Goal: Task Accomplishment & Management: Manage account settings

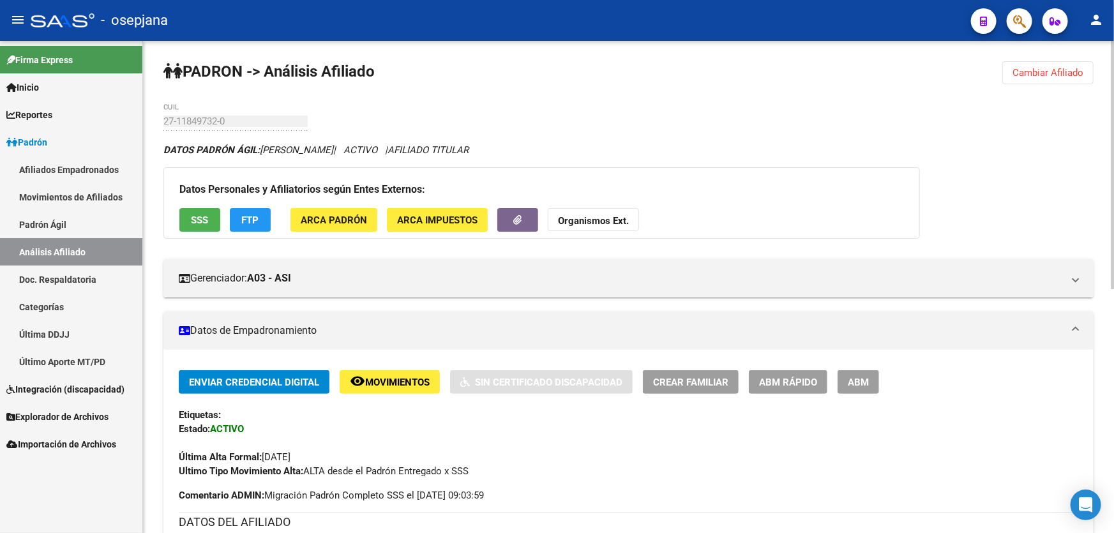
click at [1042, 73] on span "Cambiar Afiliado" at bounding box center [1047, 72] width 71 height 11
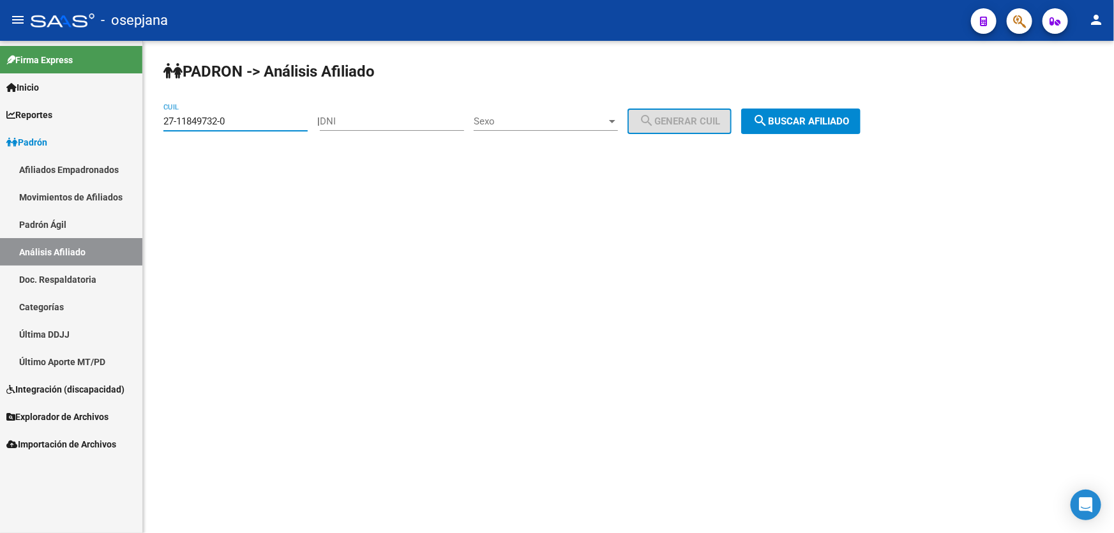
drag, startPoint x: 266, startPoint y: 123, endPoint x: 146, endPoint y: 120, distance: 119.4
click at [146, 120] on div "PADRON -> Análisis Afiliado 27-11849732-0 CUIL | DNI Sexo Sexo search Generar C…" at bounding box center [628, 108] width 971 height 134
paste input "0-40022500-2"
type input "20-40022500-2"
click at [811, 122] on span "search Buscar afiliado" at bounding box center [801, 121] width 96 height 11
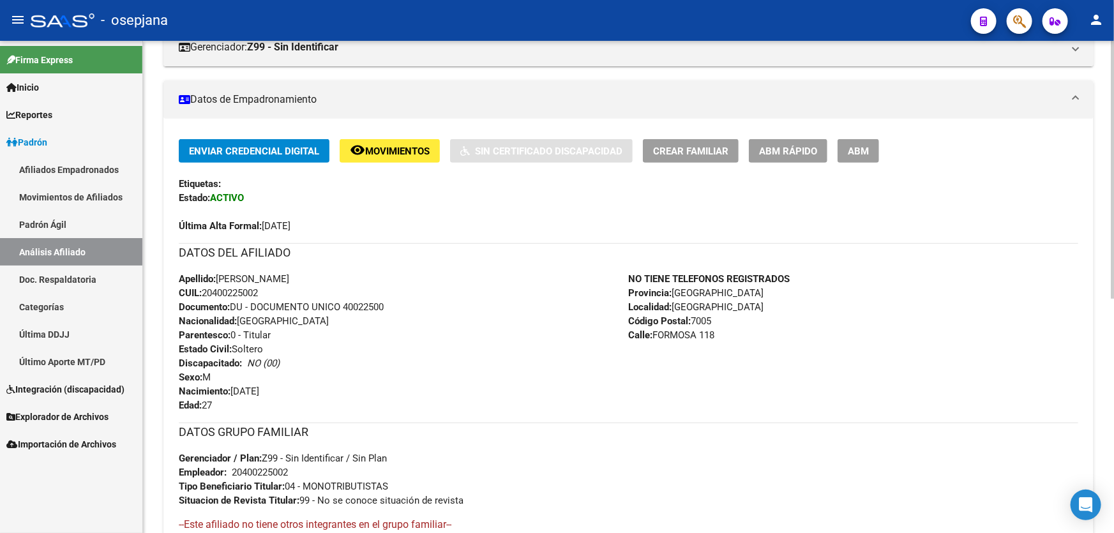
scroll to position [57, 0]
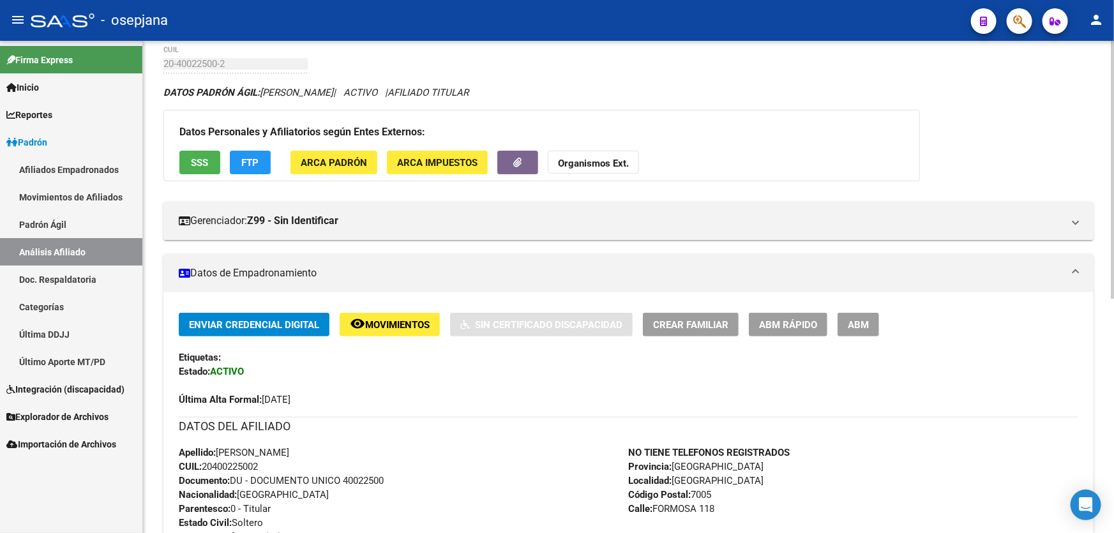
click at [807, 325] on span "ABM Rápido" at bounding box center [788, 324] width 58 height 11
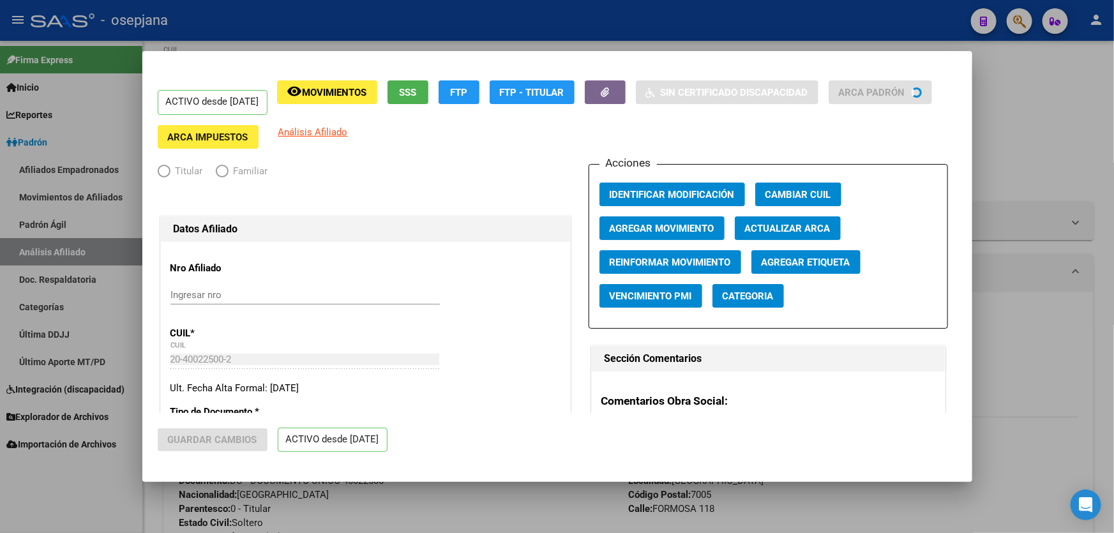
radio input "true"
type input "20-40022500-2"
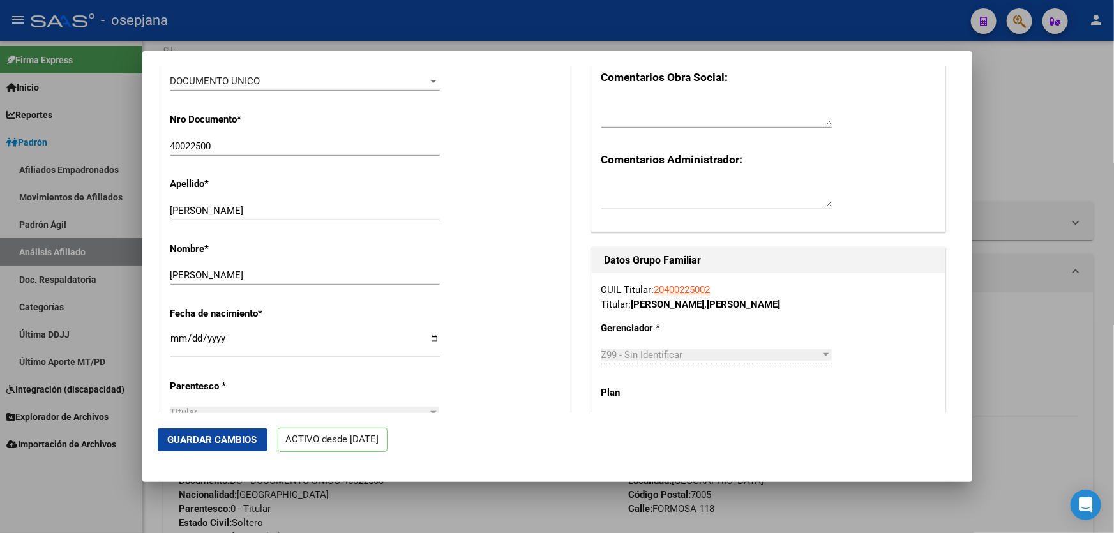
scroll to position [0, 0]
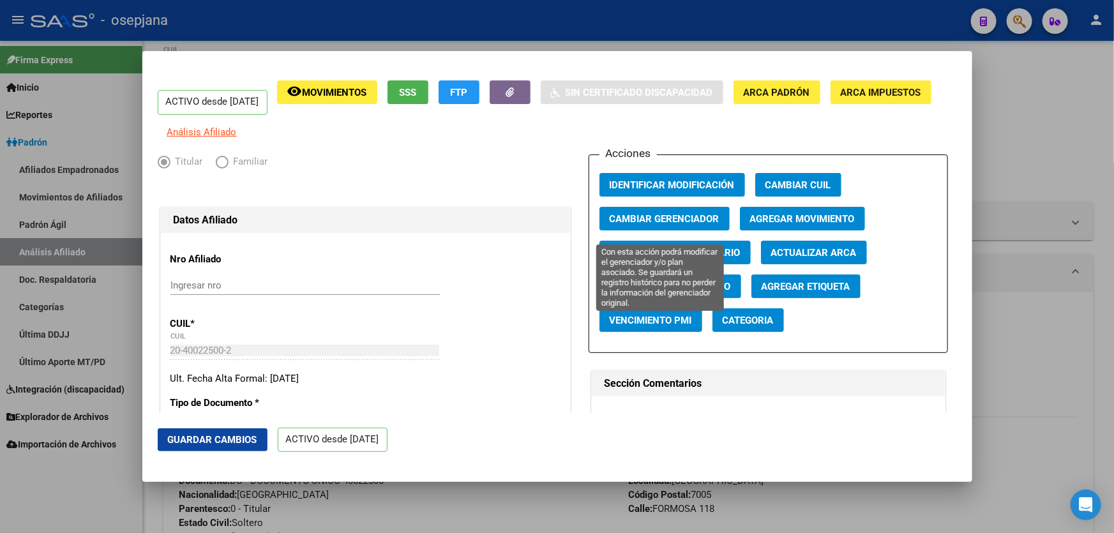
click at [661, 230] on button "Cambiar Gerenciador" at bounding box center [664, 219] width 130 height 24
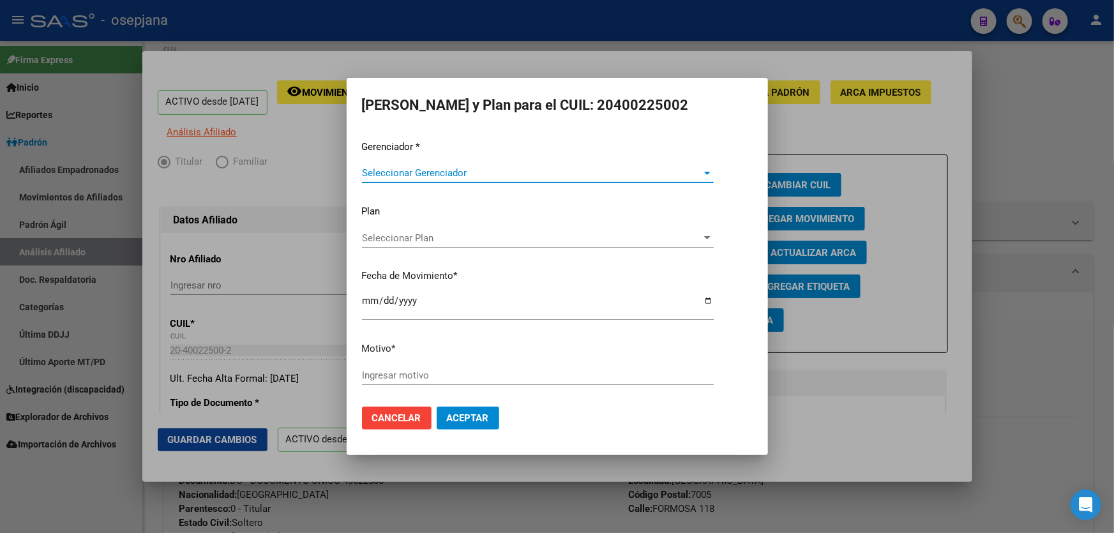
click at [466, 169] on span "Seleccionar Gerenciador" at bounding box center [532, 172] width 340 height 11
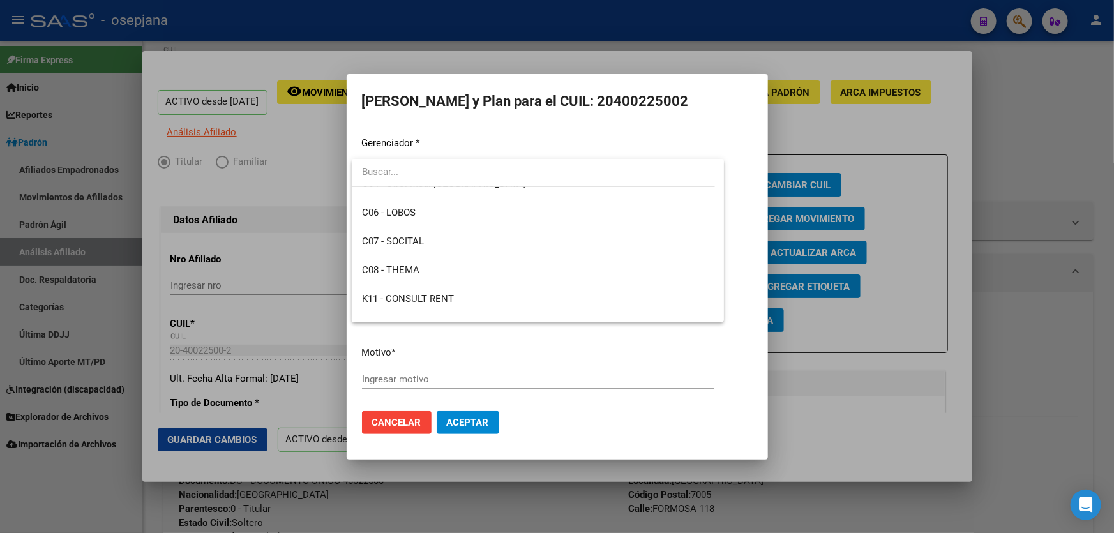
scroll to position [232, 0]
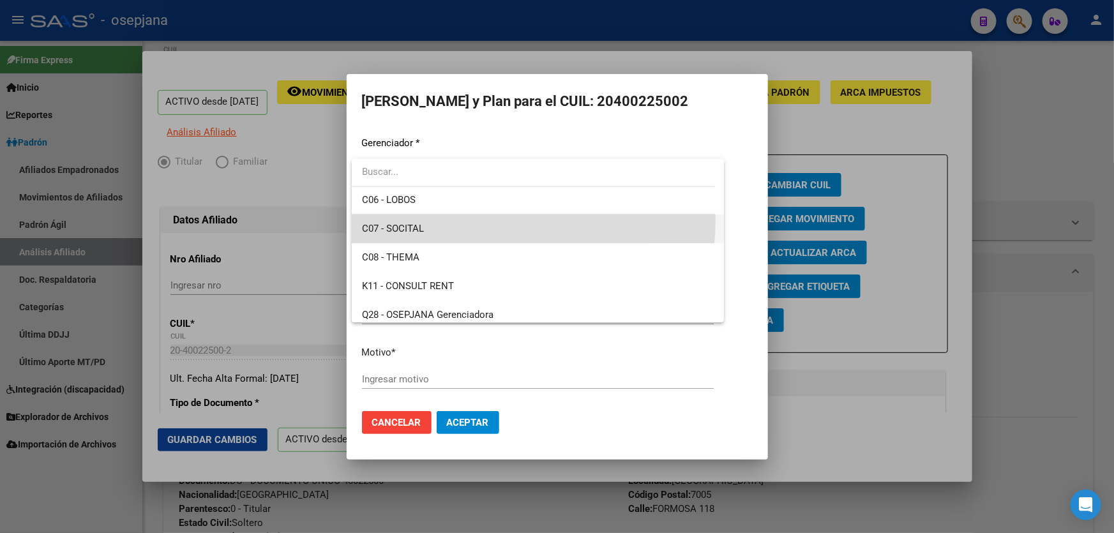
click at [440, 219] on span "C07 - SOCITAL" at bounding box center [538, 228] width 352 height 29
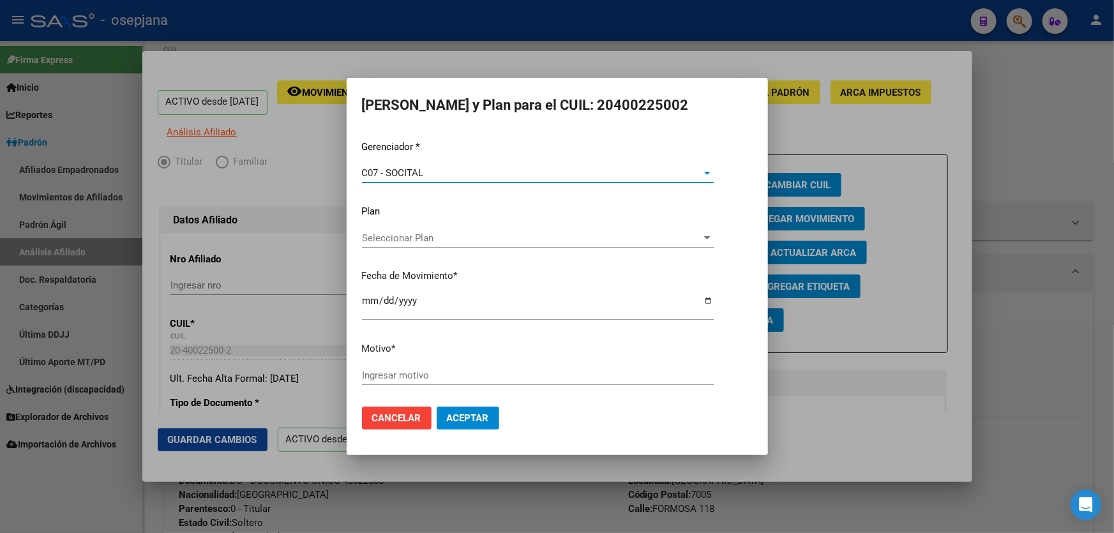
click at [422, 350] on p "Motivo *" at bounding box center [557, 348] width 391 height 15
click at [420, 359] on div "Gerenciador * C07 - SOCITAL Seleccionar Gerenciador Plan Seleccionar Plan Selec…" at bounding box center [557, 268] width 391 height 257
click at [419, 368] on div "Ingresar motivo" at bounding box center [538, 375] width 352 height 19
type input "***"
click at [484, 414] on span "Aceptar" at bounding box center [468, 417] width 42 height 11
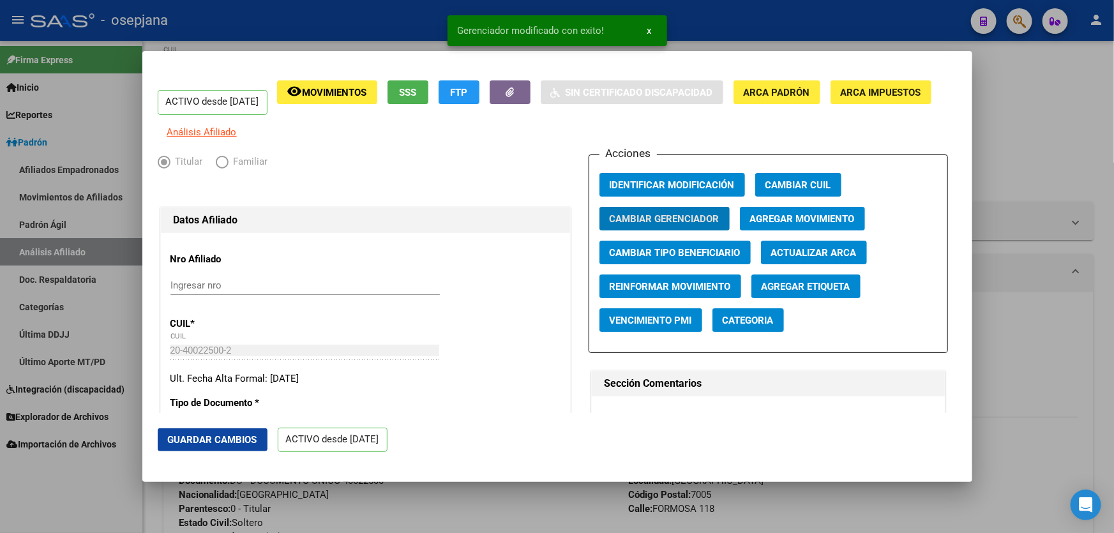
click at [227, 436] on span "Guardar Cambios" at bounding box center [212, 439] width 89 height 11
click at [1113, 290] on div at bounding box center [557, 266] width 1114 height 533
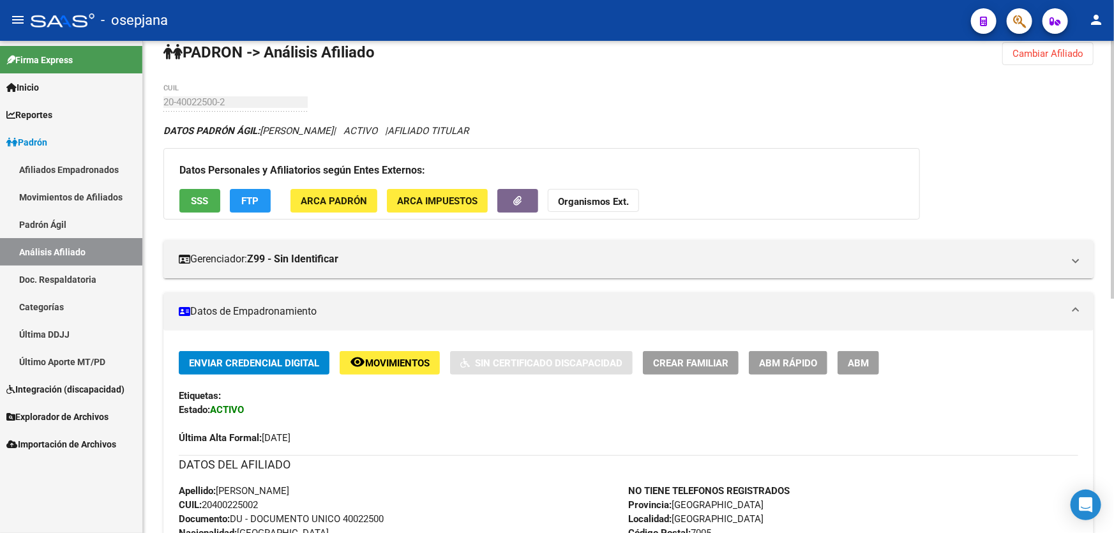
scroll to position [0, 0]
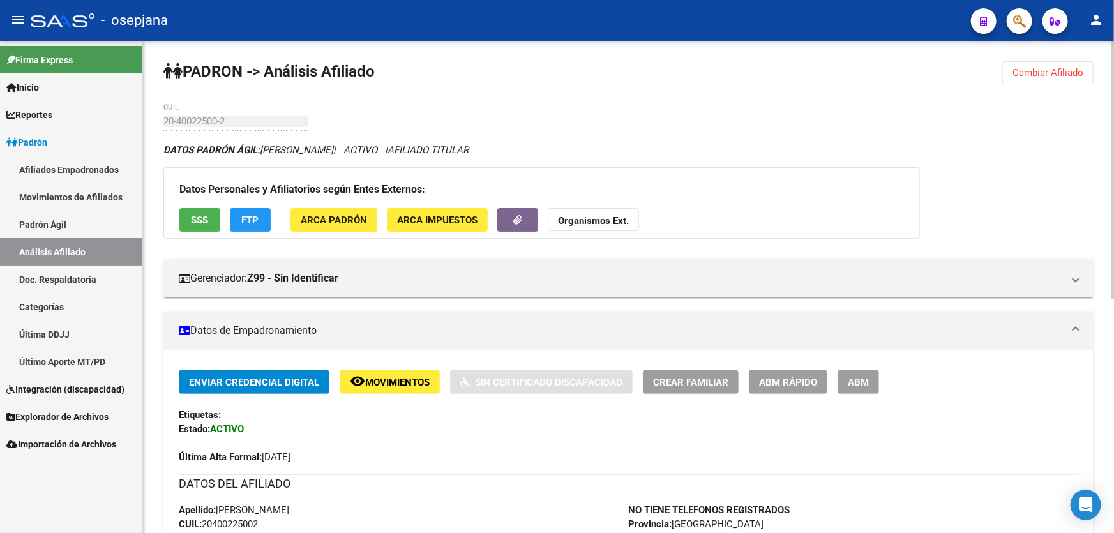
click at [1068, 74] on span "Cambiar Afiliado" at bounding box center [1047, 72] width 71 height 11
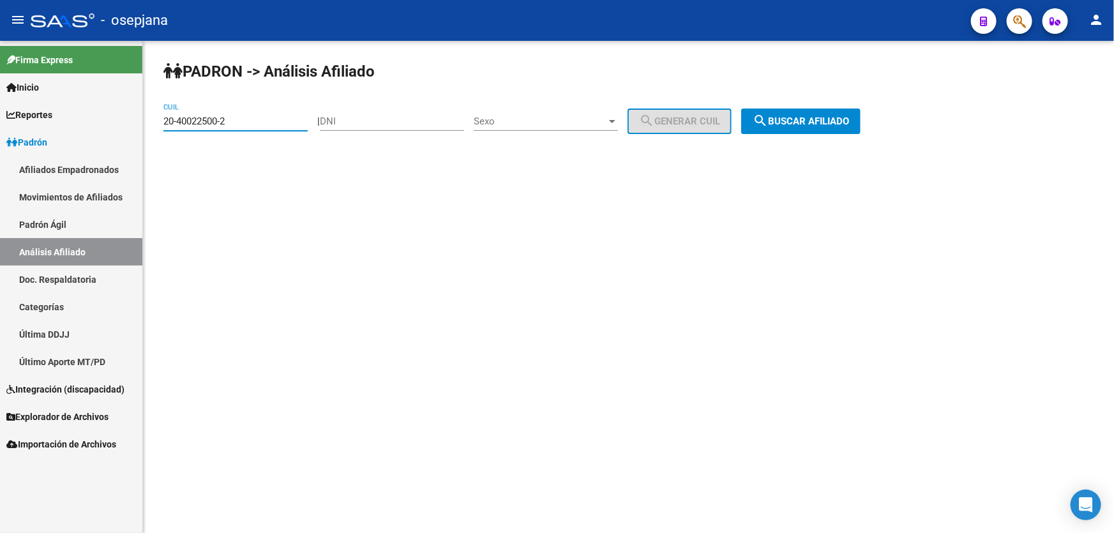
drag, startPoint x: 235, startPoint y: 121, endPoint x: 34, endPoint y: 131, distance: 201.3
click at [34, 131] on mat-sidenav-container "Firma Express Inicio Calendario SSS Instructivos Contacto OS Reportes Padrón Tr…" at bounding box center [557, 287] width 1114 height 492
paste input "32479740-9"
type input "20-32479740-9"
click at [824, 129] on button "search Buscar afiliado" at bounding box center [800, 122] width 119 height 26
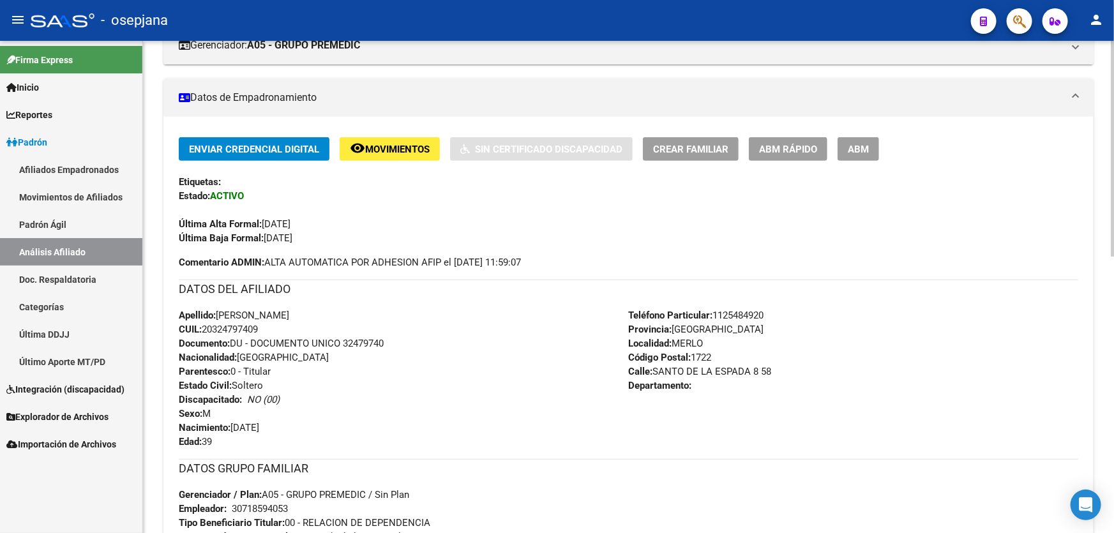
scroll to position [232, 0]
click at [683, 156] on button "Crear Familiar" at bounding box center [691, 151] width 96 height 24
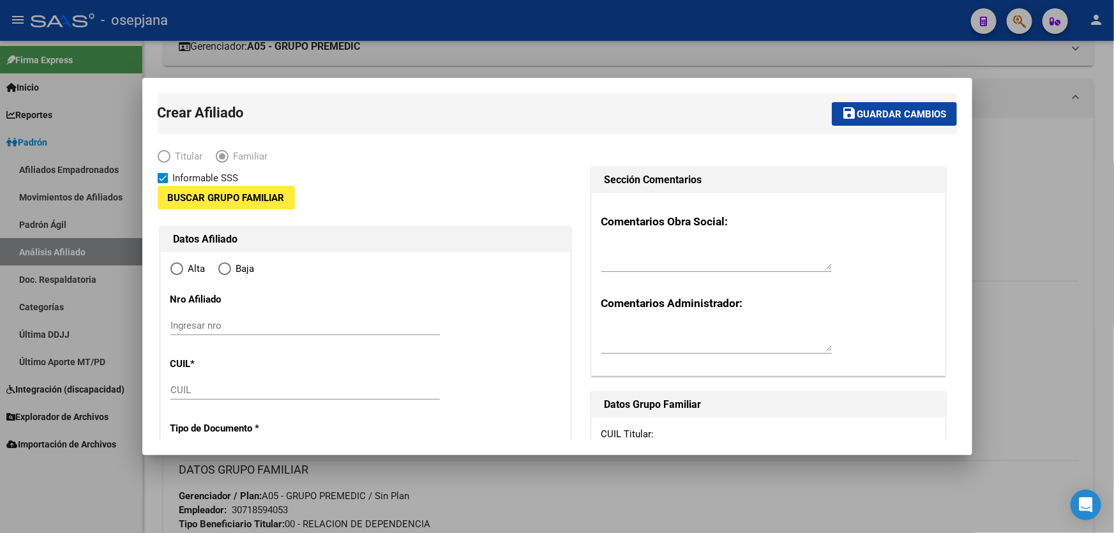
type input "30-71859405-3"
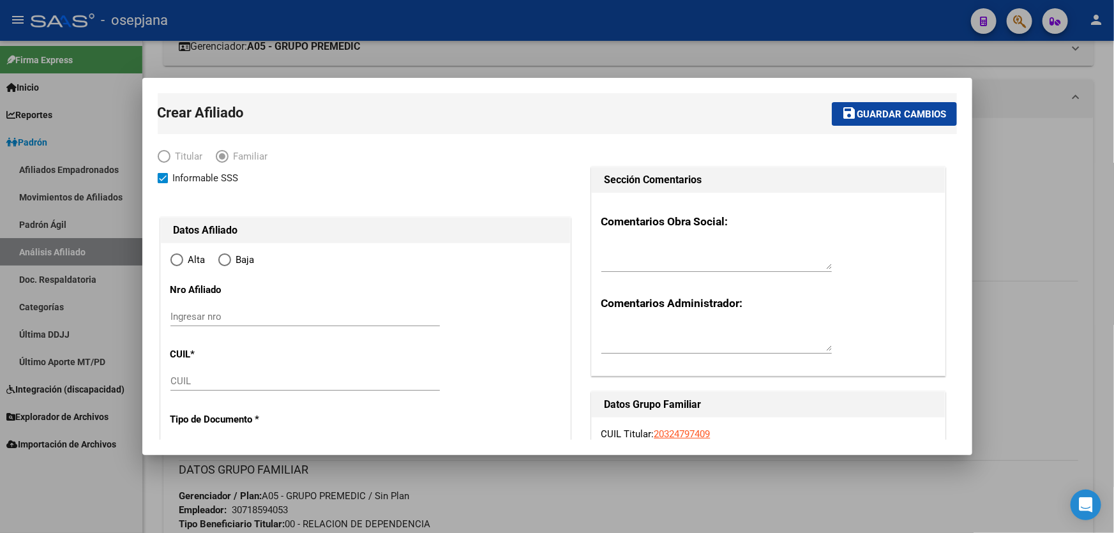
type input "MERLO"
type input "1722"
type input "SANTO DE LA ESPADA 8"
type input "58"
radio input "true"
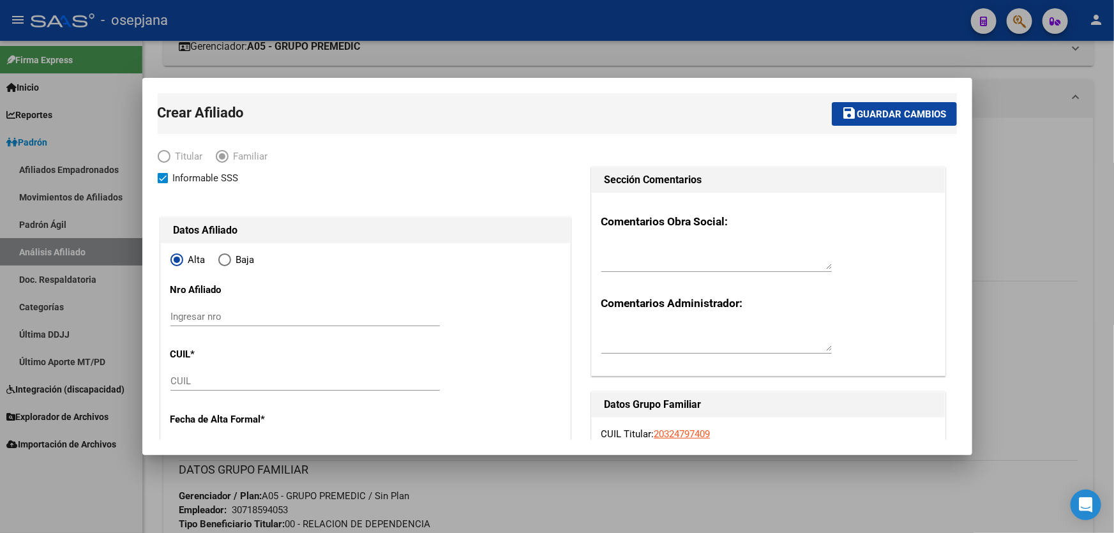
type input "30-71859405-3"
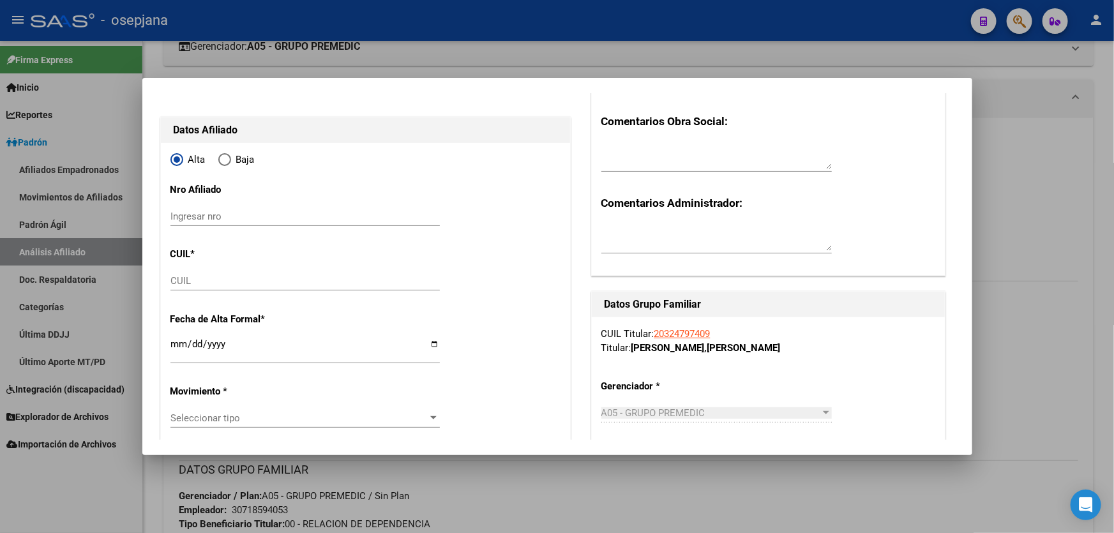
scroll to position [116, 0]
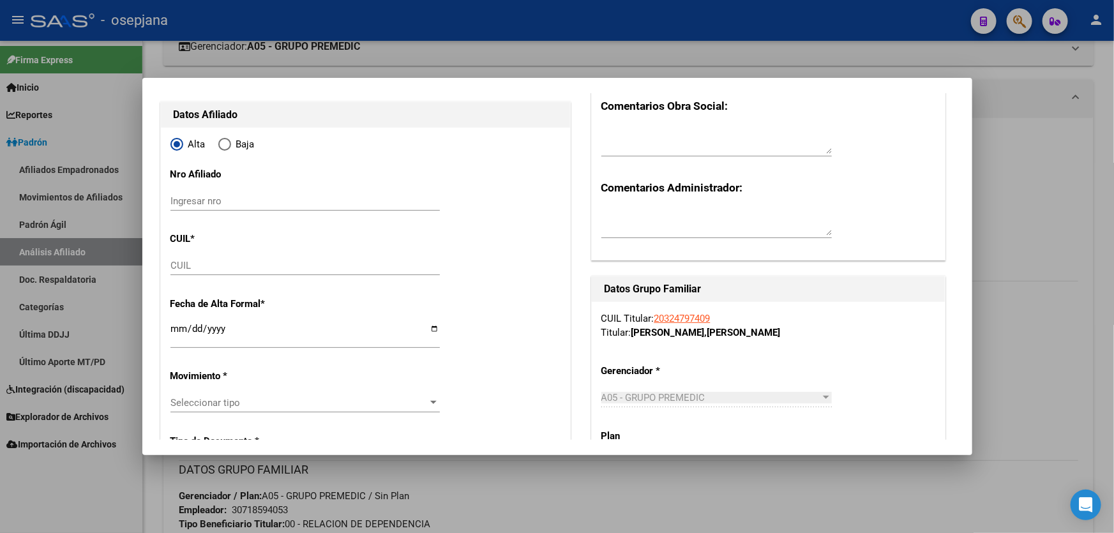
click at [212, 265] on input "CUIL" at bounding box center [304, 265] width 269 height 11
paste input "20-57463821-7"
type input "20-57463821-7"
type input "57463821"
type input "[PERSON_NAME]"
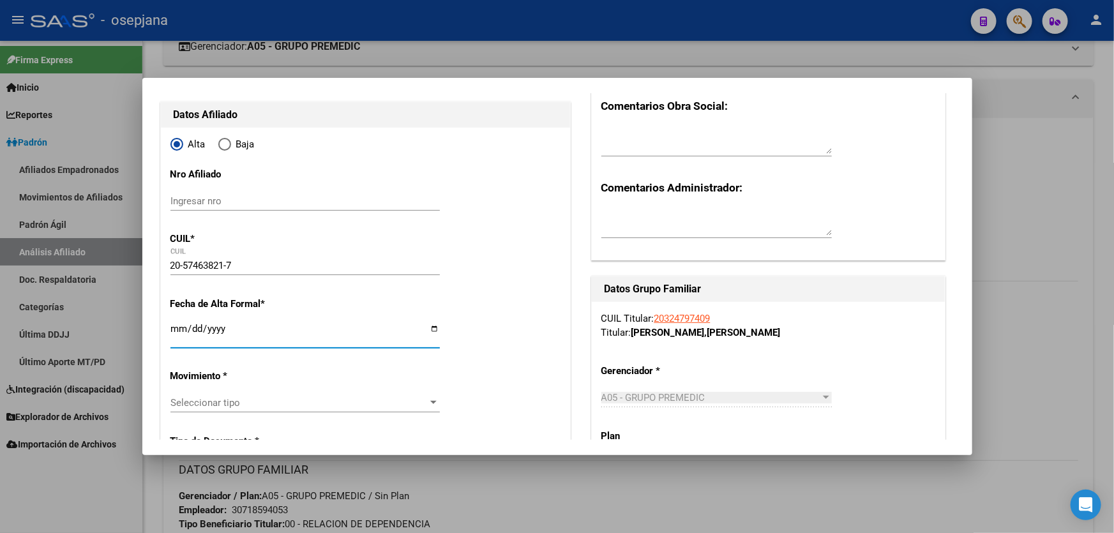
type input "[PERSON_NAME]"
type input "[DATE]"
type input "LIBERTAD"
type input "1716"
type input "DR [PERSON_NAME] DE LA TO"
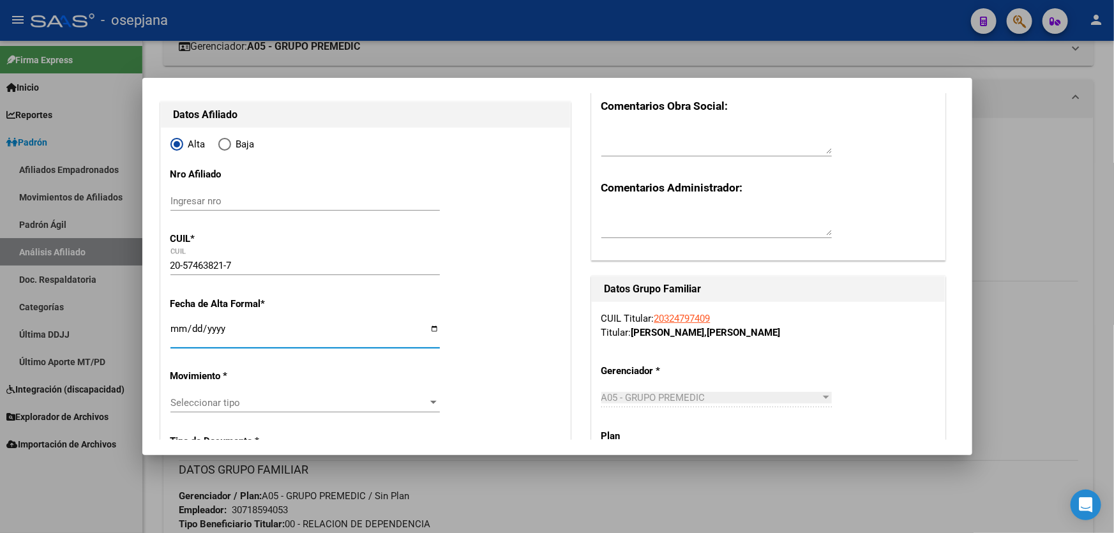
type input "2171"
type input "[DATE]"
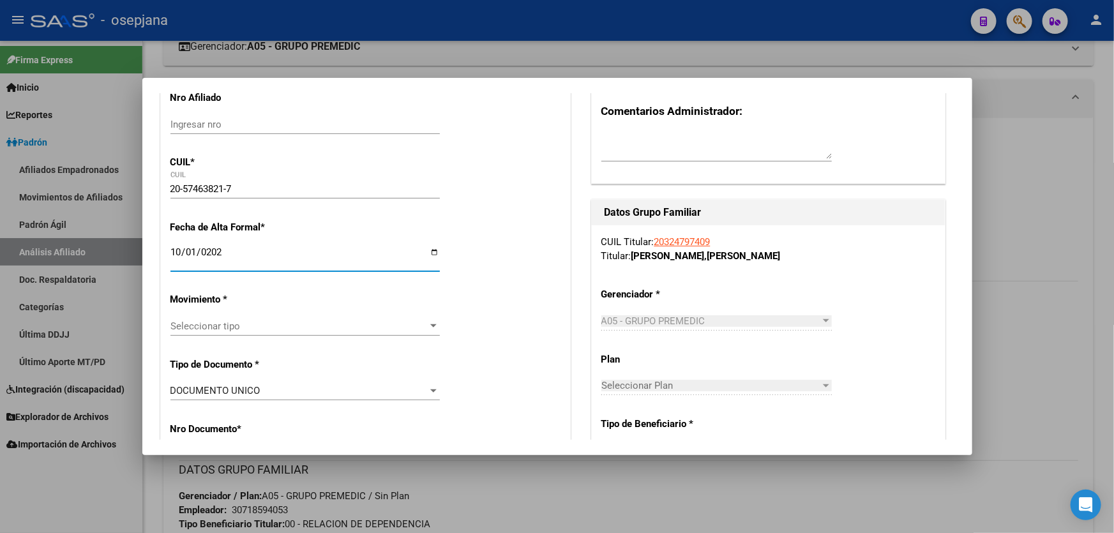
scroll to position [290, 0]
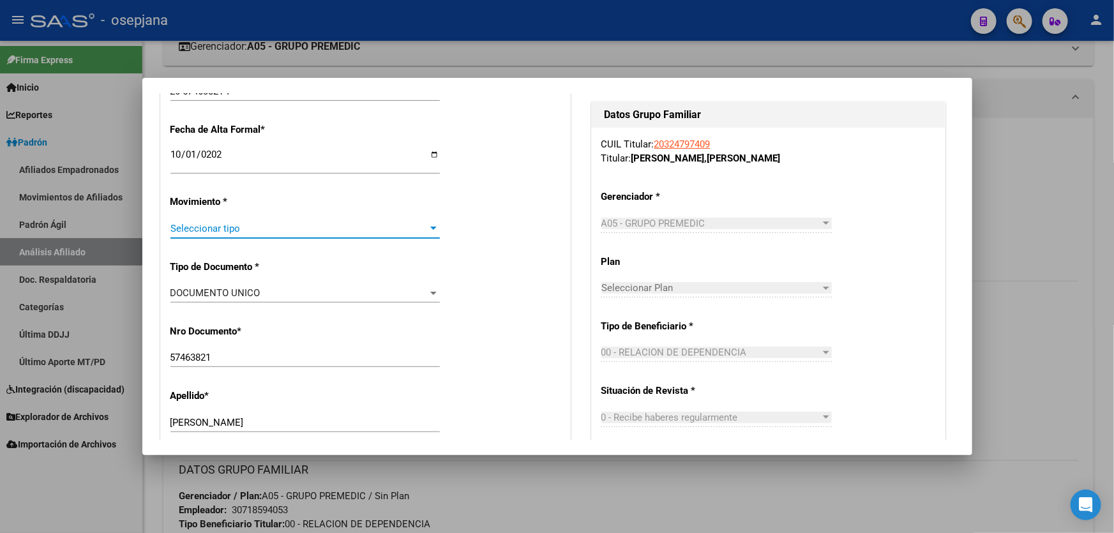
click at [243, 232] on span "Seleccionar tipo" at bounding box center [299, 228] width 258 height 11
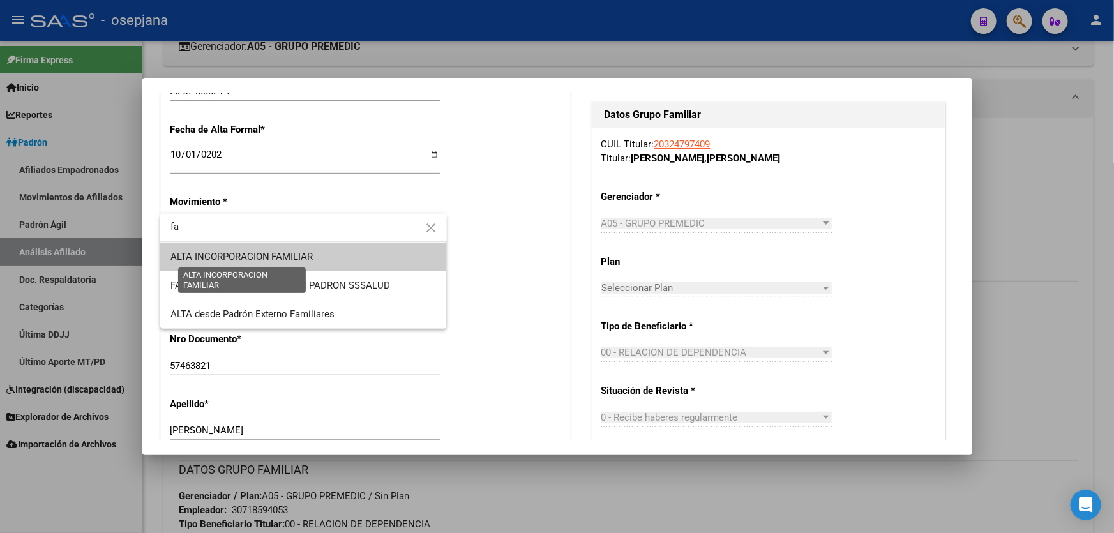
type input "fa"
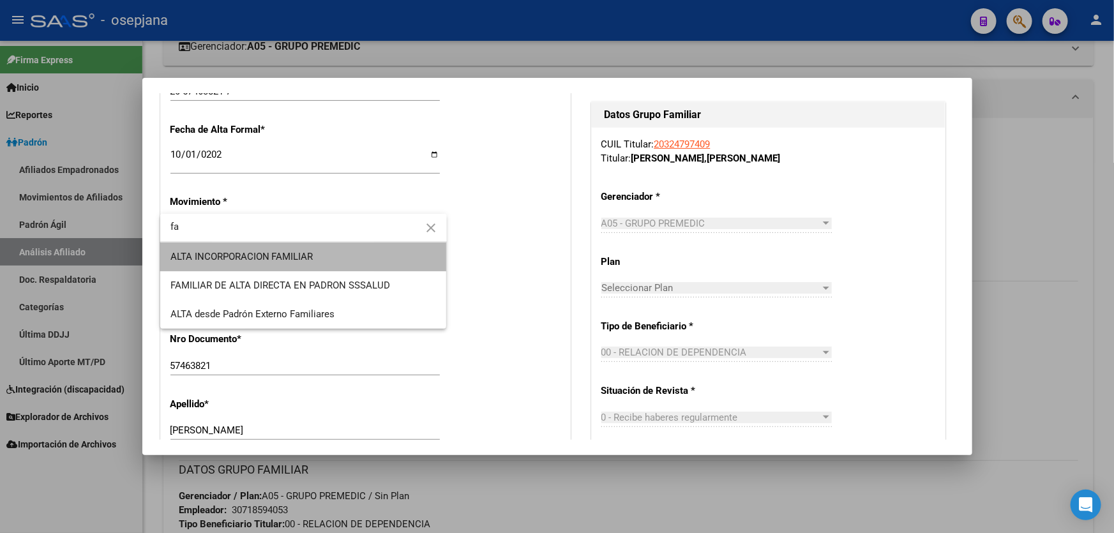
click at [248, 264] on span "ALTA INCORPORACION FAMILIAR" at bounding box center [303, 257] width 266 height 29
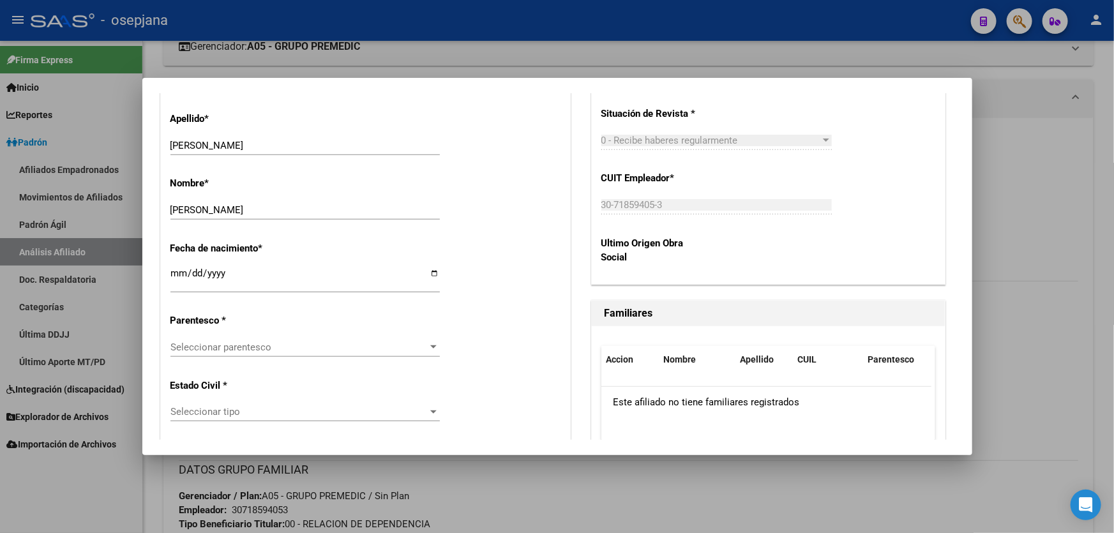
scroll to position [580, 0]
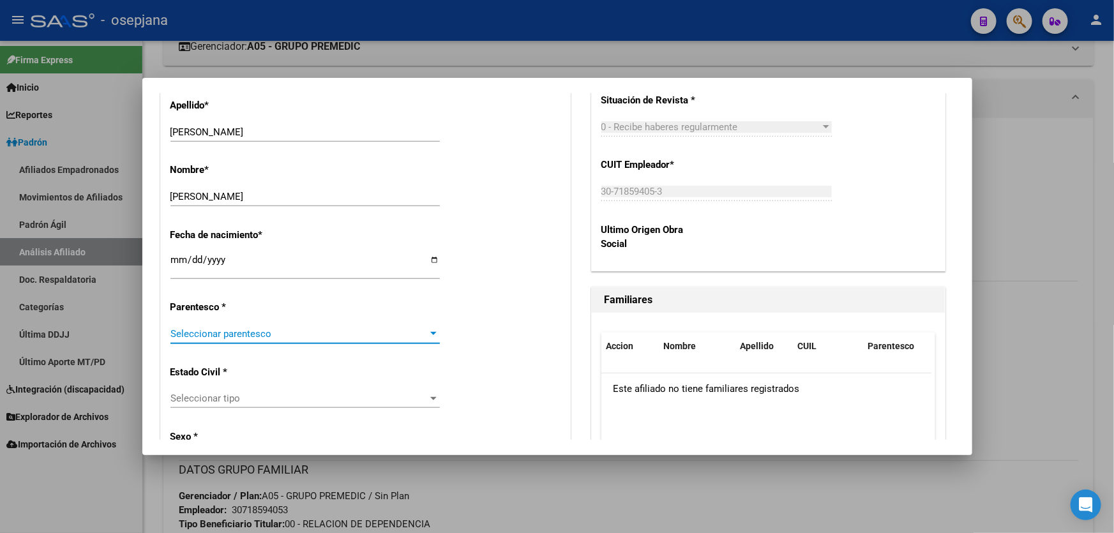
click at [262, 335] on span "Seleccionar parentesco" at bounding box center [299, 333] width 258 height 11
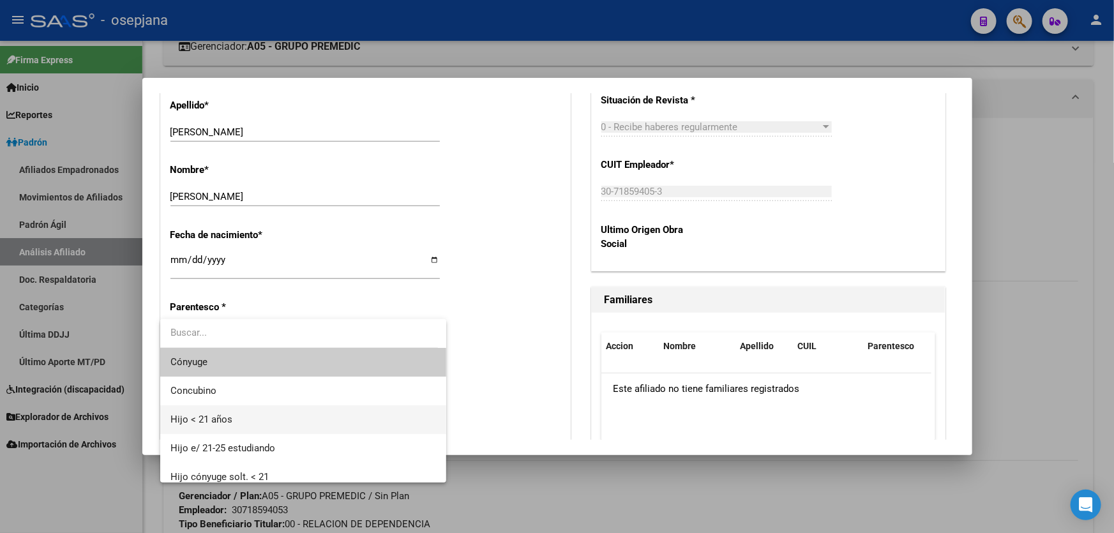
click at [223, 426] on span "Hijo < 21 años" at bounding box center [303, 419] width 266 height 29
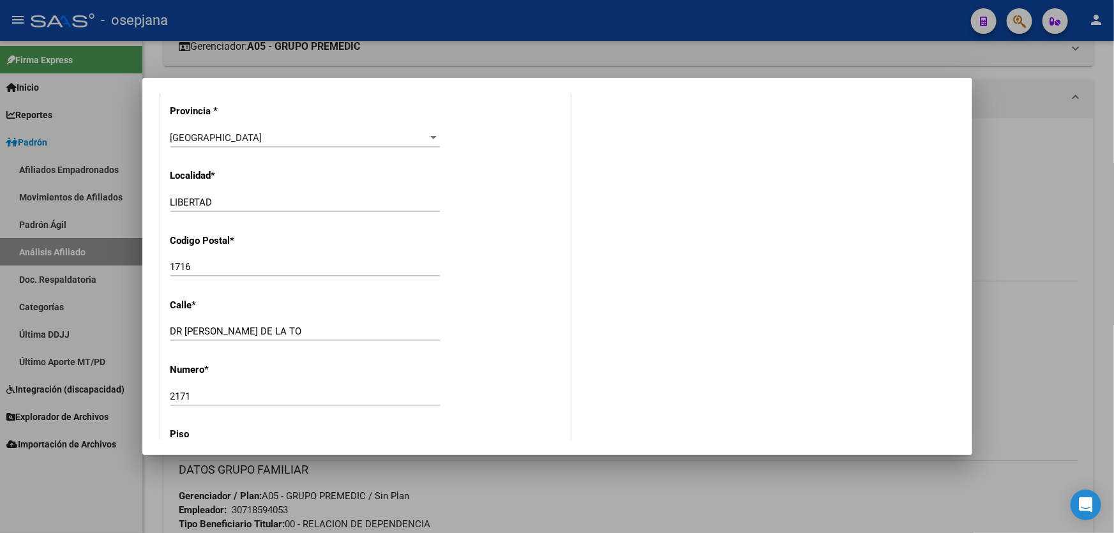
scroll to position [1277, 0]
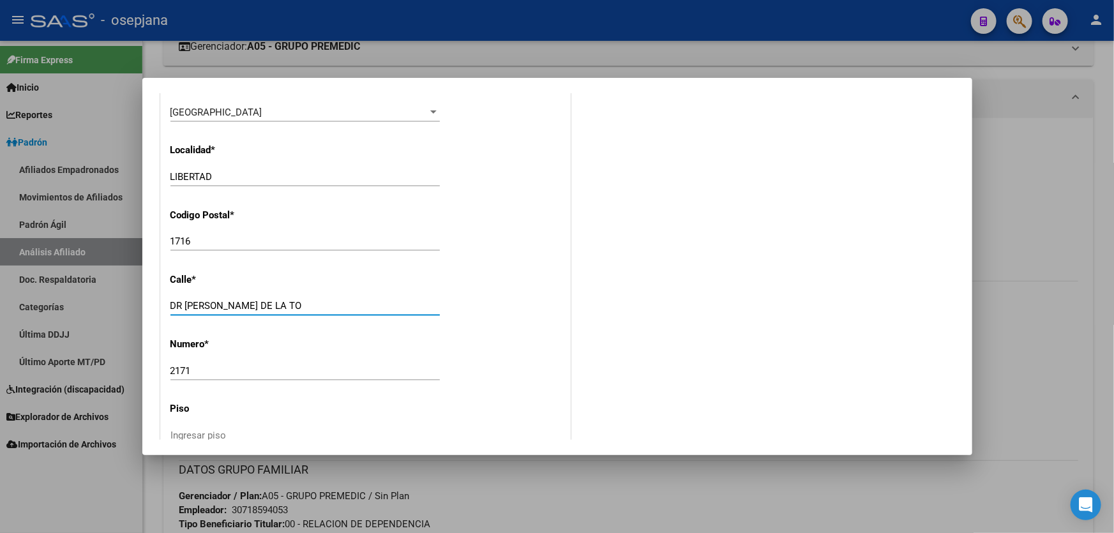
click at [286, 308] on input "DR [PERSON_NAME] DE LA TO" at bounding box center [304, 305] width 269 height 11
type input "DR [PERSON_NAME]"
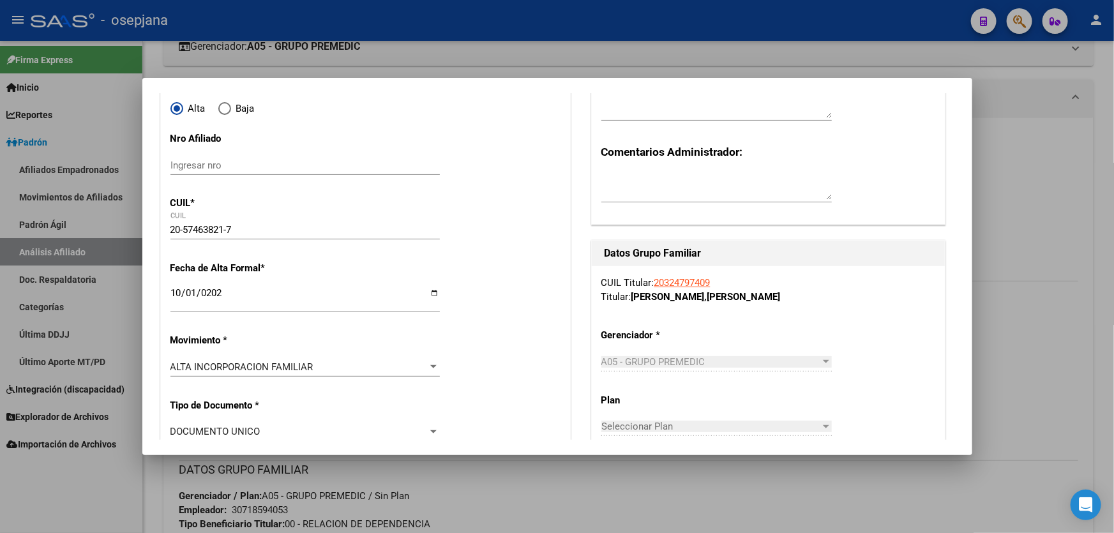
scroll to position [0, 0]
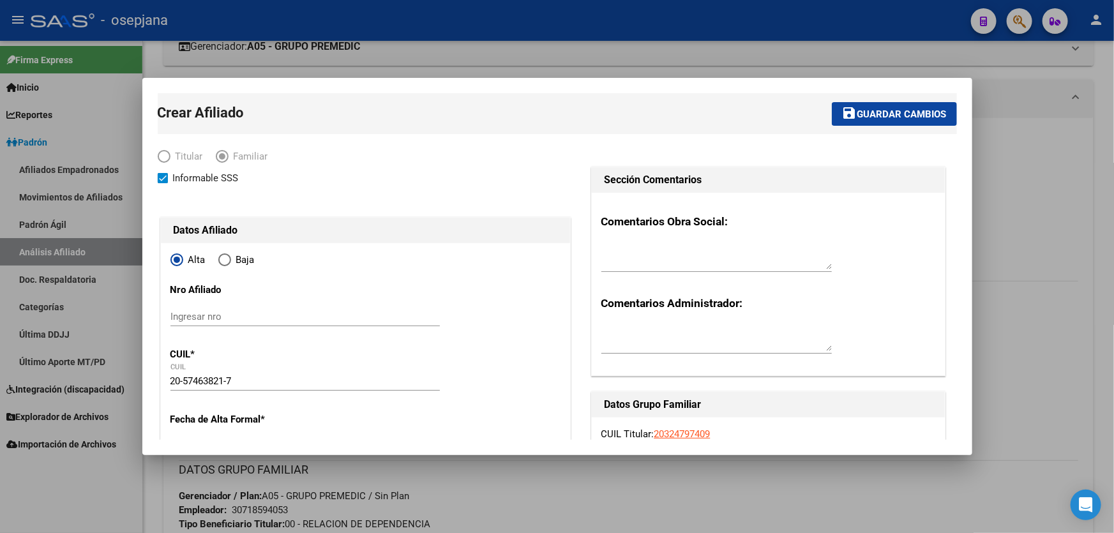
click at [864, 110] on span "Guardar cambios" at bounding box center [901, 114] width 89 height 11
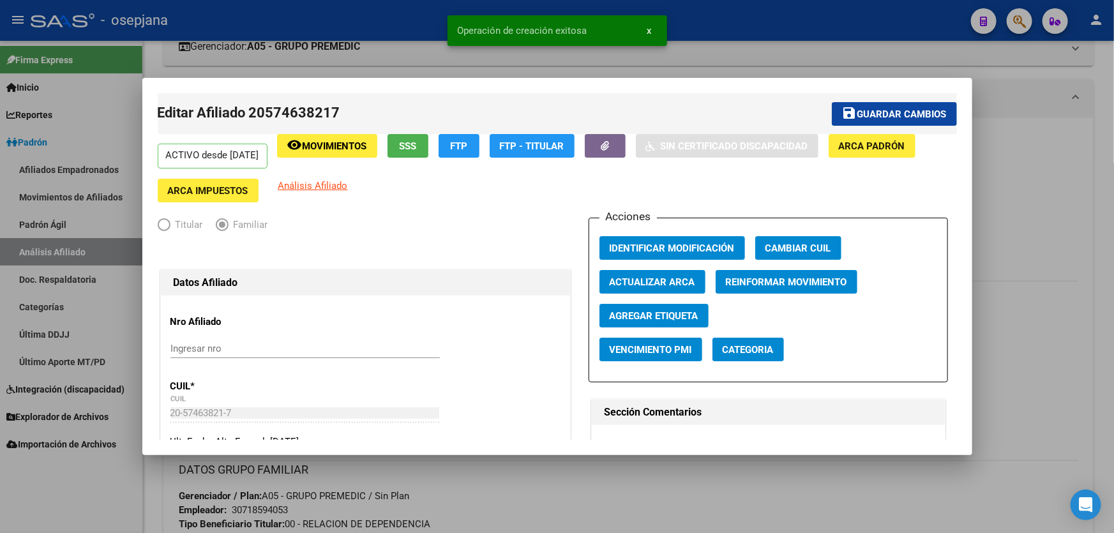
click at [864, 110] on span "Guardar cambios" at bounding box center [901, 114] width 89 height 11
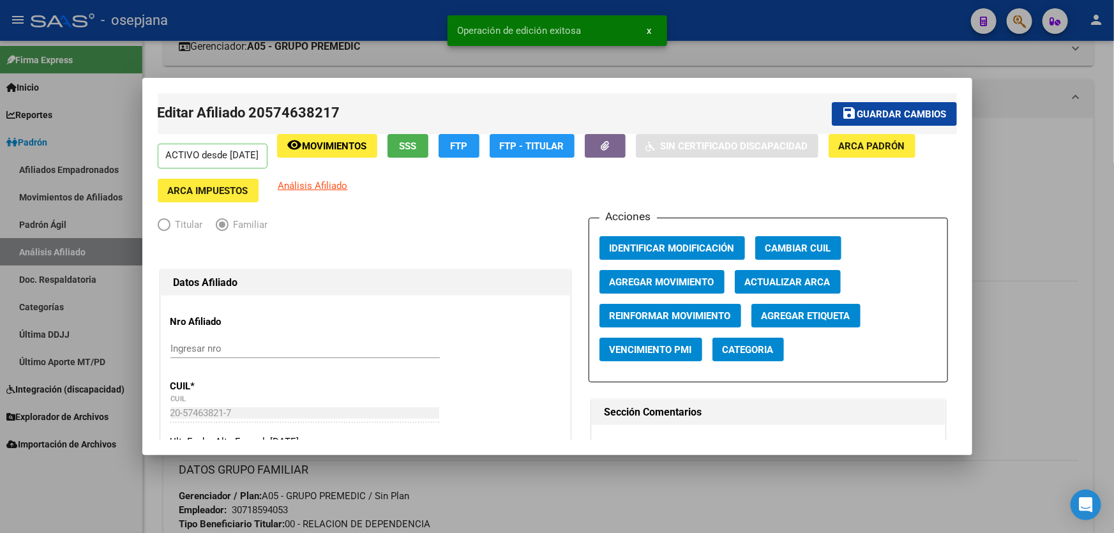
click at [1040, 146] on div at bounding box center [557, 266] width 1114 height 533
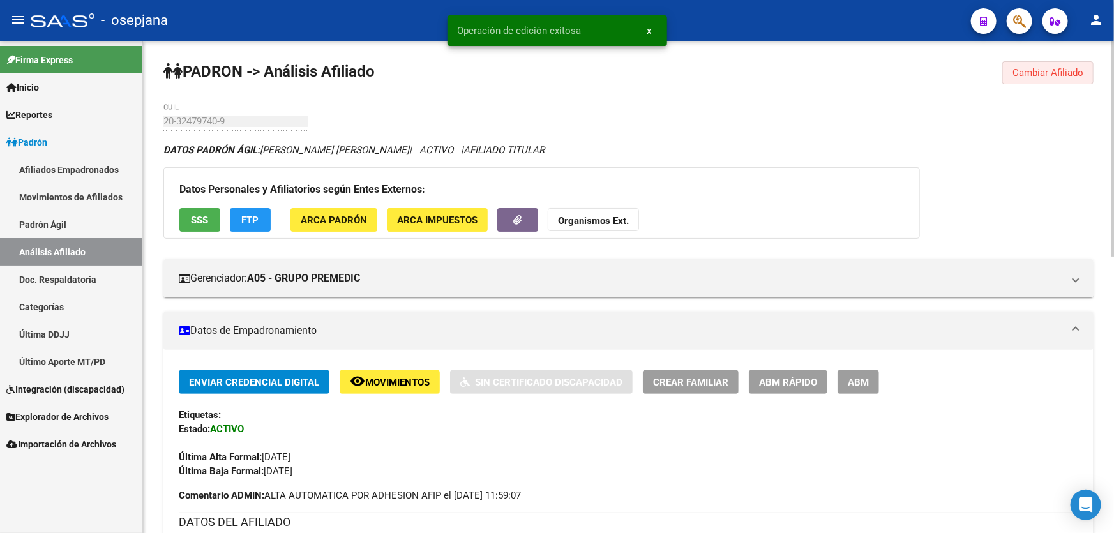
click at [1038, 77] on span "Cambiar Afiliado" at bounding box center [1047, 72] width 71 height 11
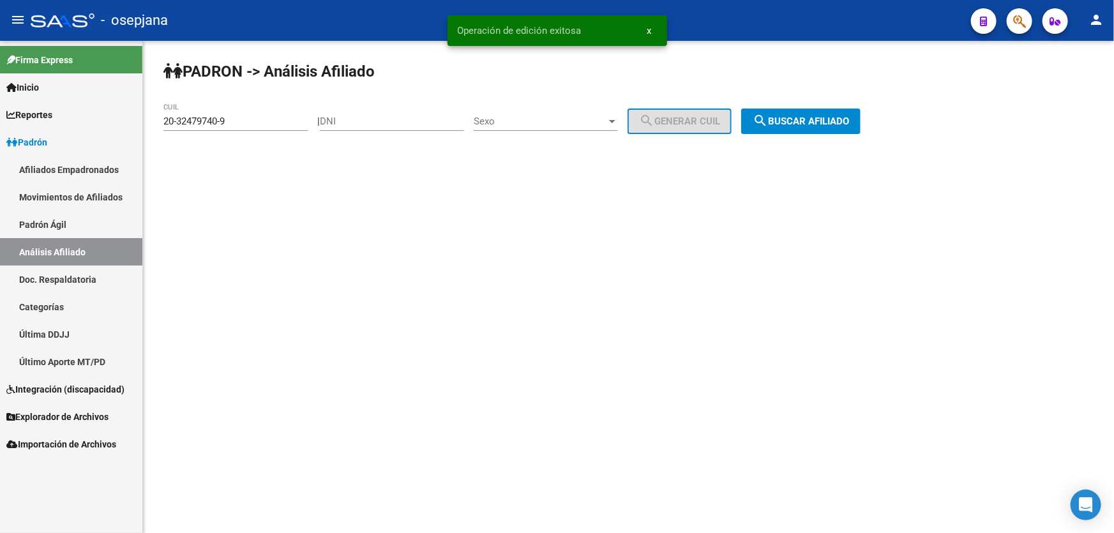
click at [817, 117] on span "search Buscar afiliado" at bounding box center [801, 121] width 96 height 11
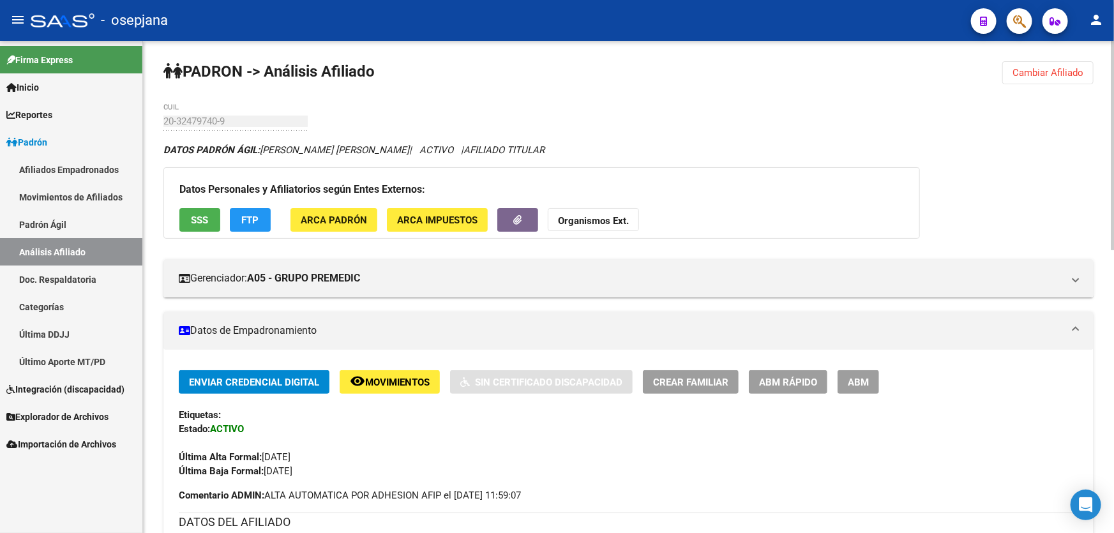
click at [1045, 76] on span "Cambiar Afiliado" at bounding box center [1047, 72] width 71 height 11
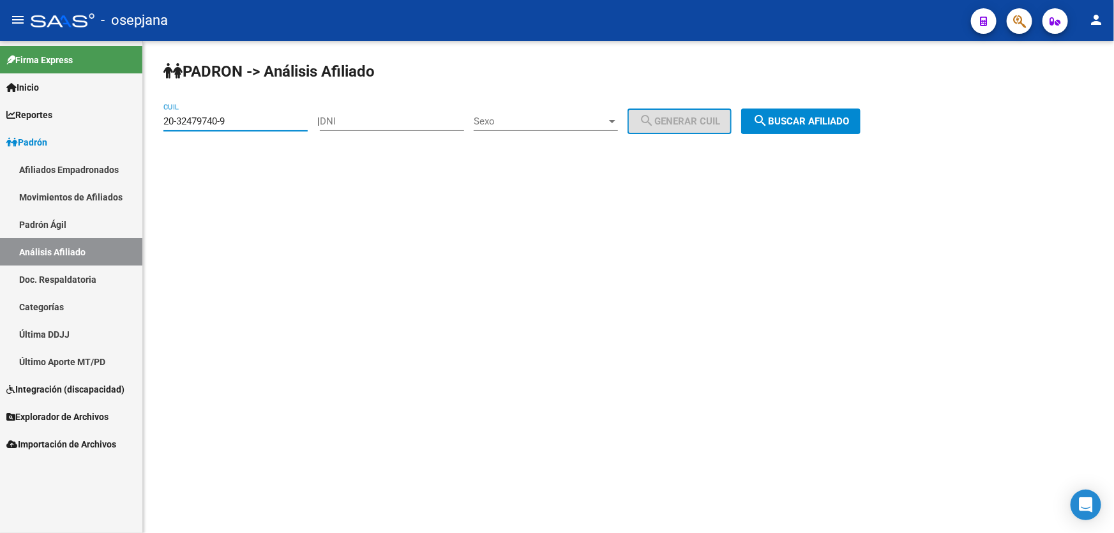
drag, startPoint x: 255, startPoint y: 119, endPoint x: 153, endPoint y: 131, distance: 103.4
click at [153, 131] on div "PADRON -> Análisis Afiliado 20-32479740-9 CUIL | DNI Sexo Sexo search Generar C…" at bounding box center [628, 108] width 971 height 134
paste input "3-21842217"
type input "23-21842217-9"
click at [823, 127] on button "search Buscar afiliado" at bounding box center [800, 122] width 119 height 26
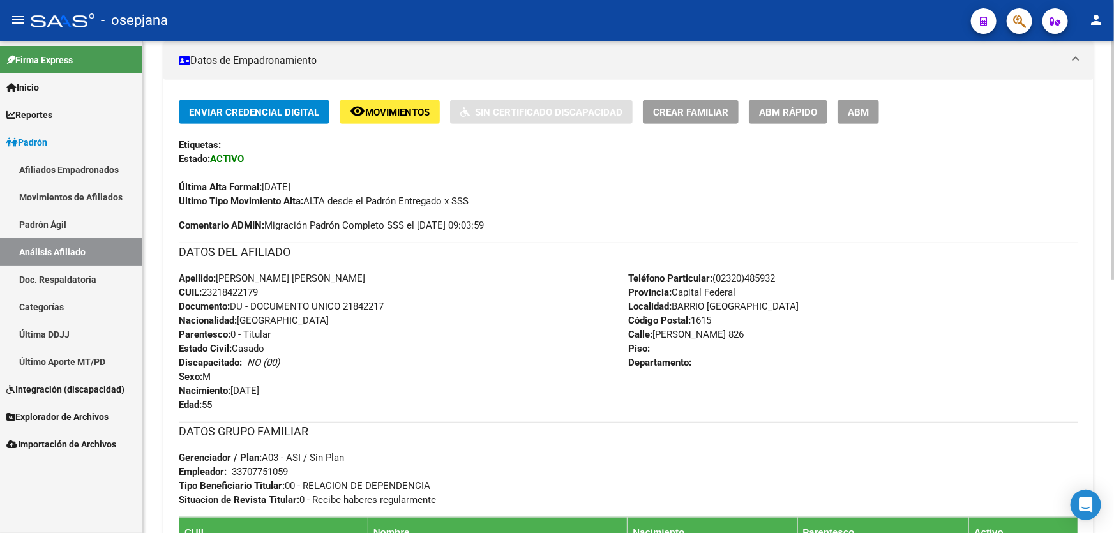
scroll to position [290, 0]
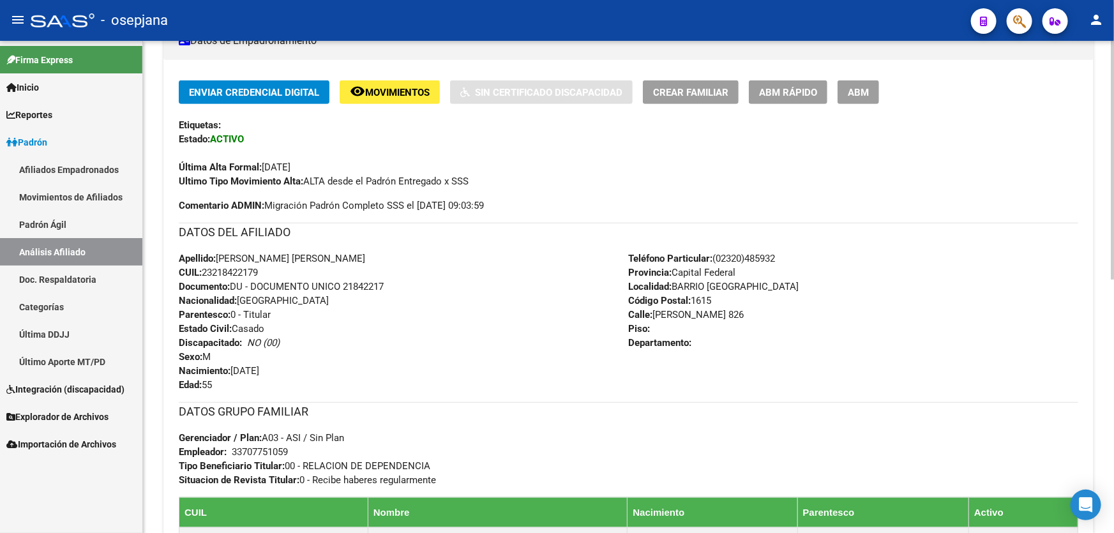
click at [781, 97] on button "ABM Rápido" at bounding box center [788, 92] width 79 height 24
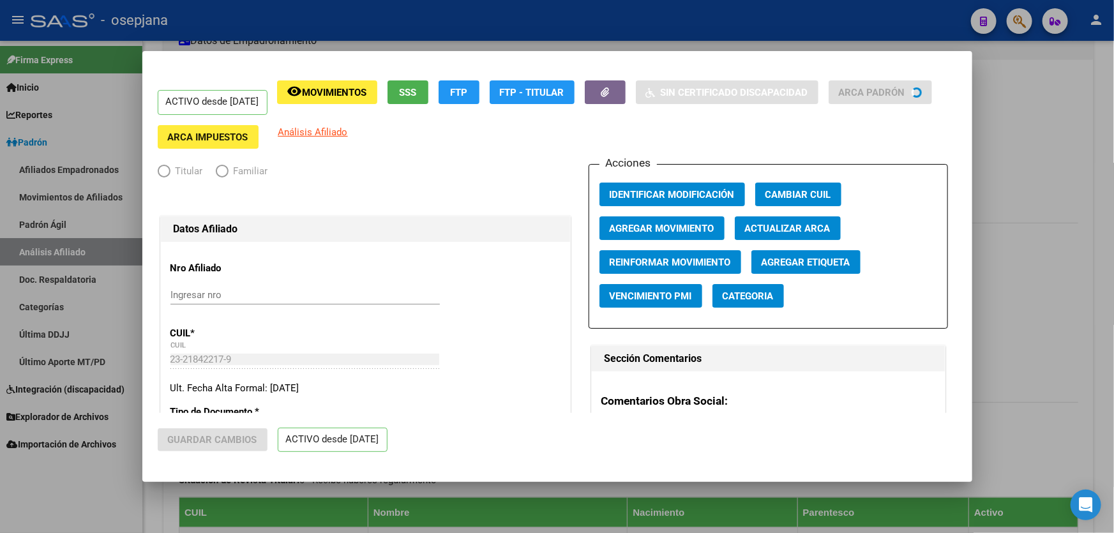
radio input "true"
type input "33-70775105-9"
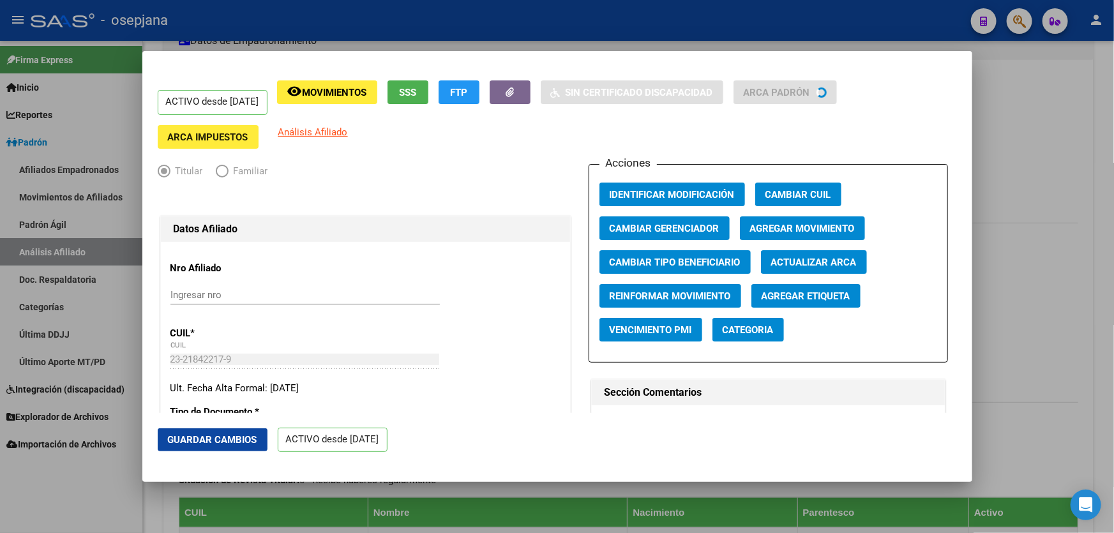
click at [817, 262] on span "Actualizar ARCA" at bounding box center [814, 262] width 86 height 11
type input "[PERSON_NAME]"
type input "GRAND BOURG"
type input "[PERSON_NAME]"
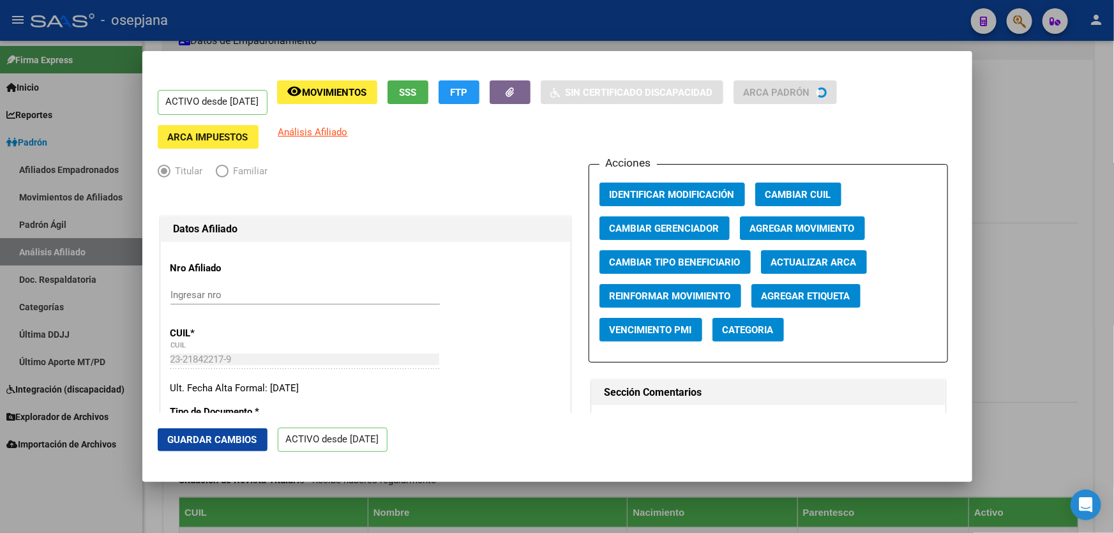
type input "816"
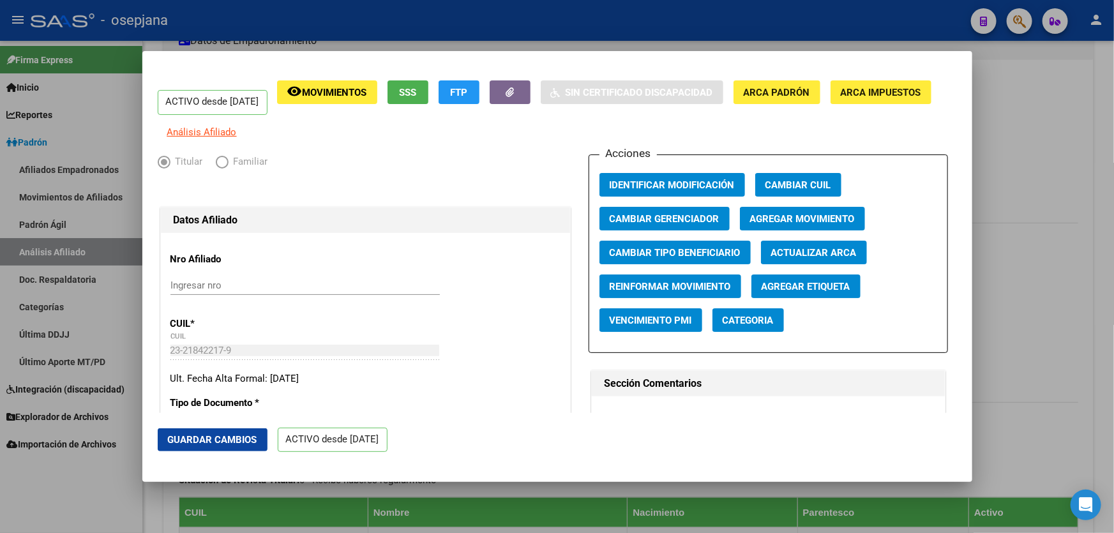
click at [199, 446] on button "Guardar Cambios" at bounding box center [213, 439] width 110 height 23
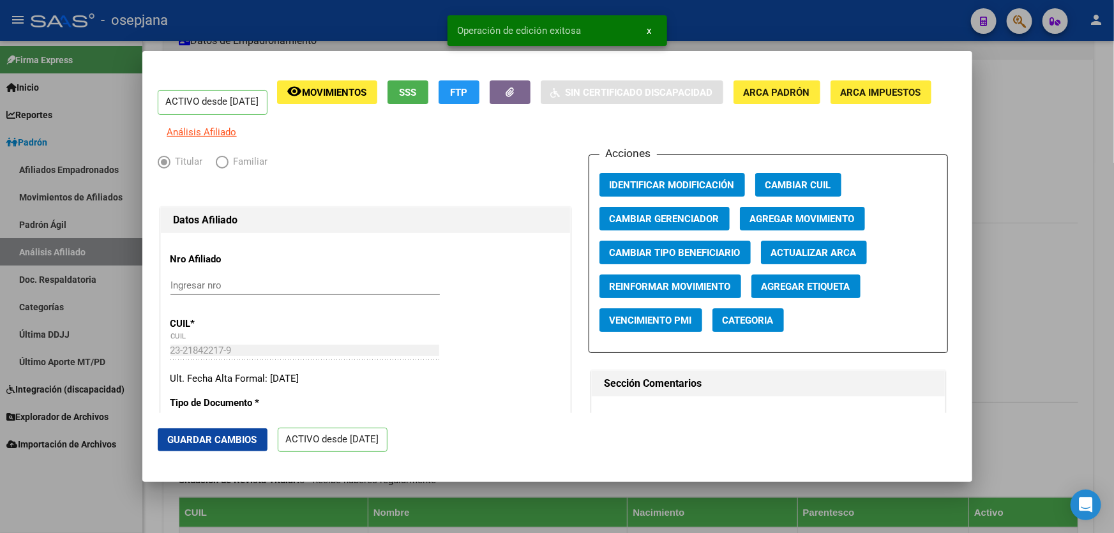
click at [1113, 281] on div at bounding box center [557, 266] width 1114 height 533
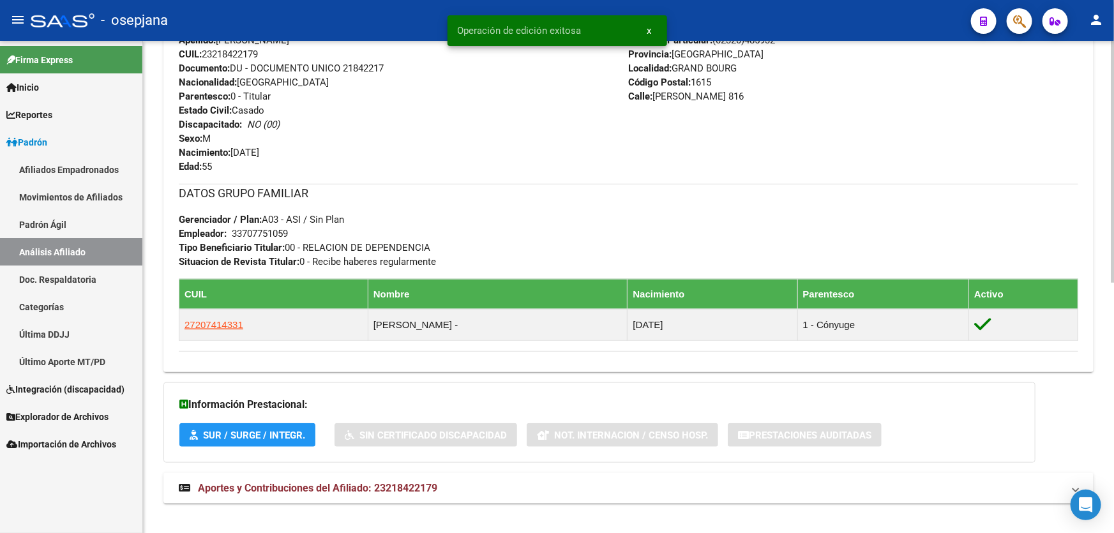
scroll to position [507, 0]
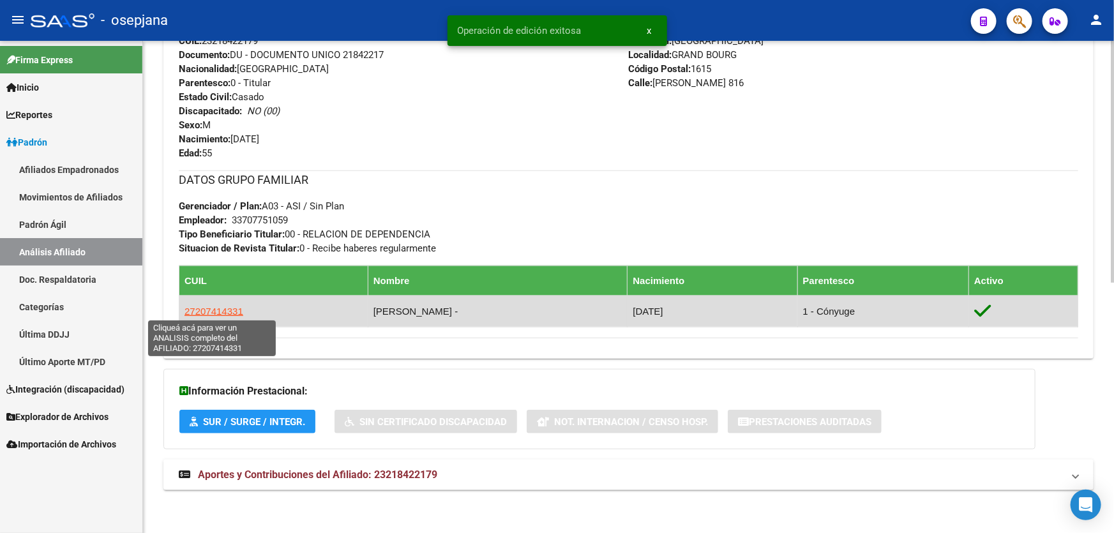
click at [222, 311] on span "27207414331" at bounding box center [213, 311] width 59 height 11
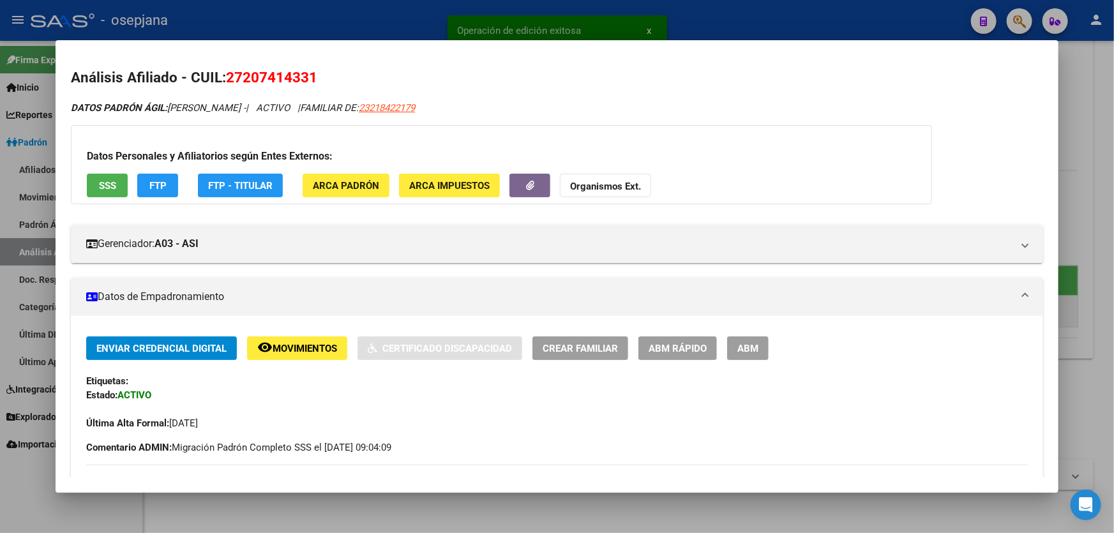
scroll to position [116, 0]
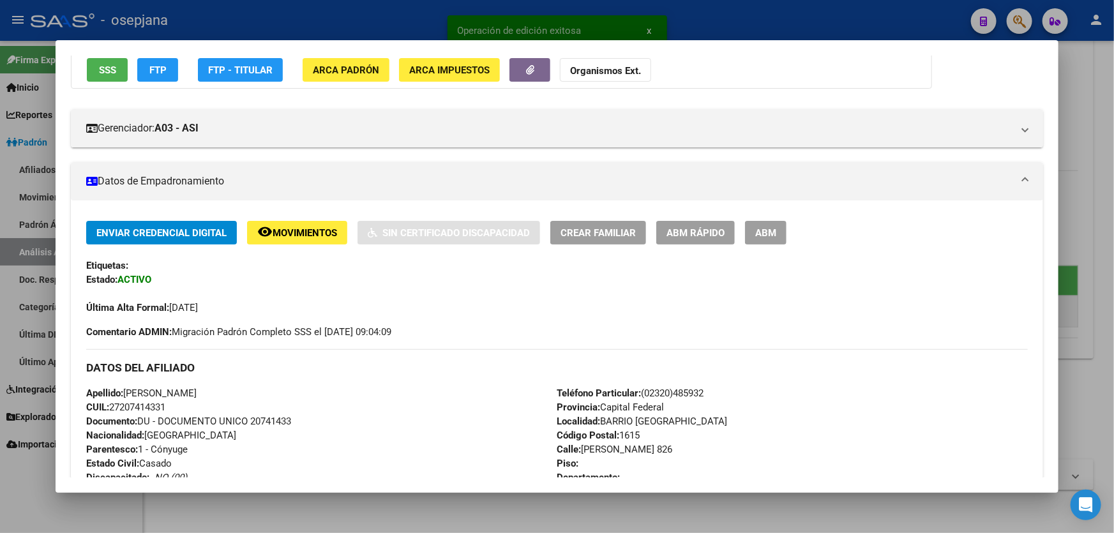
click at [677, 236] on span "ABM Rápido" at bounding box center [695, 232] width 58 height 11
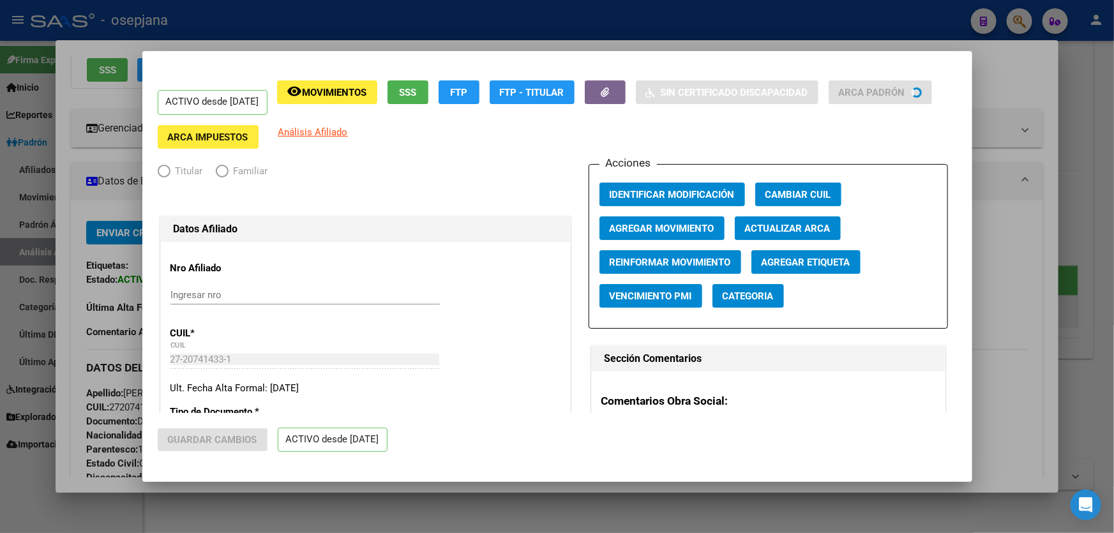
radio input "true"
type input "33-70775105-9"
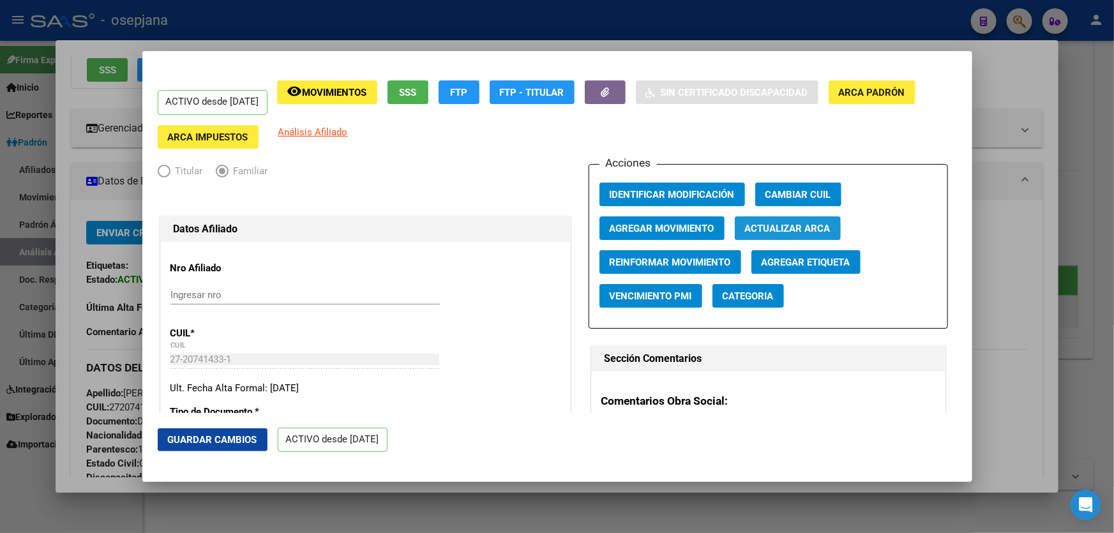
click at [830, 230] on button "Actualizar ARCA" at bounding box center [788, 228] width 106 height 24
type input "FLORES"
type input "[PERSON_NAME]"
type input "GRAND BOURG"
type input "[PERSON_NAME]"
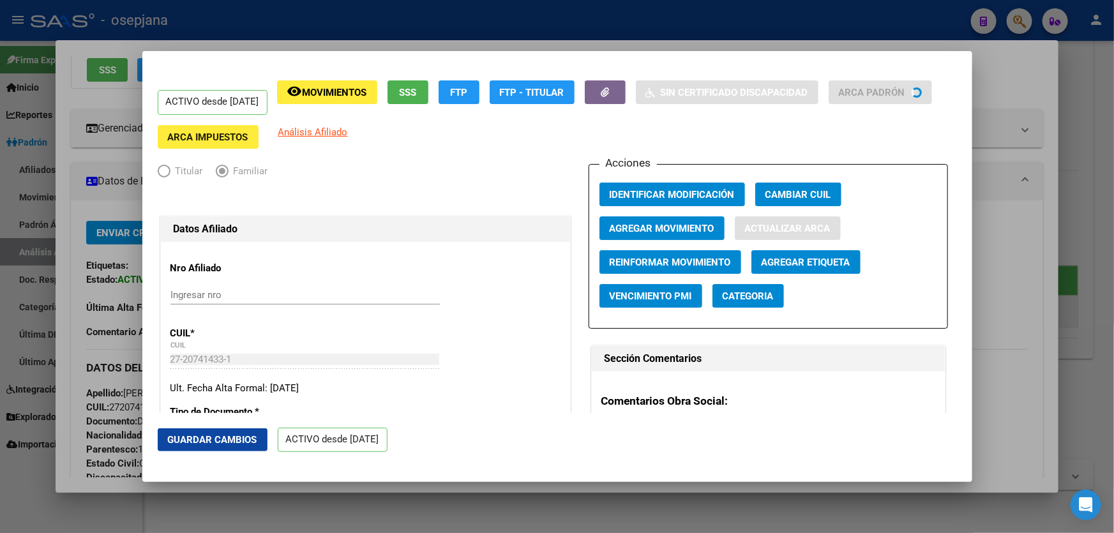
type input "826"
click at [245, 441] on span "Guardar Cambios" at bounding box center [212, 439] width 89 height 11
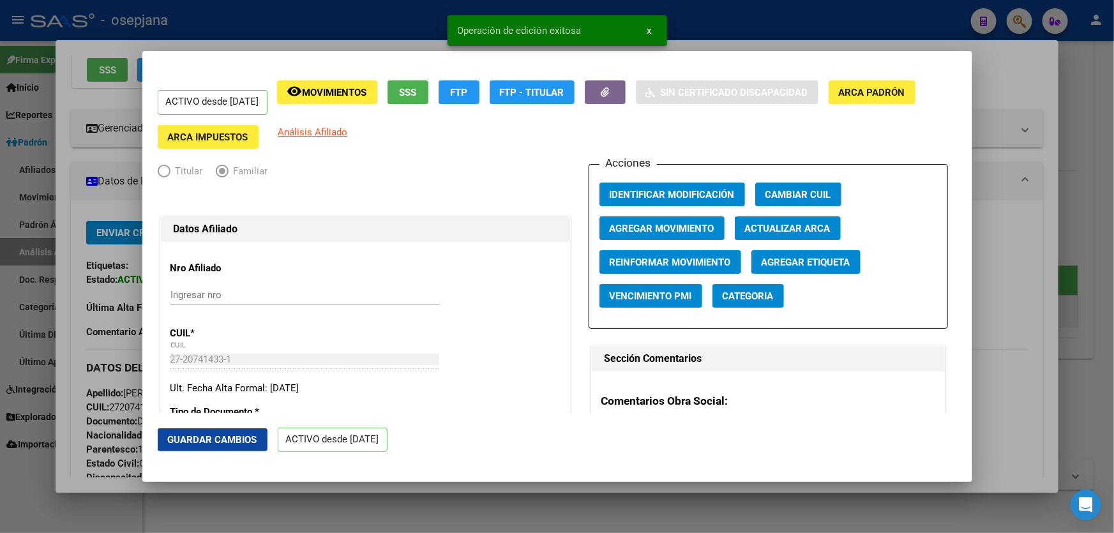
click at [1113, 343] on div at bounding box center [557, 266] width 1114 height 533
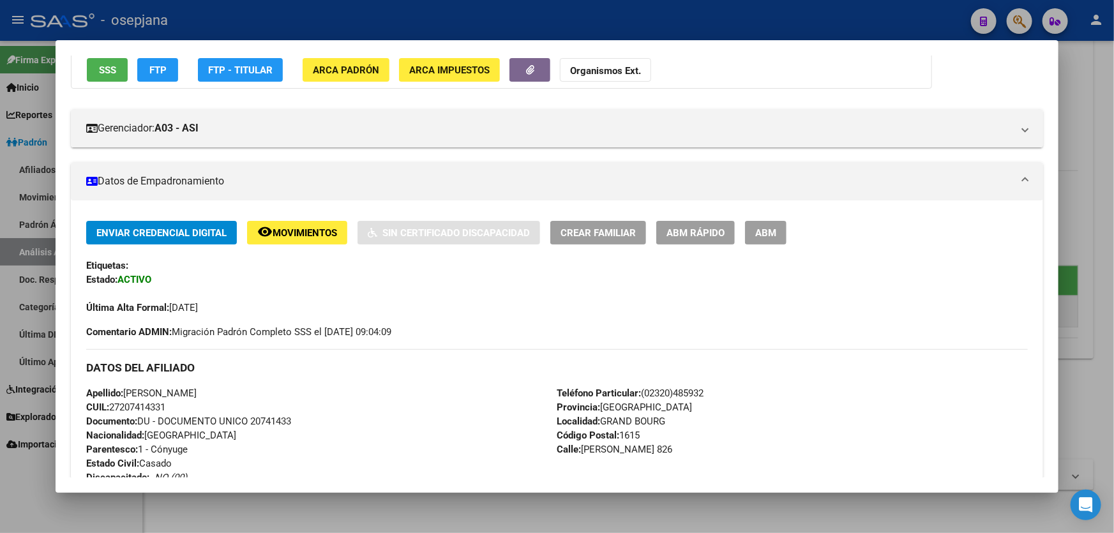
click at [1085, 137] on div at bounding box center [557, 266] width 1114 height 533
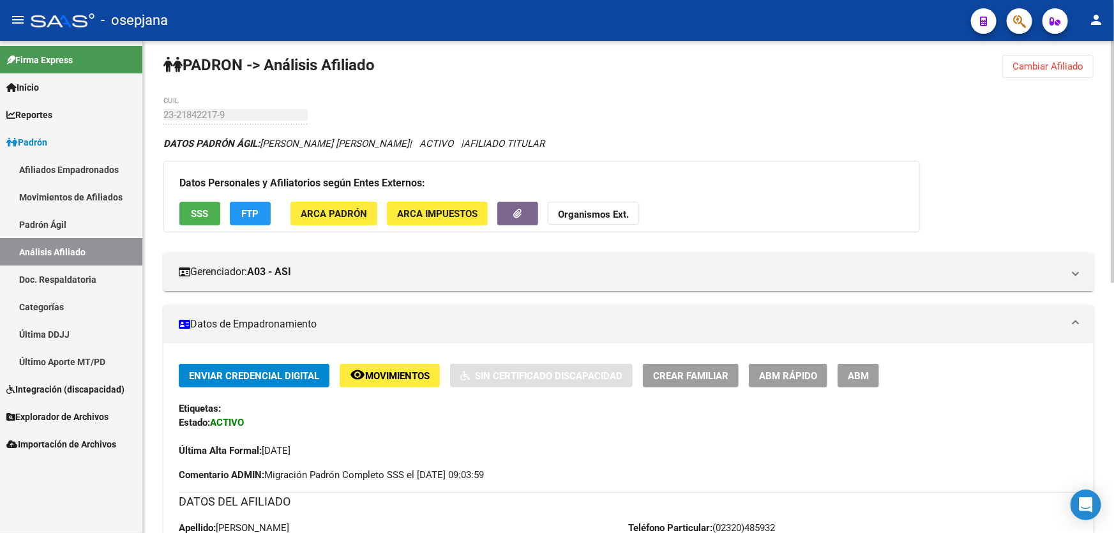
scroll to position [0, 0]
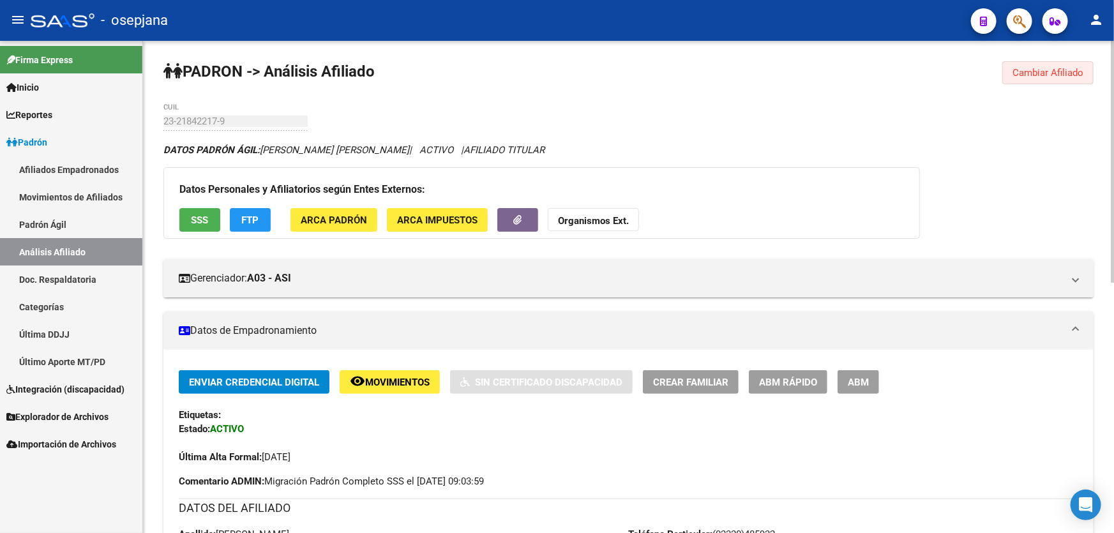
click at [1053, 79] on button "Cambiar Afiliado" at bounding box center [1047, 72] width 91 height 23
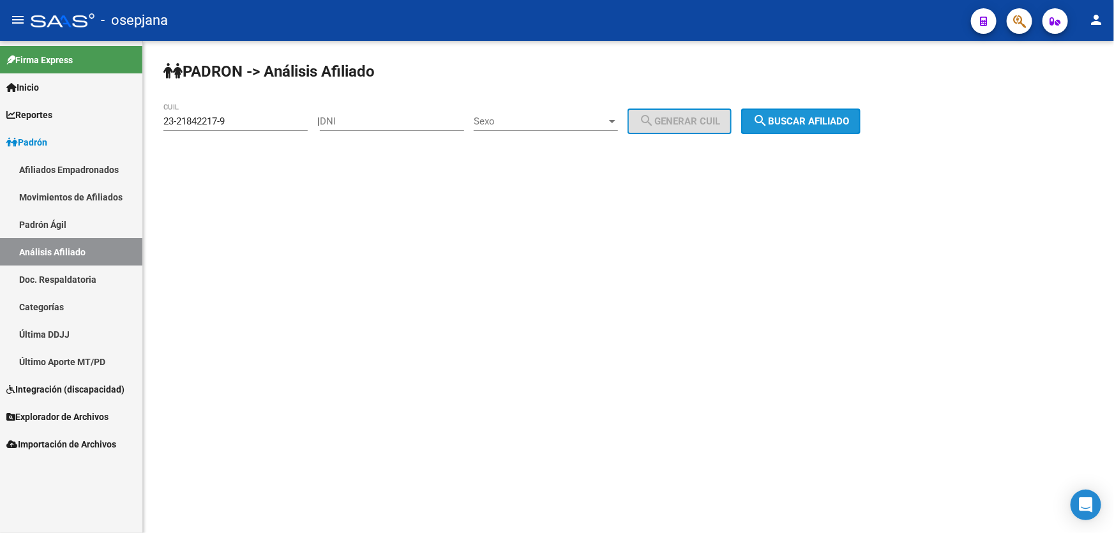
click at [824, 116] on span "search Buscar afiliado" at bounding box center [801, 121] width 96 height 11
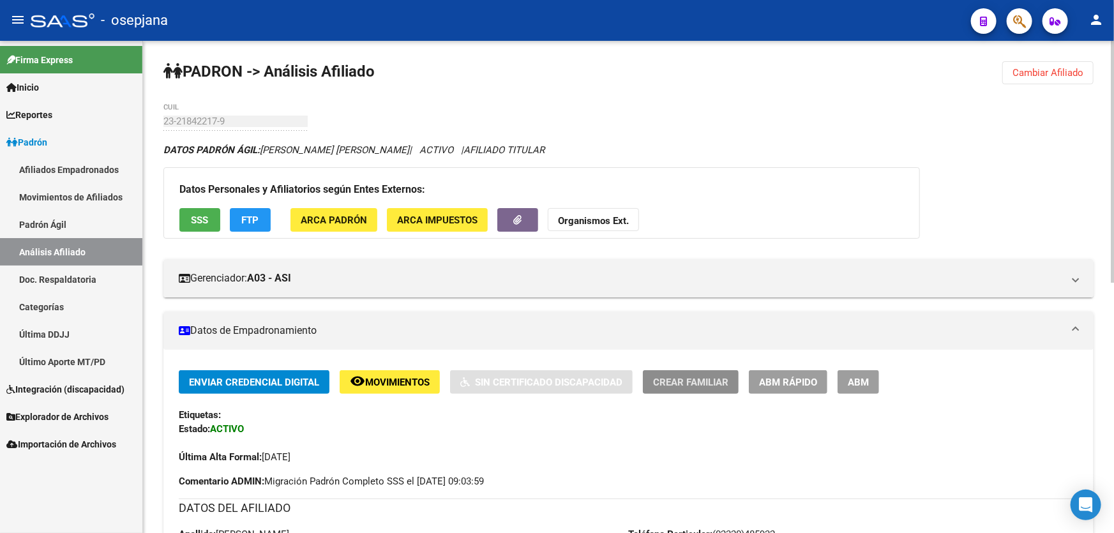
click at [689, 386] on span "Crear Familiar" at bounding box center [690, 382] width 75 height 11
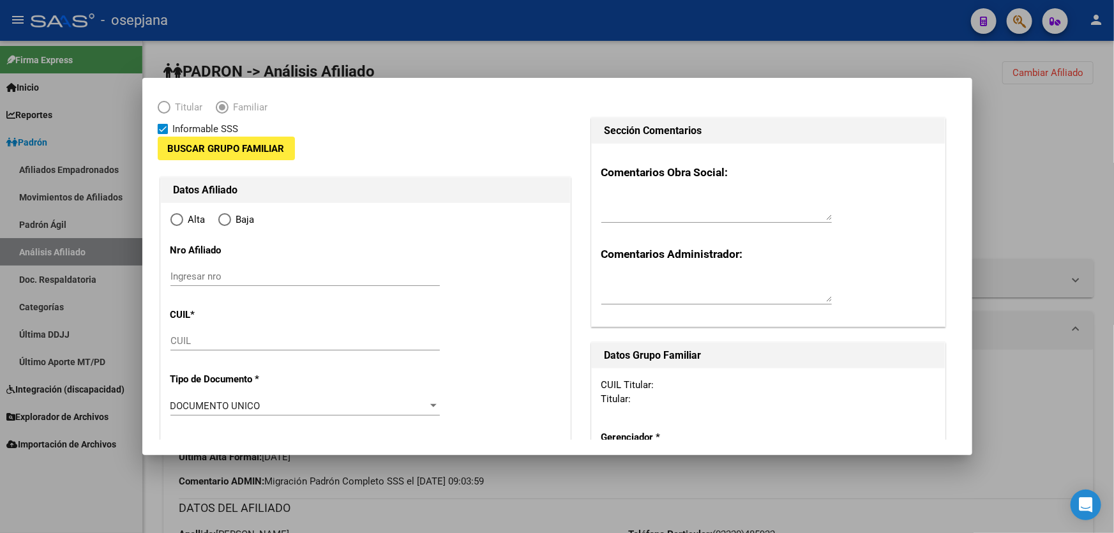
type input "33-70775105-9"
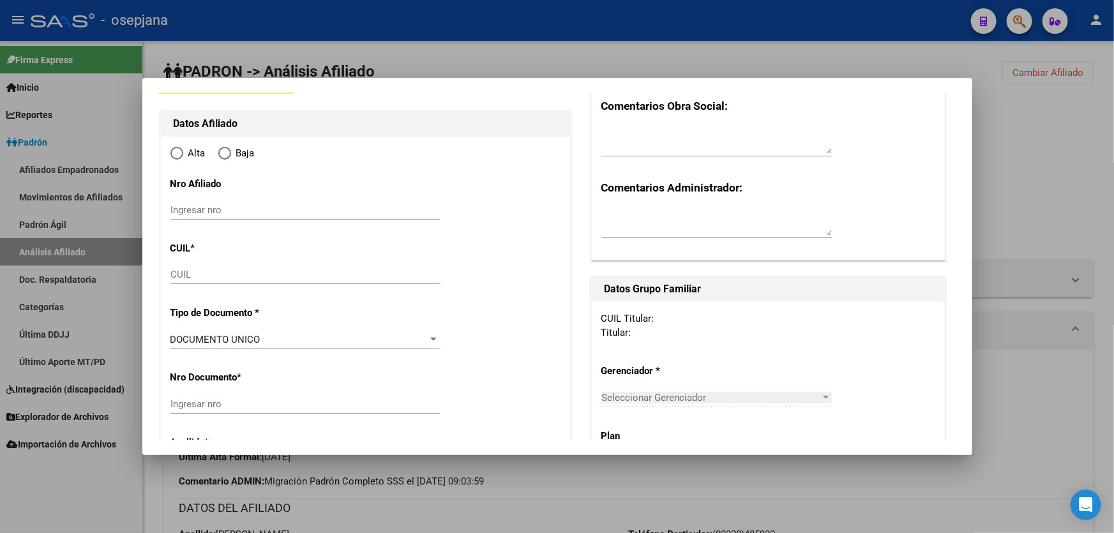
type input "GRAND BOURG"
type input "1615"
type input "[PERSON_NAME]"
type input "816"
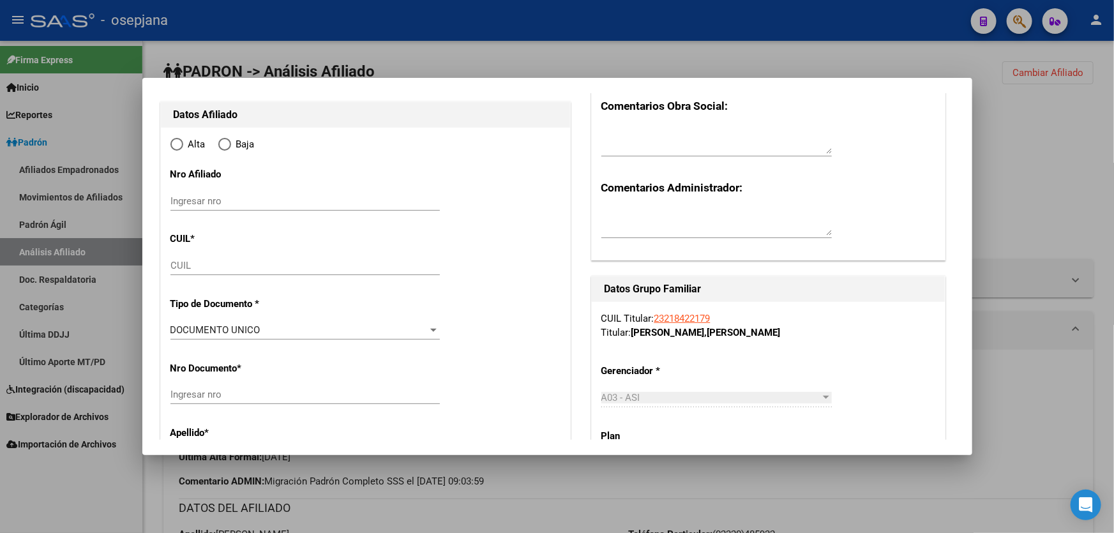
click at [204, 259] on div "CUIL" at bounding box center [304, 265] width 269 height 19
radio input "true"
type input "33-70775105-9"
paste input "27-43201536-5"
type input "27-43201536-5"
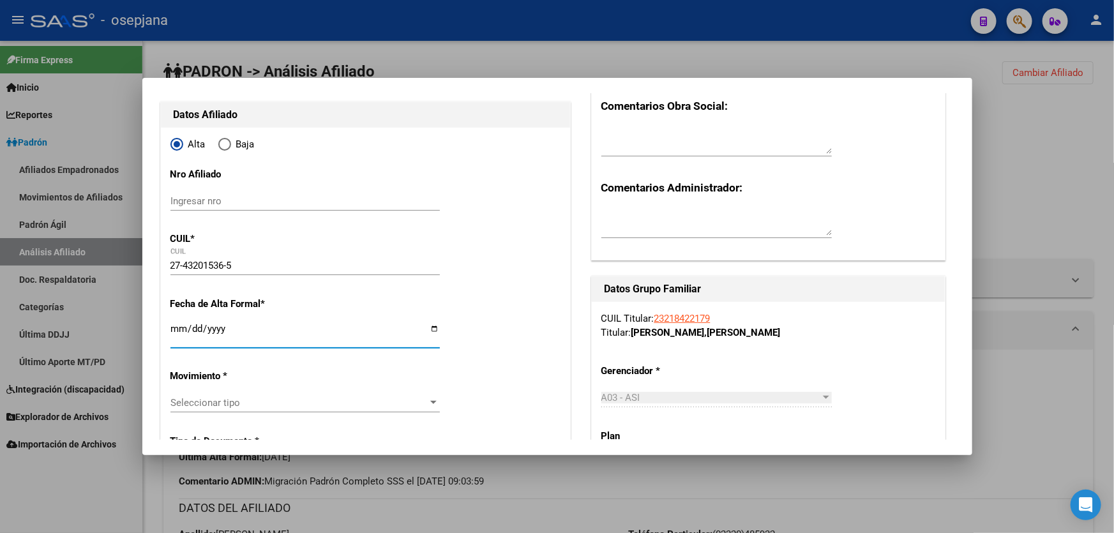
type input "43201536"
type input "[PERSON_NAME]"
type input "[DATE]"
type input "GRAND BOURG"
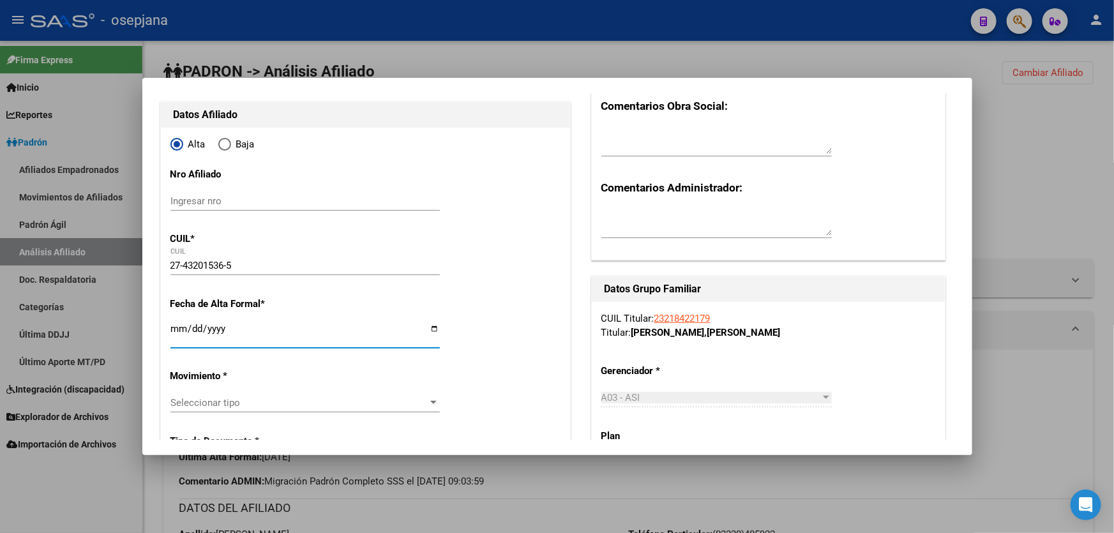
type input "826"
type input "0"
type input "[DATE]"
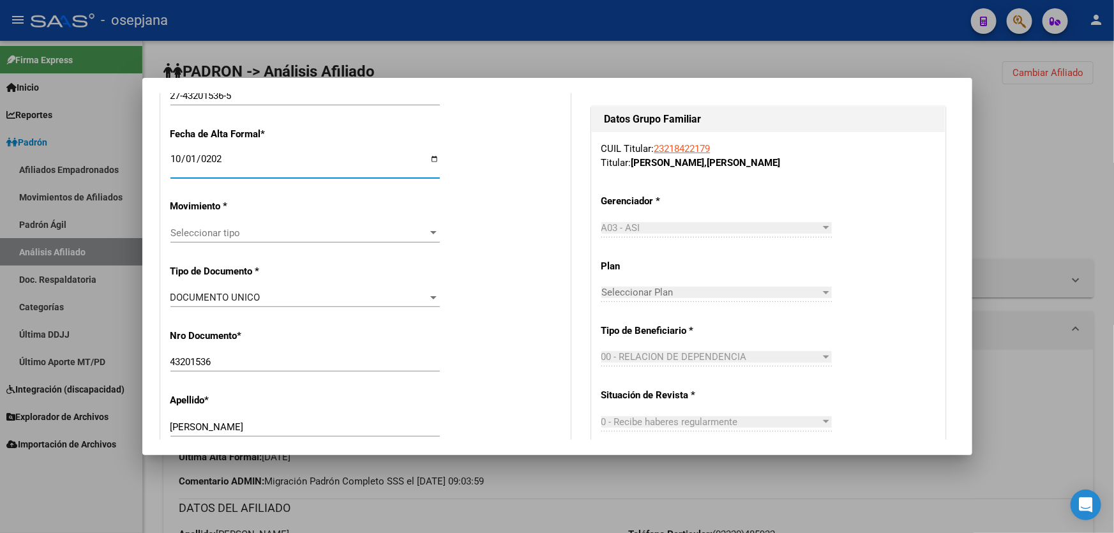
scroll to position [290, 0]
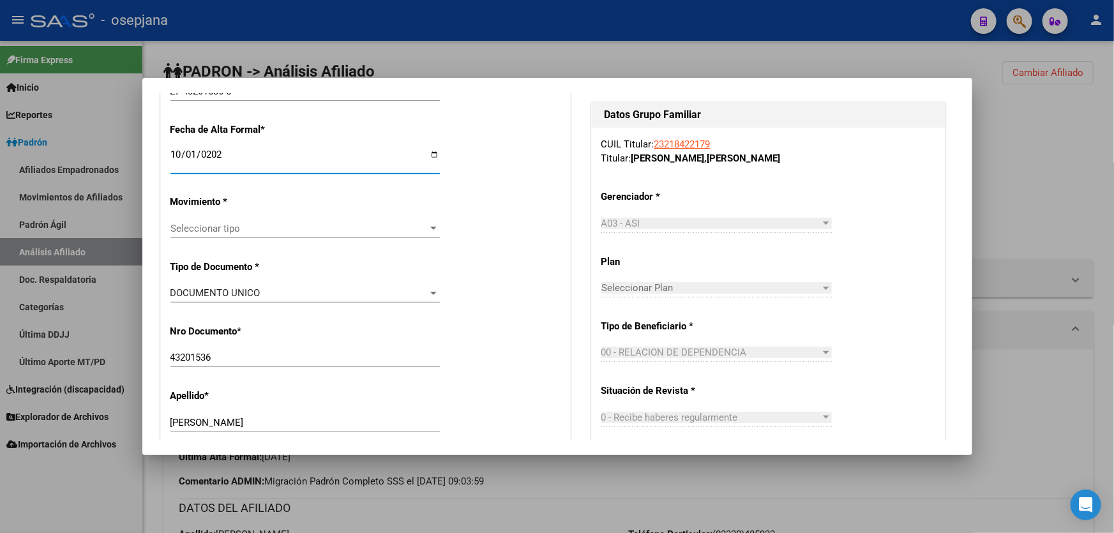
click at [237, 230] on span "Seleccionar tipo" at bounding box center [299, 228] width 258 height 11
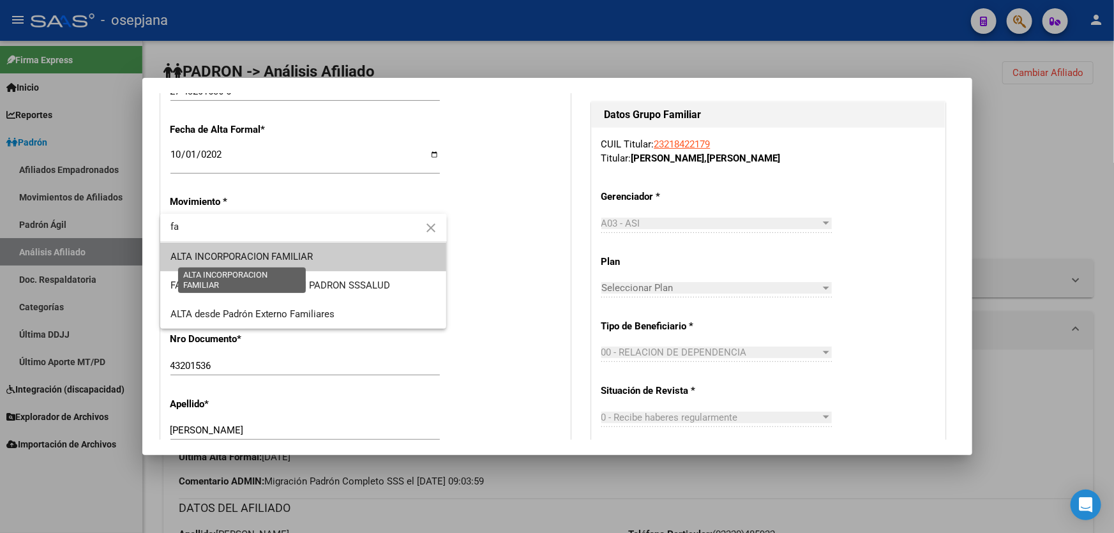
type input "fa"
click at [244, 251] on span "ALTA INCORPORACION FAMILIAR" at bounding box center [241, 256] width 143 height 11
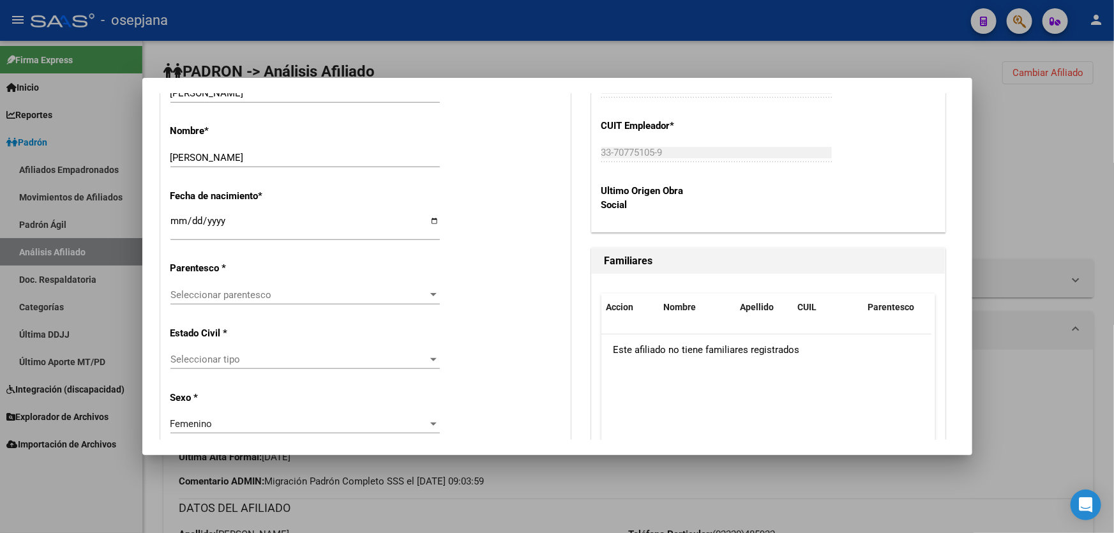
scroll to position [638, 0]
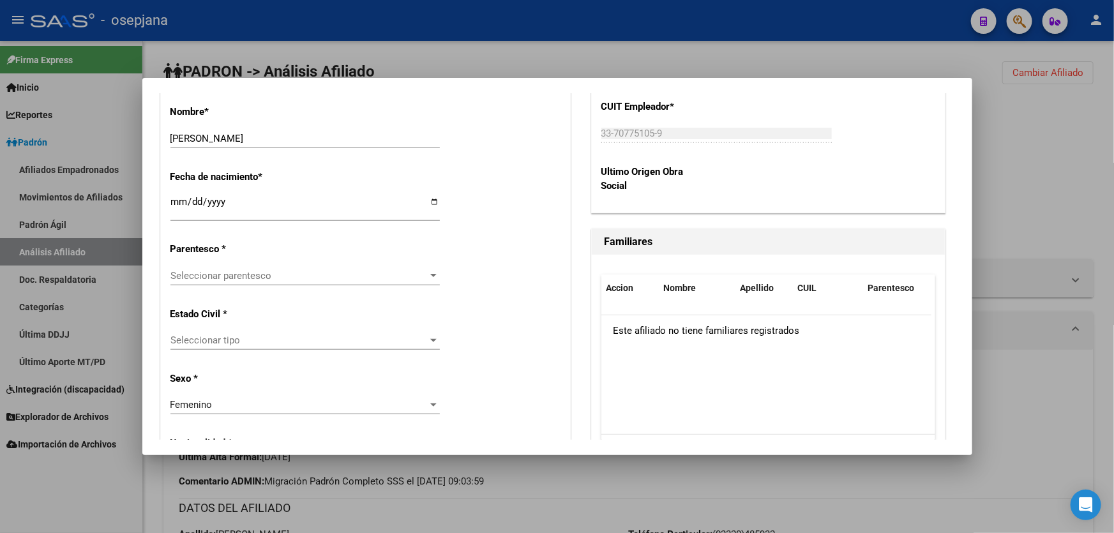
click at [236, 273] on span "Seleccionar parentesco" at bounding box center [299, 275] width 258 height 11
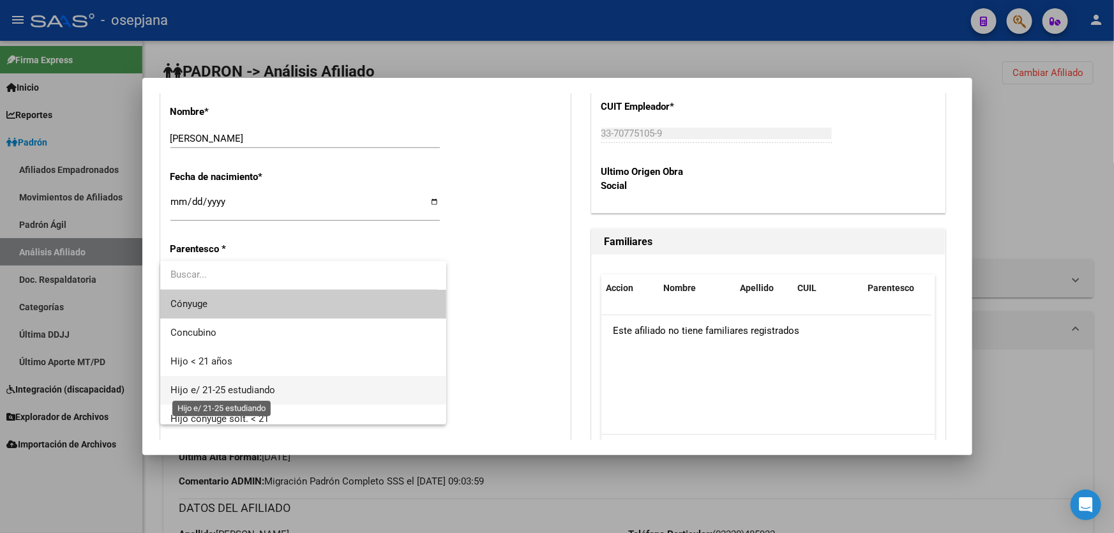
click at [211, 391] on span "Hijo e/ 21-25 estudiando" at bounding box center [222, 389] width 105 height 11
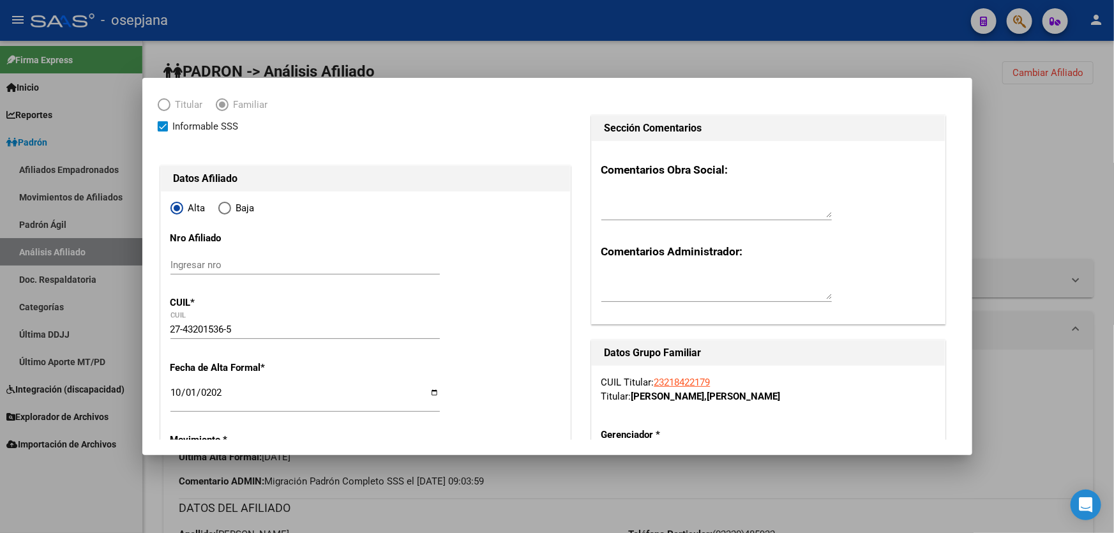
scroll to position [0, 0]
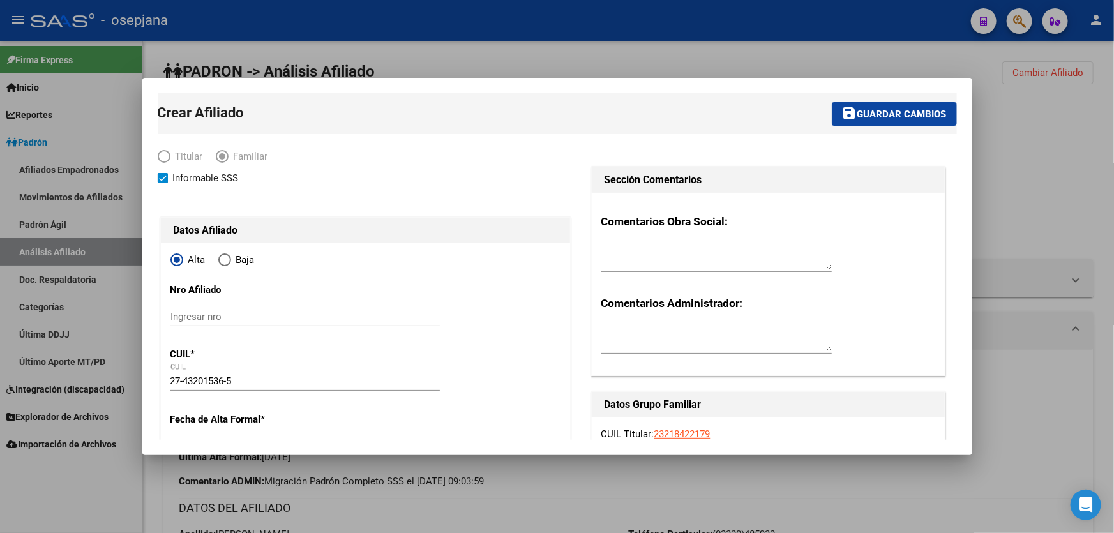
click at [876, 109] on span "Guardar cambios" at bounding box center [901, 114] width 89 height 11
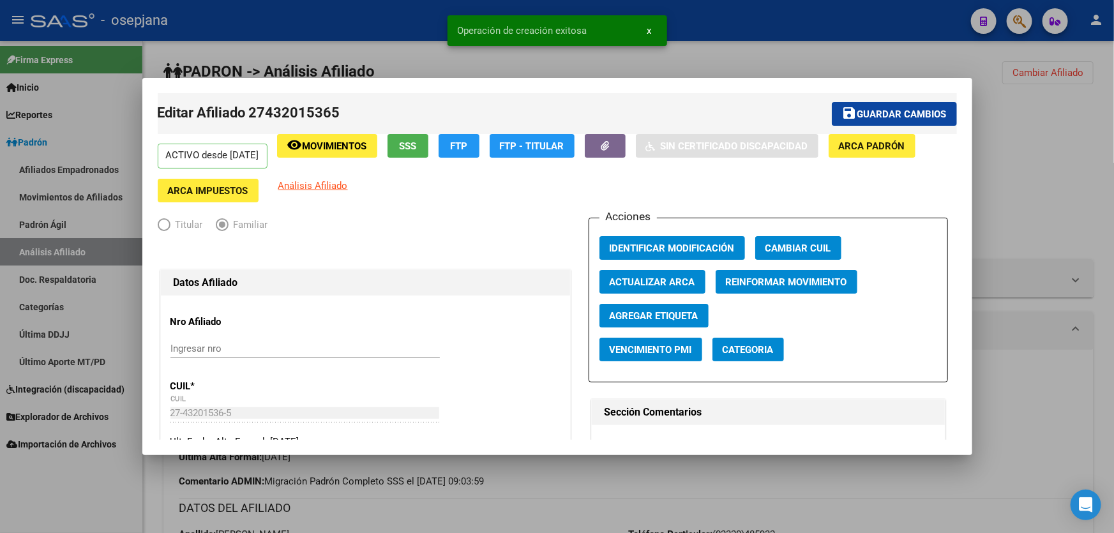
click at [876, 109] on span "Guardar cambios" at bounding box center [901, 114] width 89 height 11
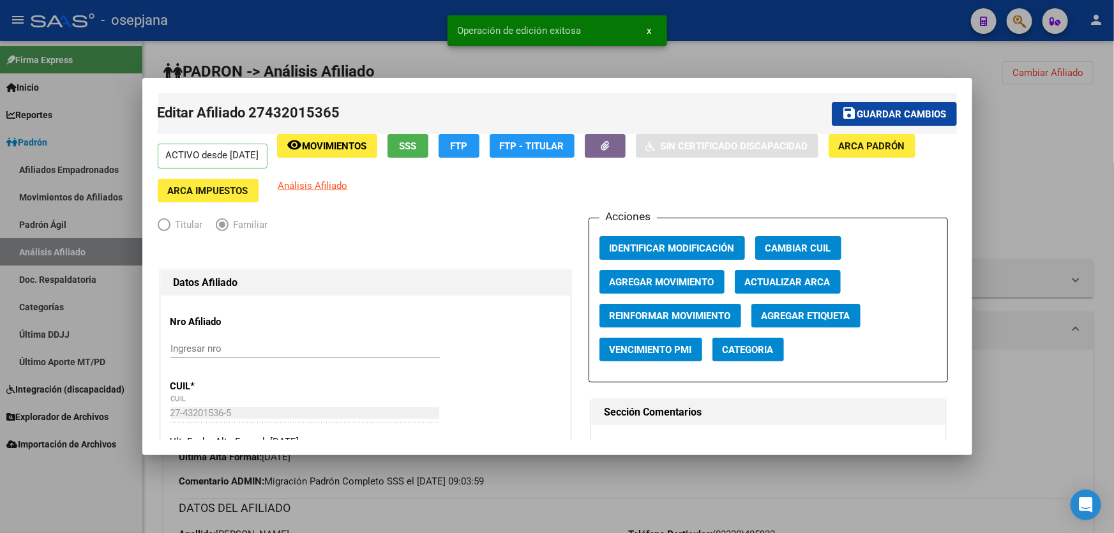
click at [1076, 126] on div at bounding box center [557, 266] width 1114 height 533
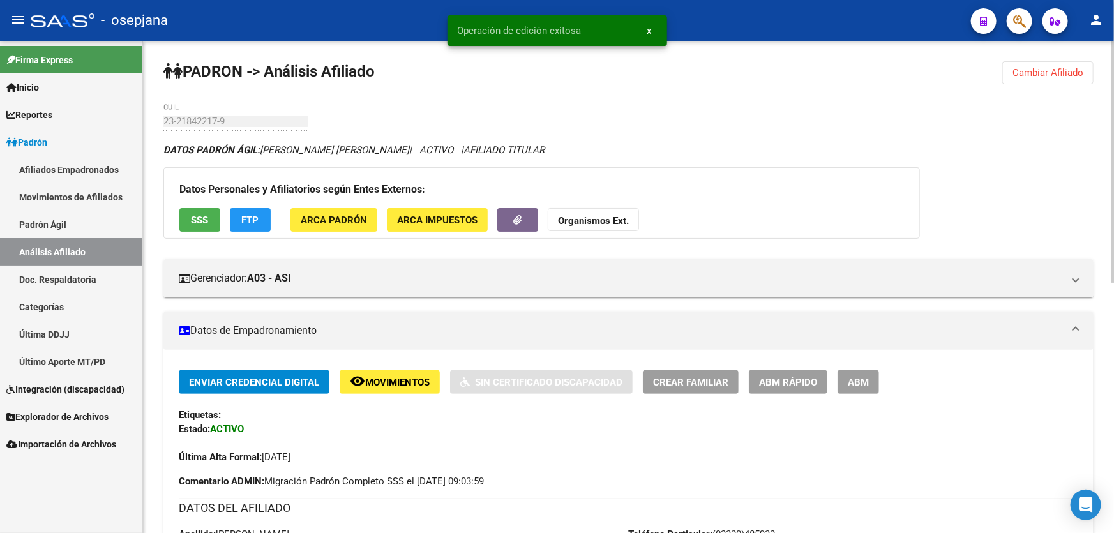
click at [1063, 79] on button "Cambiar Afiliado" at bounding box center [1047, 72] width 91 height 23
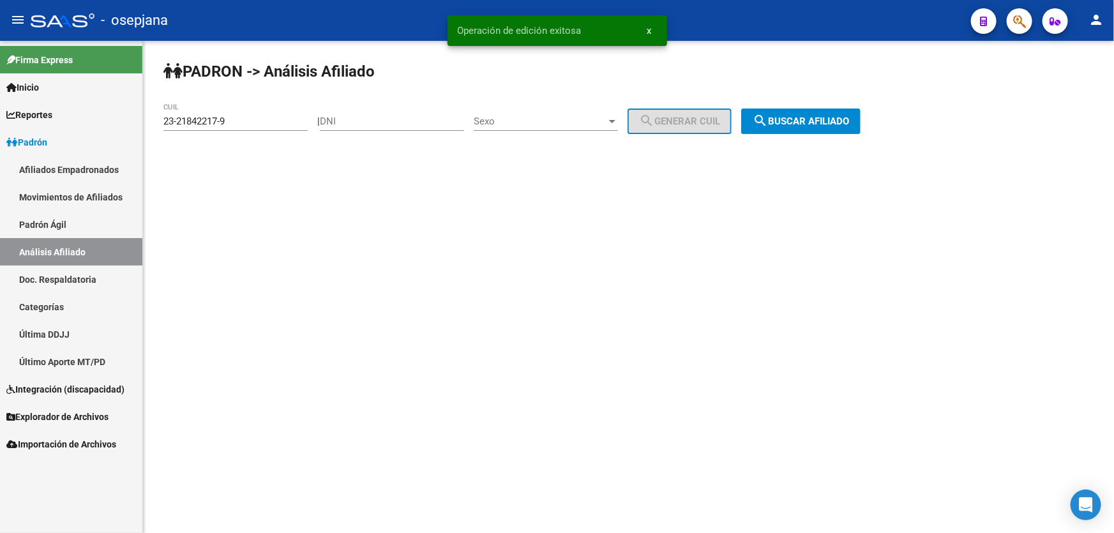
click at [823, 116] on span "search Buscar afiliado" at bounding box center [801, 121] width 96 height 11
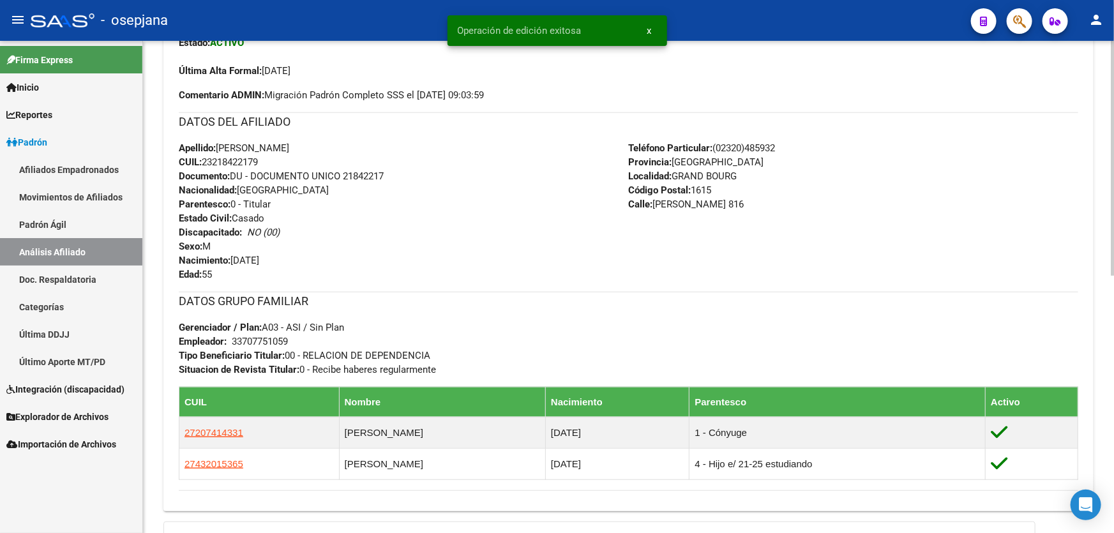
scroll to position [406, 0]
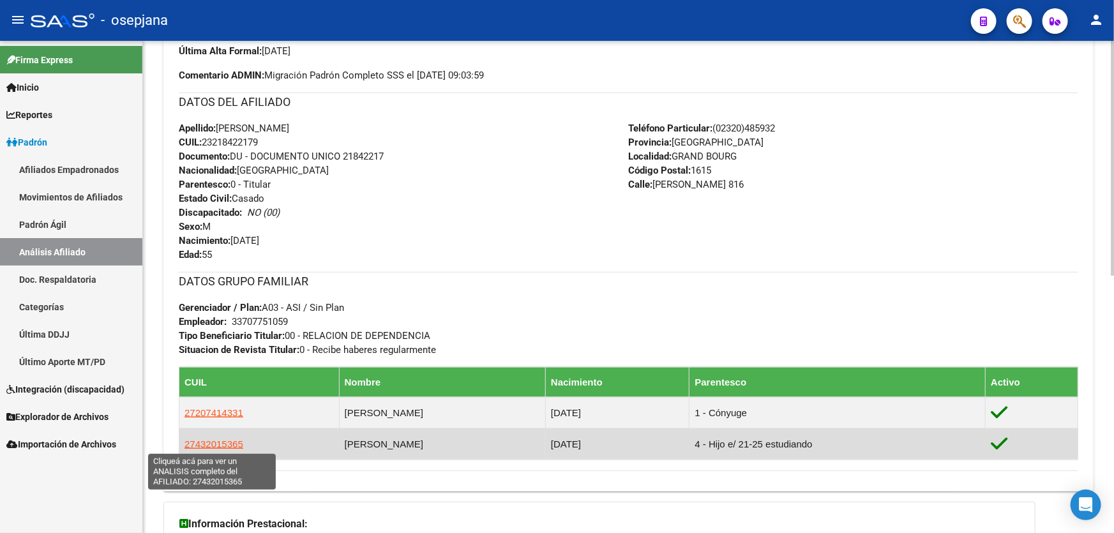
click at [226, 443] on span "27432015365" at bounding box center [213, 444] width 59 height 11
type textarea "27432015365"
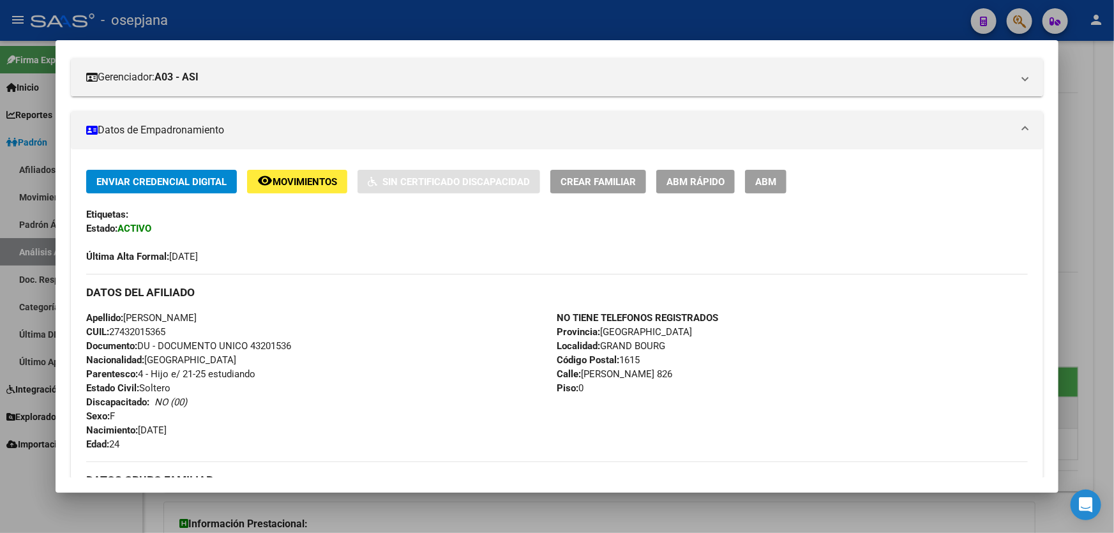
scroll to position [174, 0]
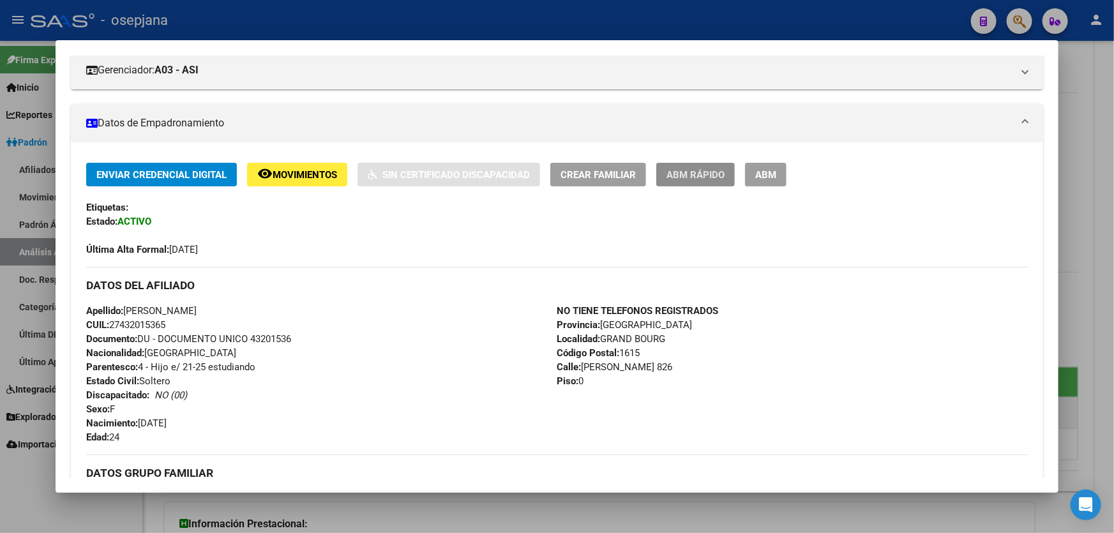
click at [678, 172] on span "ABM Rápido" at bounding box center [695, 174] width 58 height 11
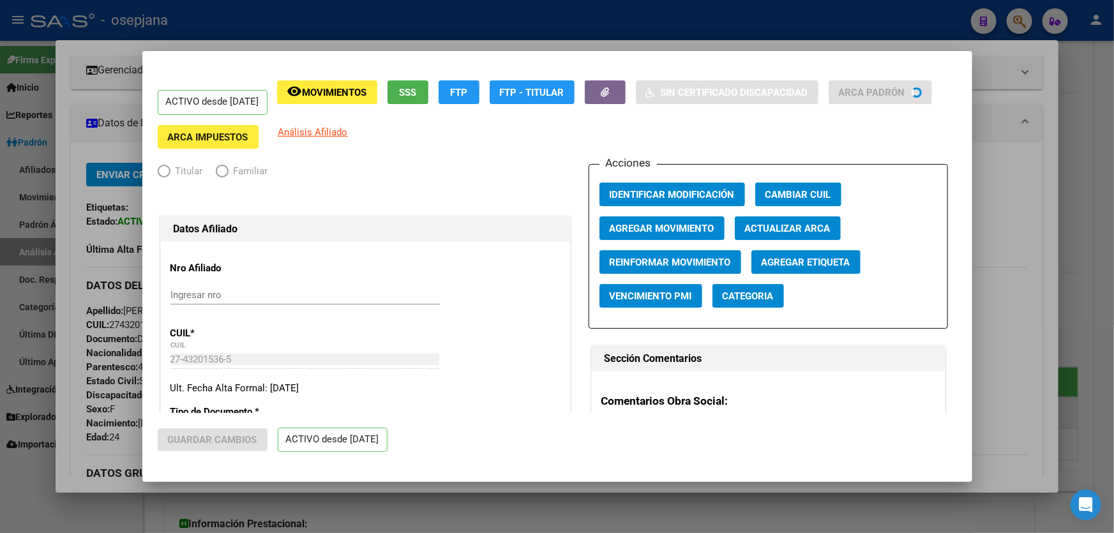
radio input "true"
type input "33-70775105-9"
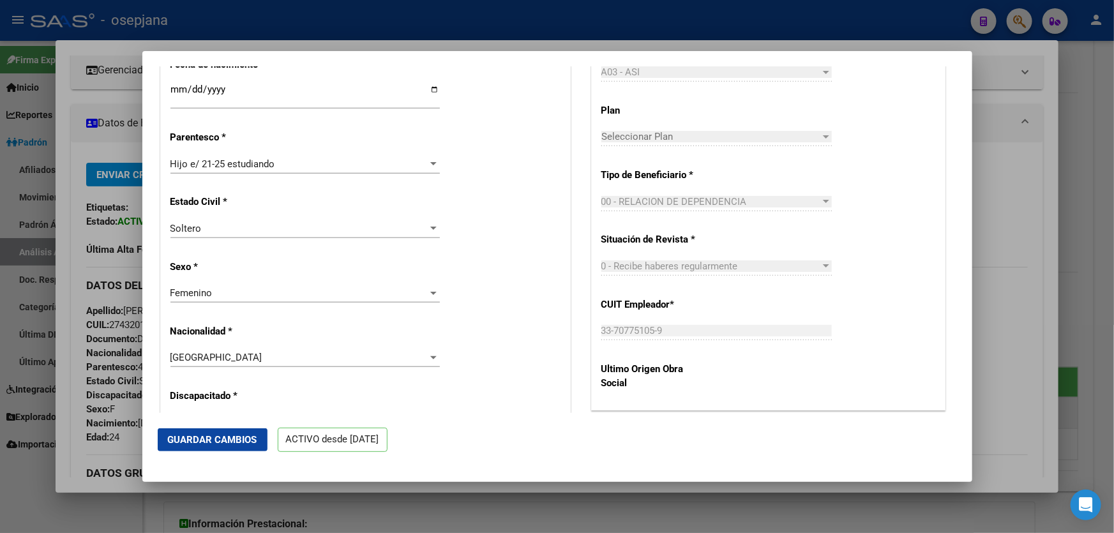
scroll to position [754, 0]
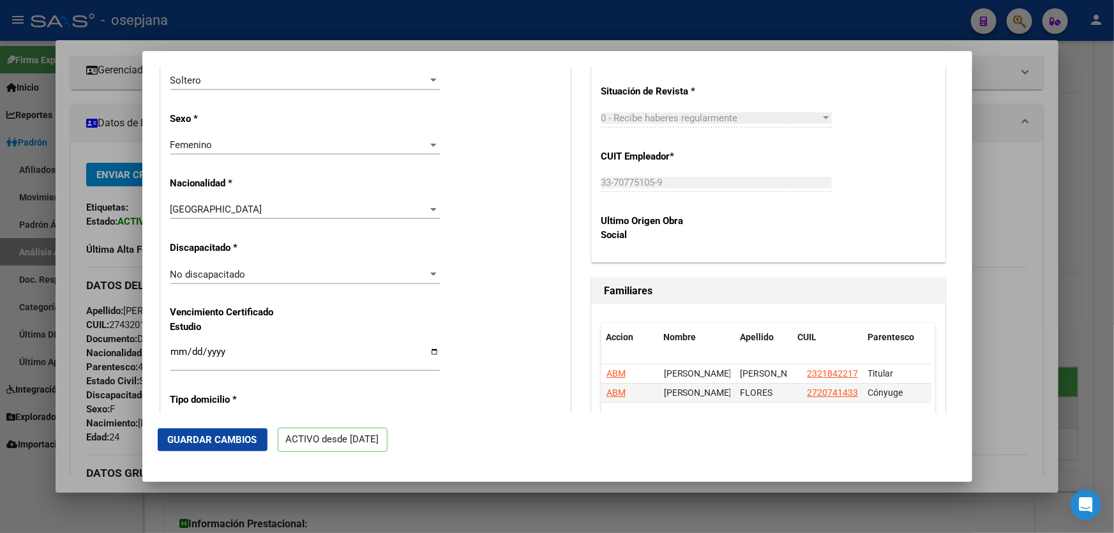
click at [179, 349] on input "Ingresar fecha" at bounding box center [304, 357] width 269 height 20
type input "[DATE]"
click at [196, 443] on span "Guardar Cambios" at bounding box center [212, 439] width 89 height 11
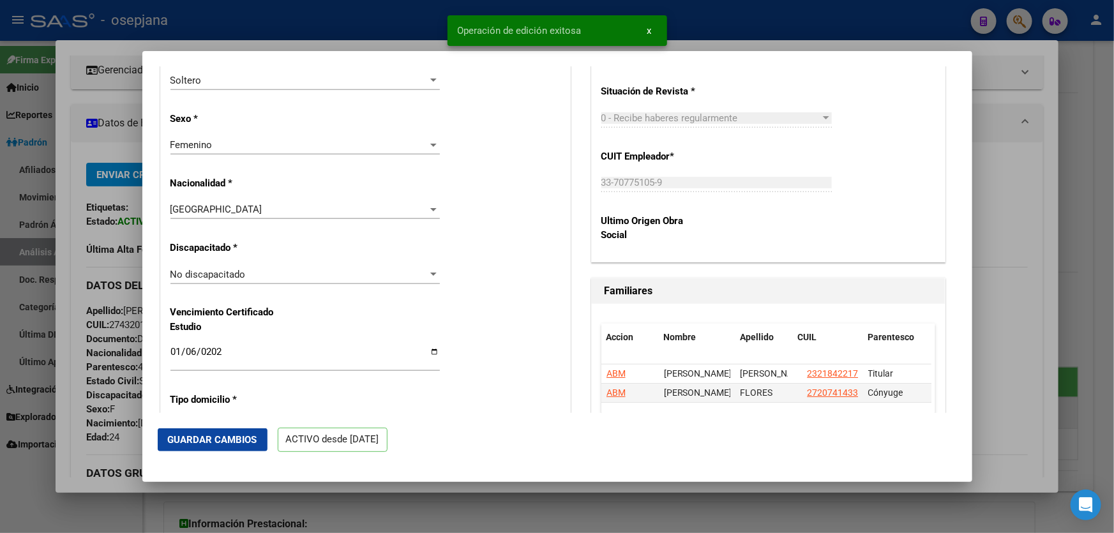
click at [1090, 303] on div at bounding box center [557, 266] width 1114 height 533
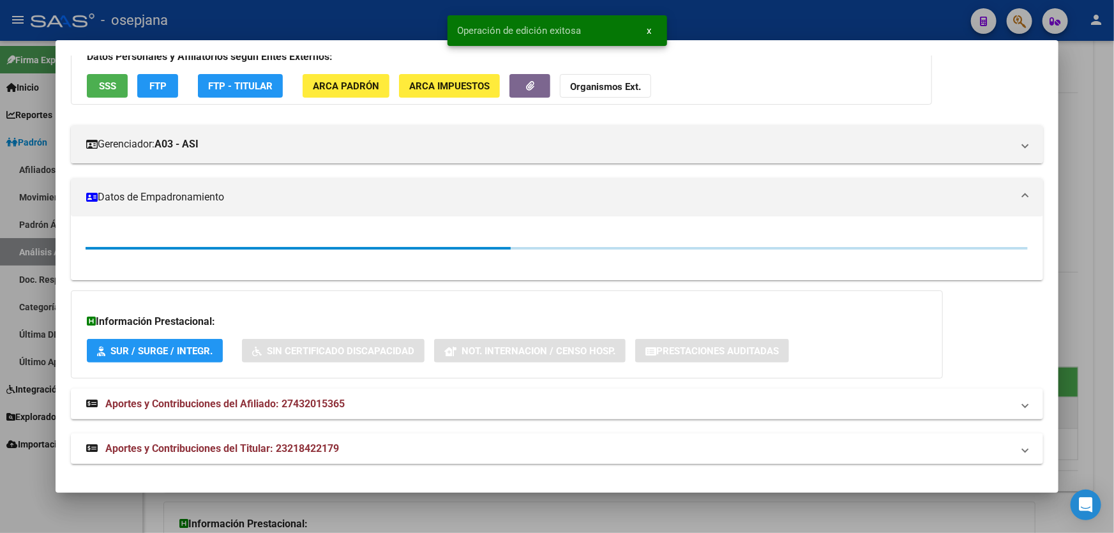
scroll to position [174, 0]
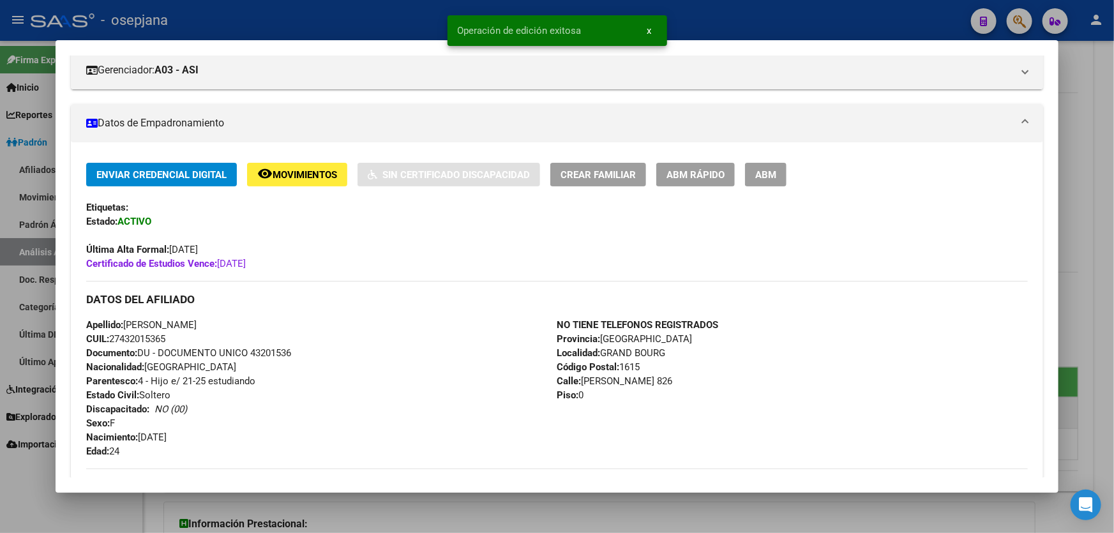
click at [1113, 259] on div at bounding box center [557, 266] width 1114 height 533
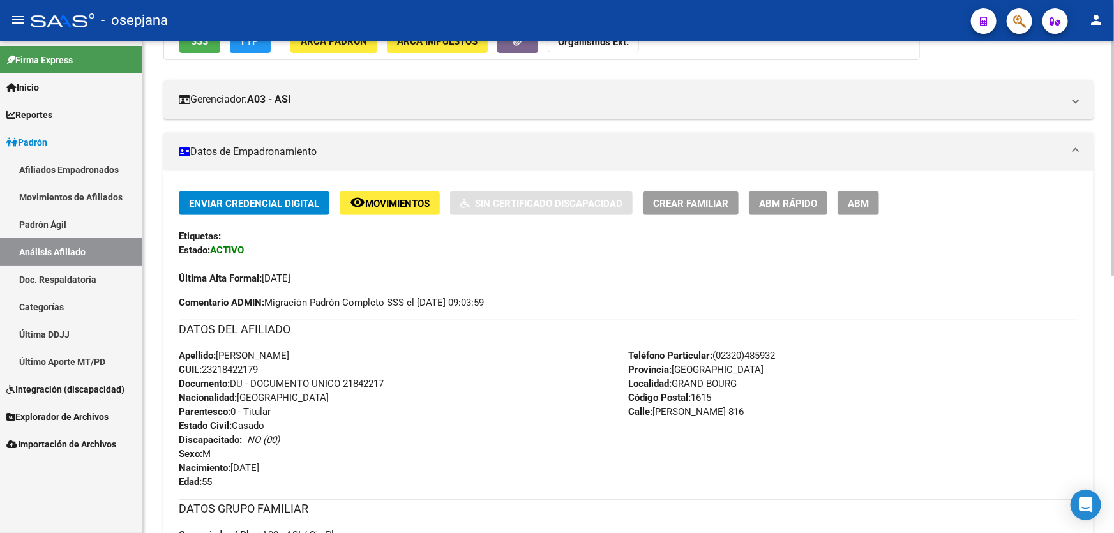
scroll to position [0, 0]
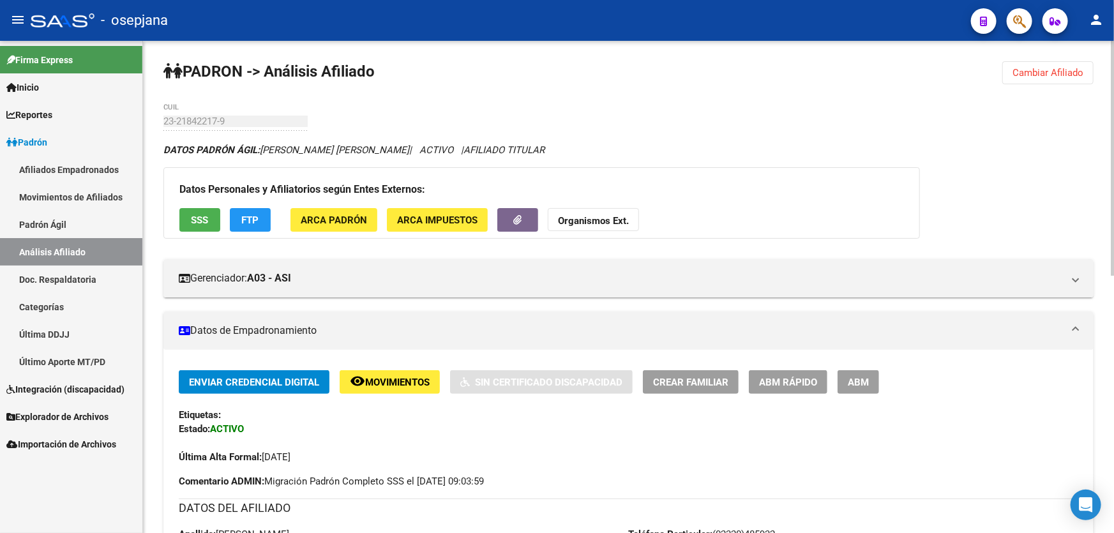
click at [1056, 67] on span "Cambiar Afiliado" at bounding box center [1047, 72] width 71 height 11
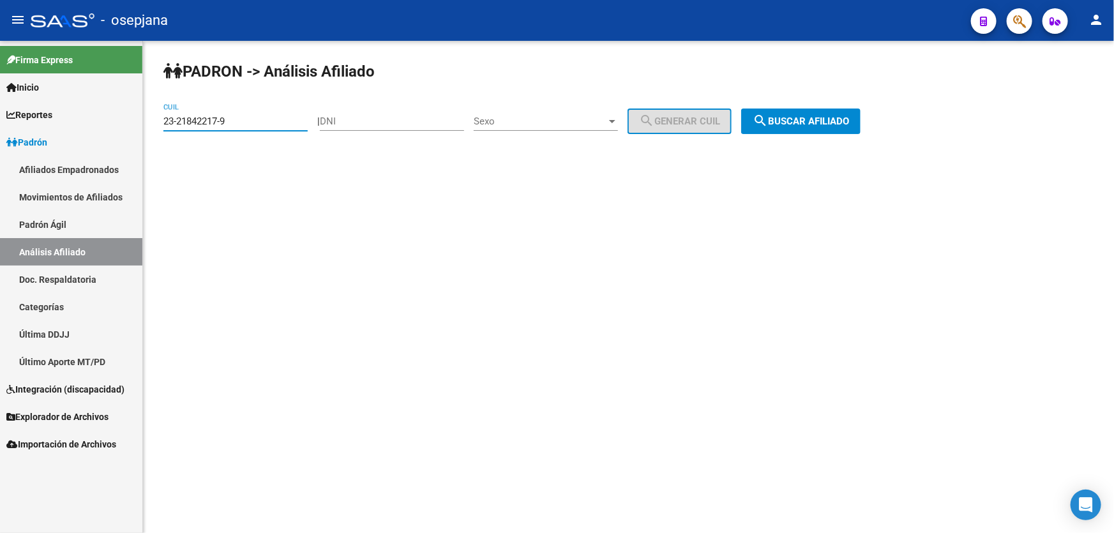
drag, startPoint x: 262, startPoint y: 124, endPoint x: 92, endPoint y: 126, distance: 169.8
click at [92, 126] on mat-sidenav-container "Firma Express Inicio Calendario SSS Instructivos Contacto OS Reportes Padrón Tr…" at bounding box center [557, 287] width 1114 height 492
paste input "0-32038345-6"
type input "20-32038345-6"
click at [843, 123] on span "search Buscar afiliado" at bounding box center [801, 121] width 96 height 11
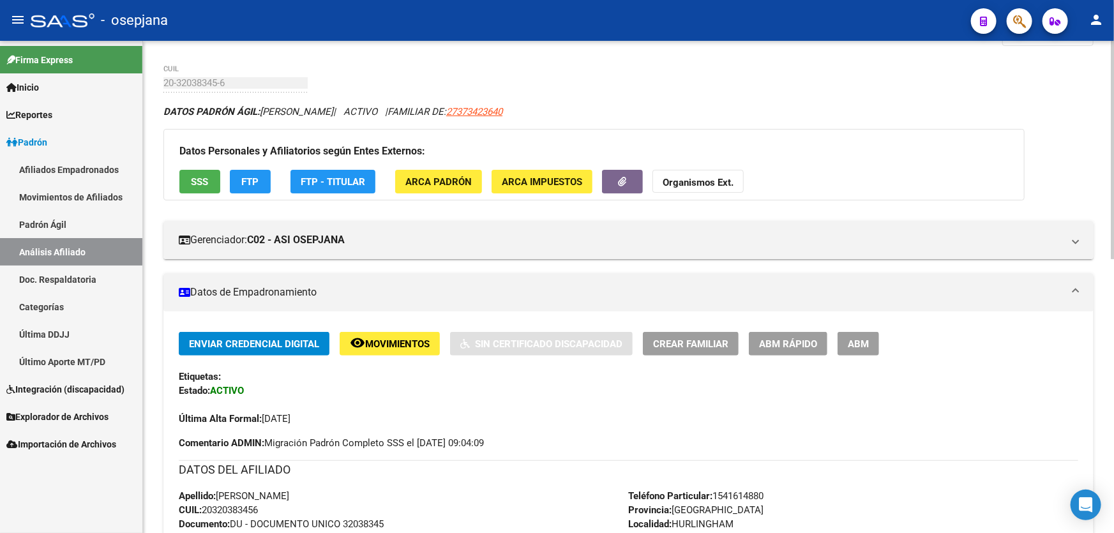
scroll to position [57, 0]
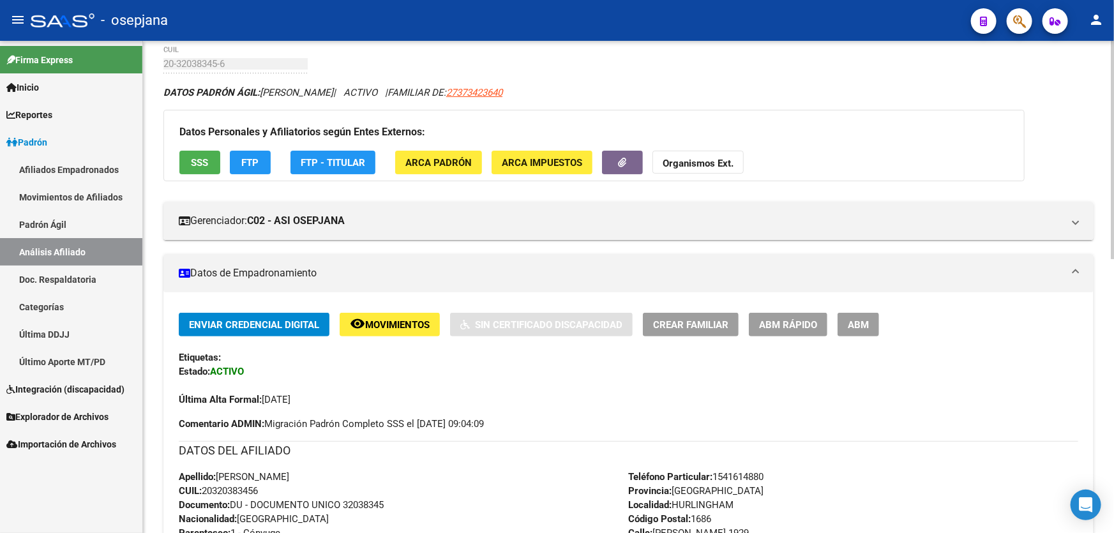
click at [683, 326] on span "Crear Familiar" at bounding box center [690, 324] width 75 height 11
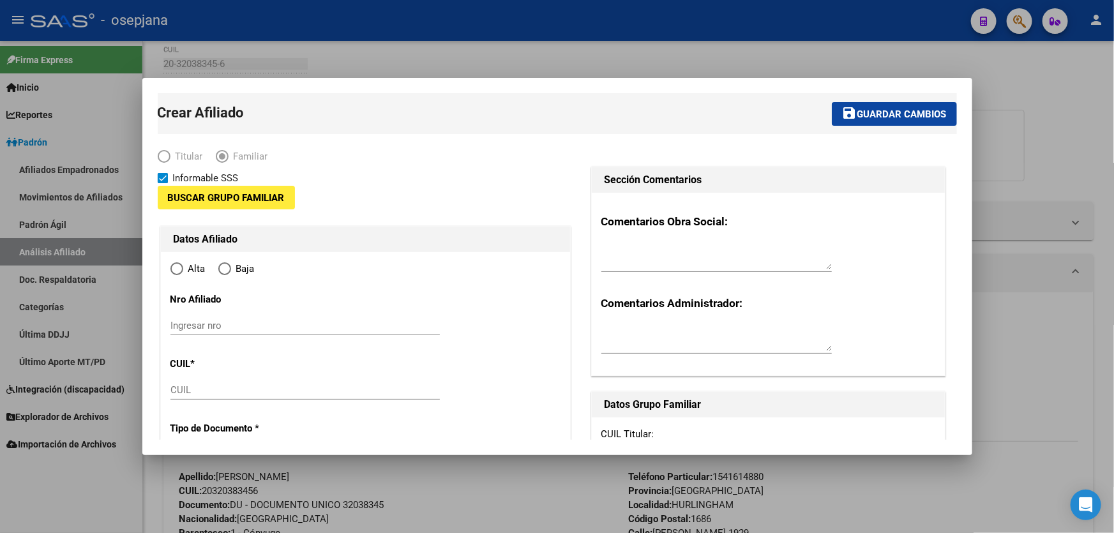
type input "30-66241447-2"
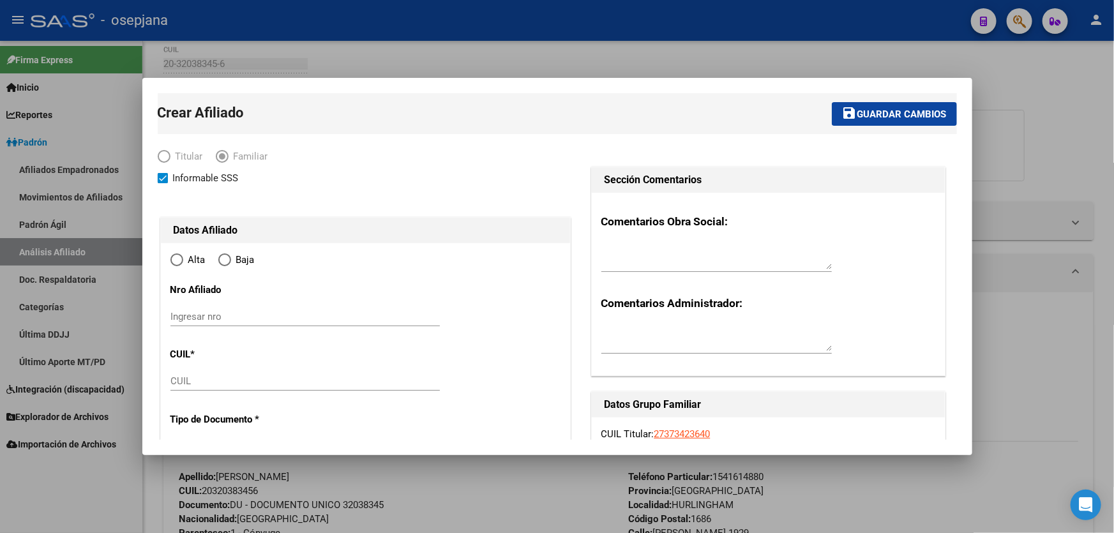
type input "[PERSON_NAME]"
type input "1657"
type input "ESPORA"
type input "9215"
radio input "true"
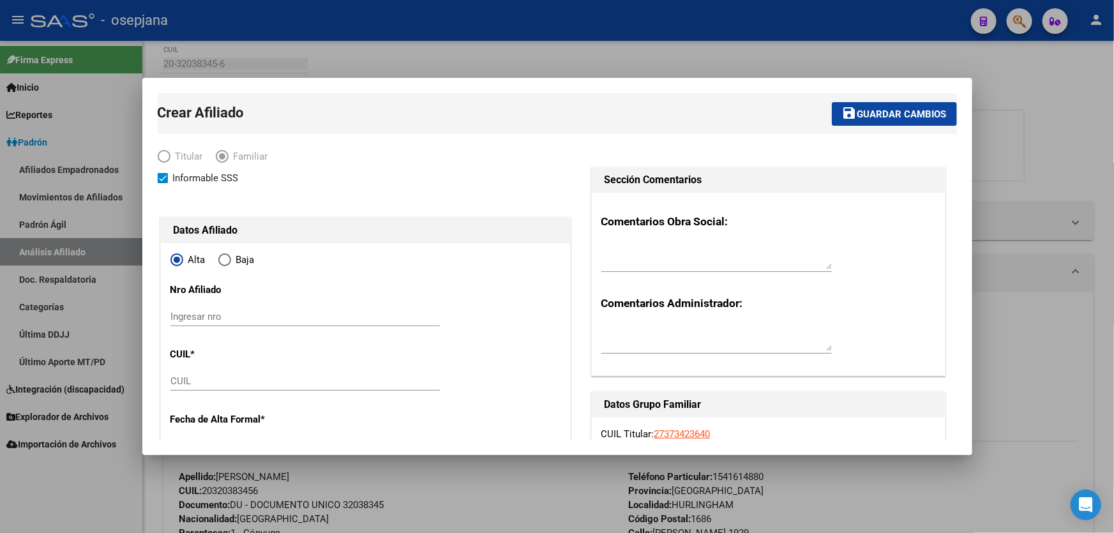
type input "30-66241447-2"
click at [181, 381] on input "CUIL" at bounding box center [304, 380] width 269 height 11
paste input "20-70763828-2"
type input "20-70763828-2"
type input "70763828"
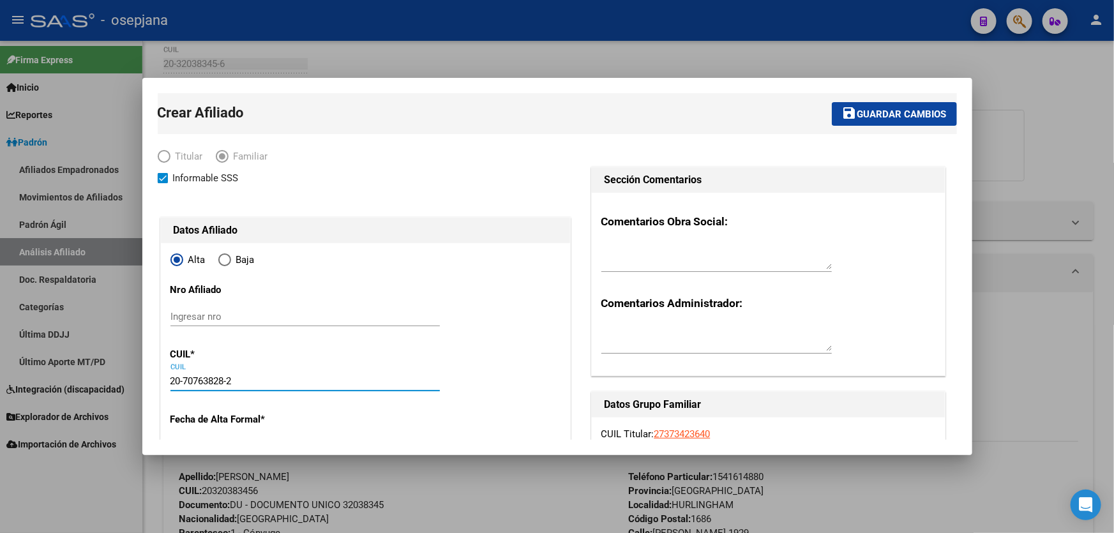
type input "[PERSON_NAME]"
type input "[DATE]"
type input "[PERSON_NAME]"
type input "TTE ESPORA"
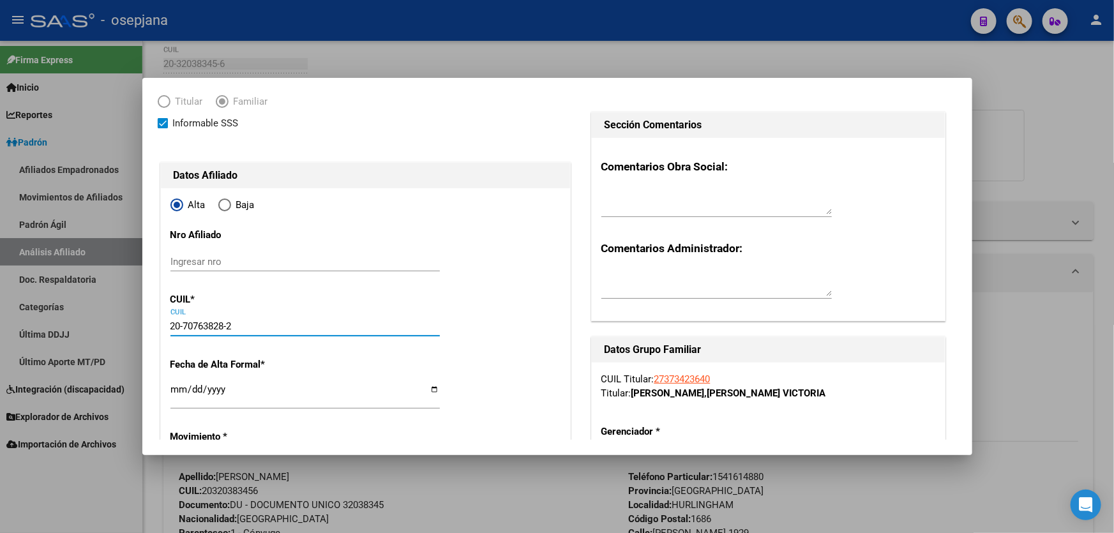
scroll to position [174, 0]
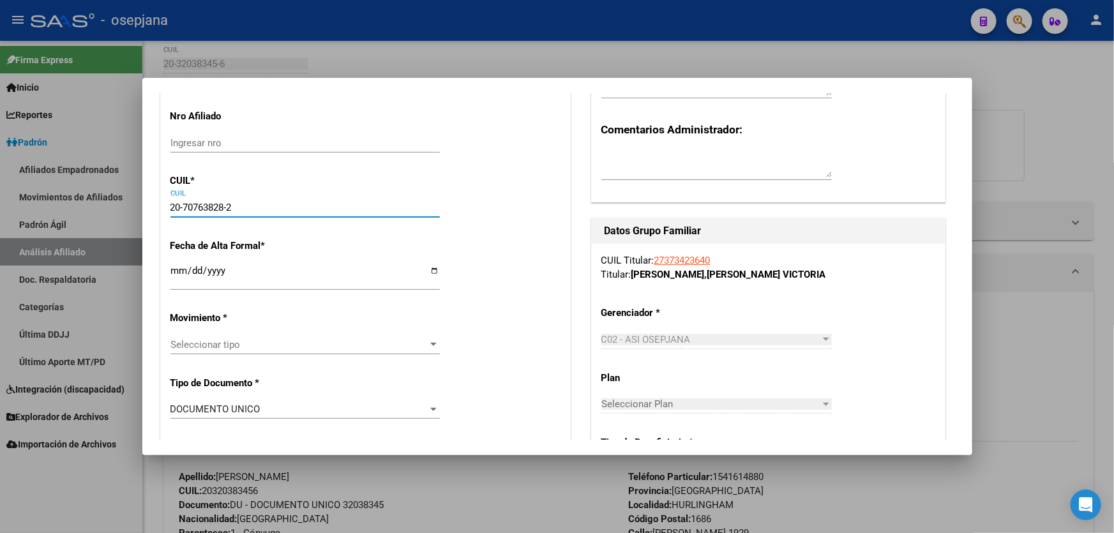
type input "20-70763828-2"
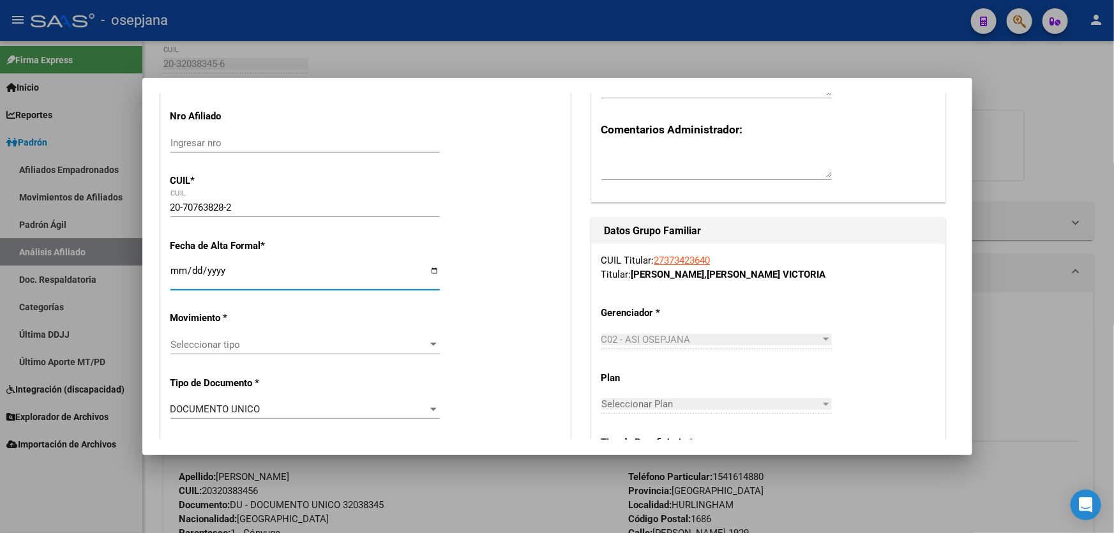
click at [173, 267] on input "Ingresar fecha" at bounding box center [304, 276] width 269 height 20
type input "[DATE]"
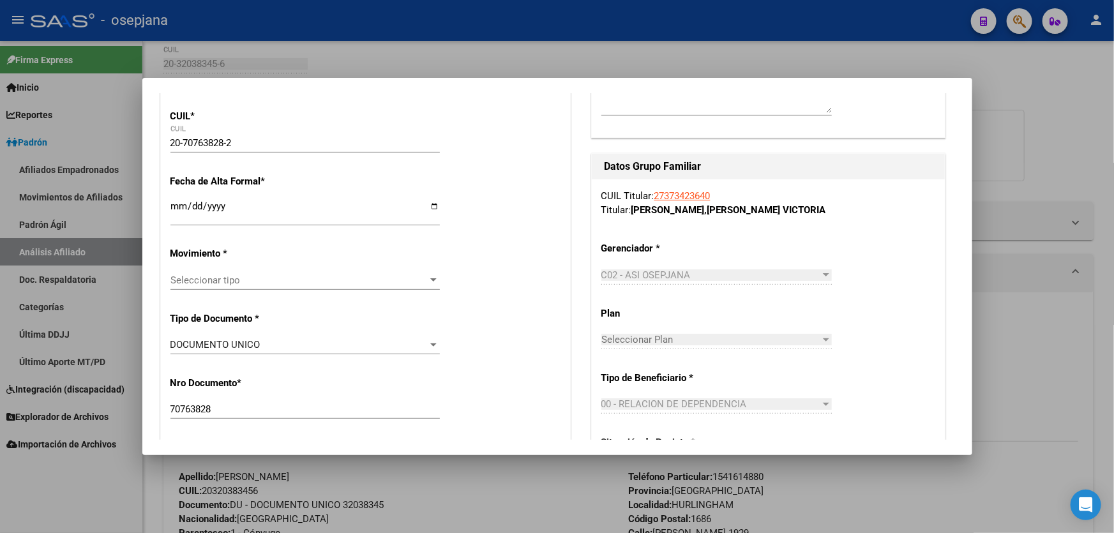
scroll to position [348, 0]
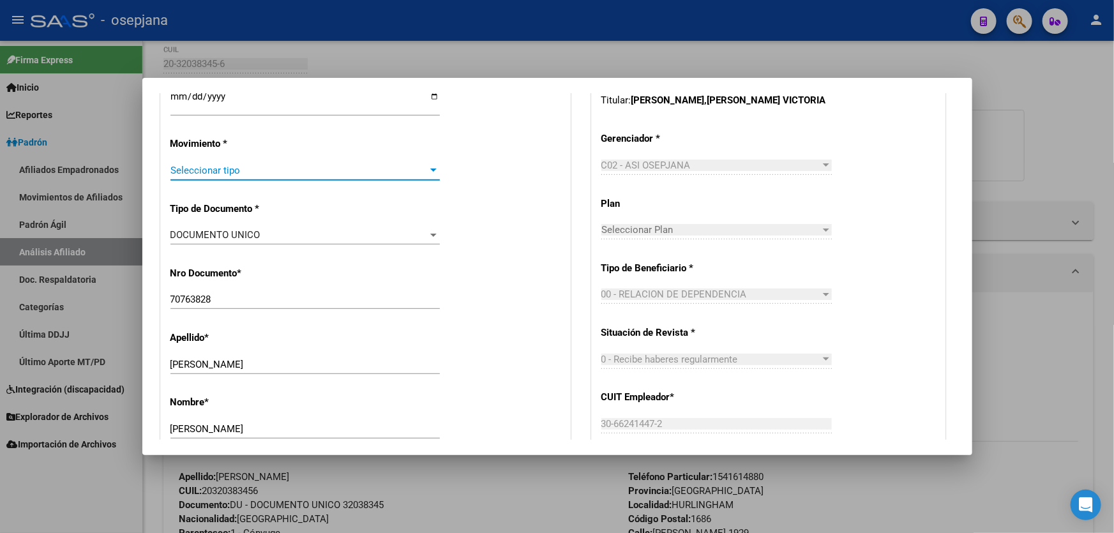
click at [291, 165] on span "Seleccionar tipo" at bounding box center [299, 170] width 258 height 11
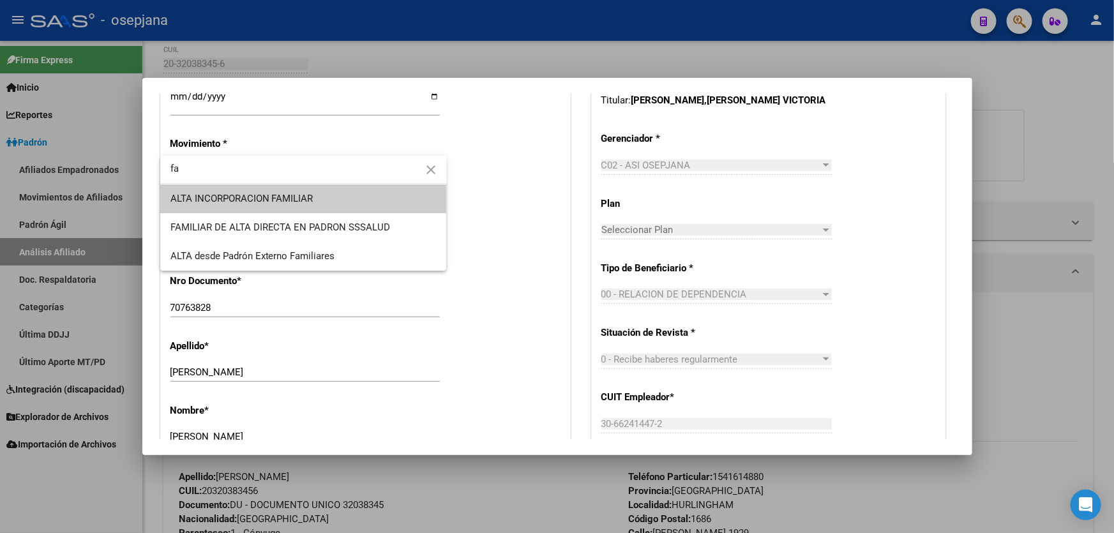
type input "fa"
click at [314, 190] on span "ALTA INCORPORACION FAMILIAR" at bounding box center [303, 198] width 266 height 29
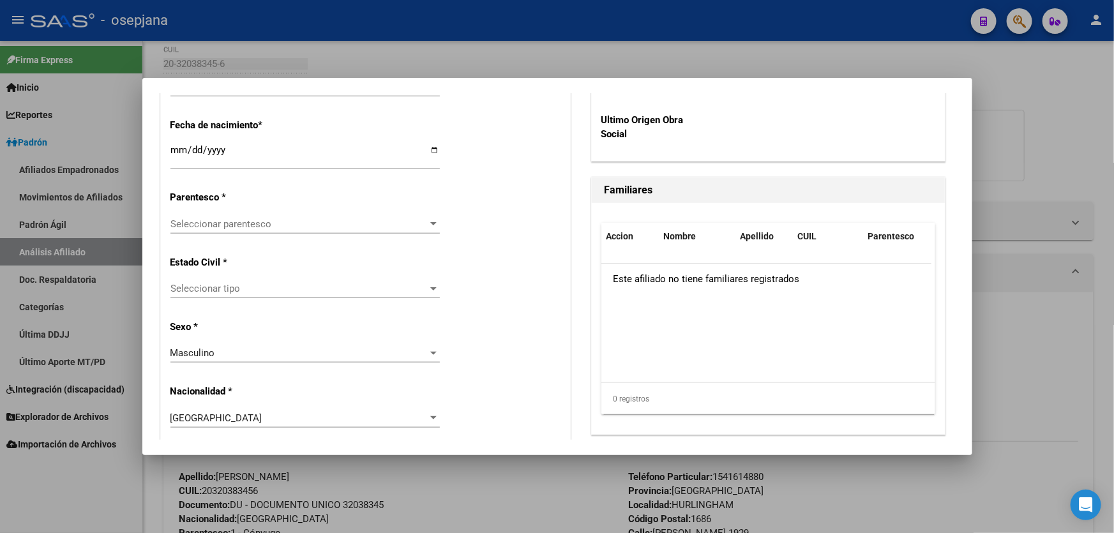
scroll to position [696, 0]
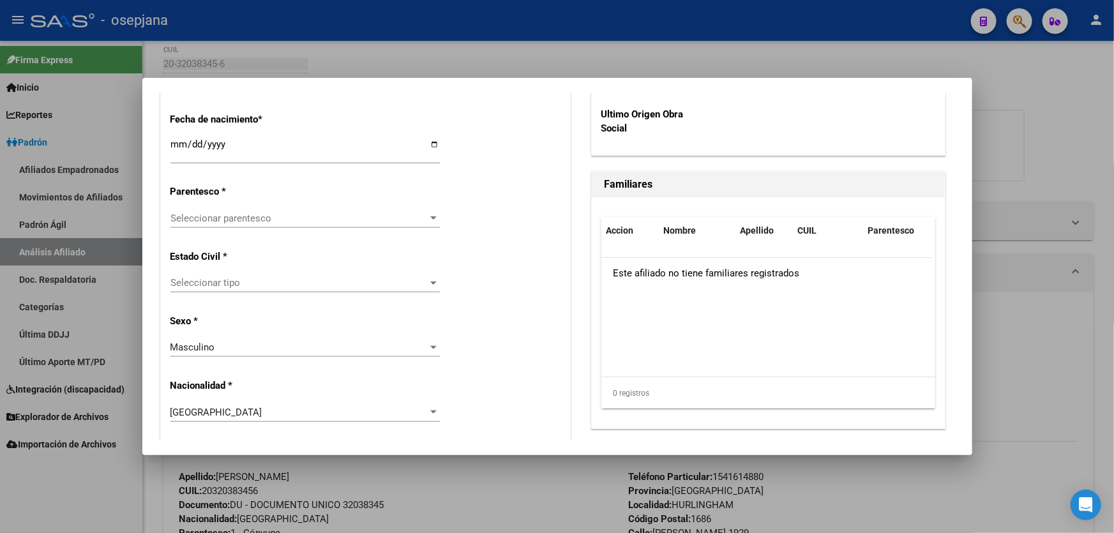
click at [313, 221] on span "Seleccionar parentesco" at bounding box center [299, 218] width 258 height 11
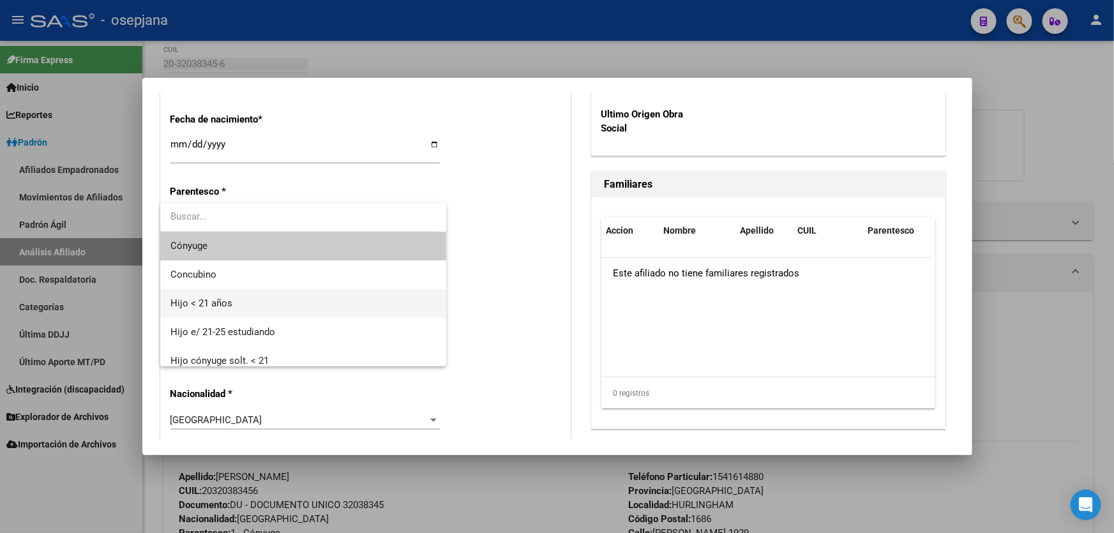
click at [260, 301] on span "Hijo < 21 años" at bounding box center [303, 303] width 266 height 29
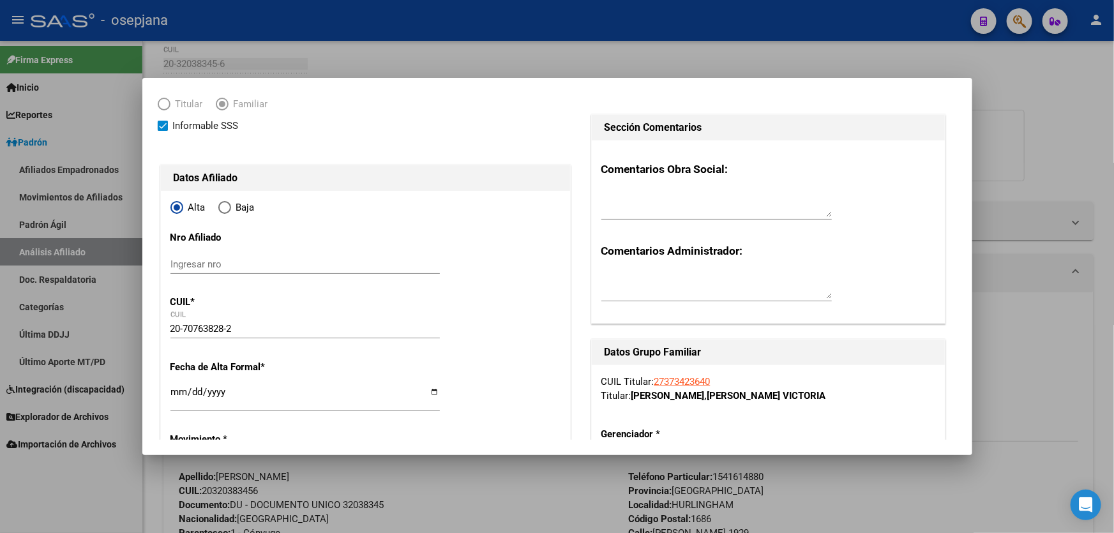
scroll to position [0, 0]
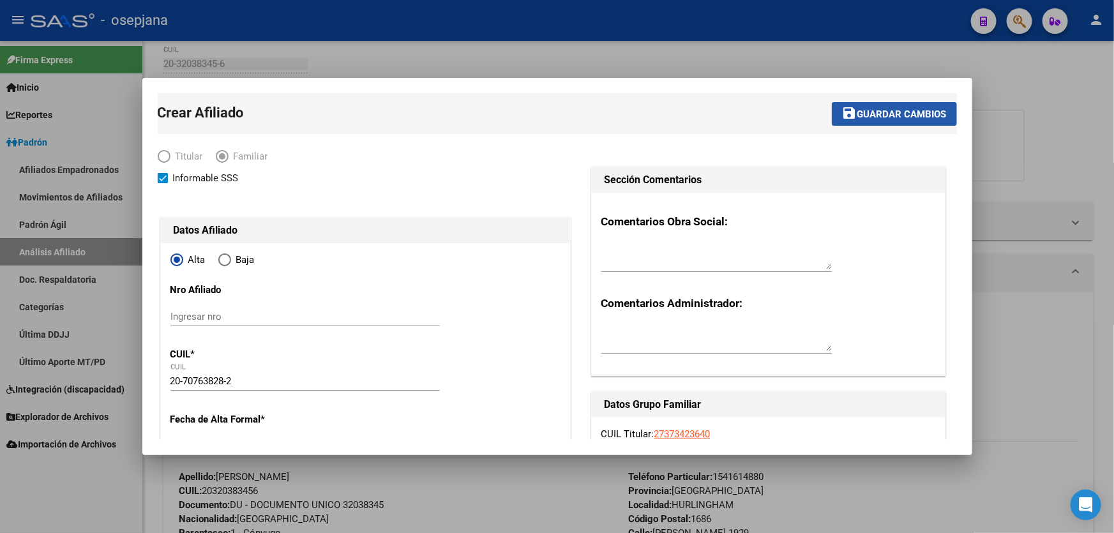
click at [913, 115] on span "Guardar cambios" at bounding box center [901, 114] width 89 height 11
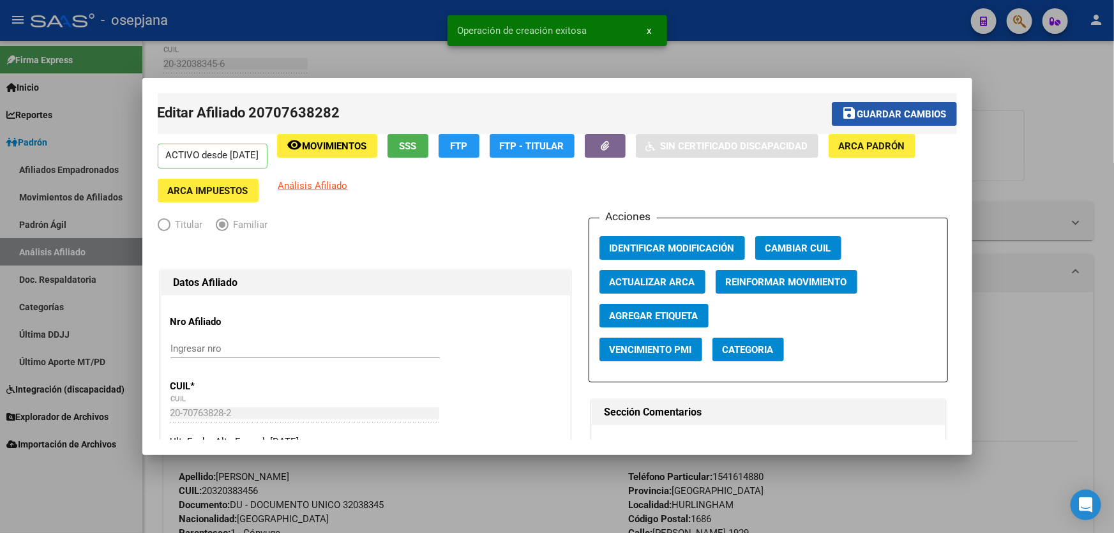
click at [913, 115] on span "Guardar cambios" at bounding box center [901, 114] width 89 height 11
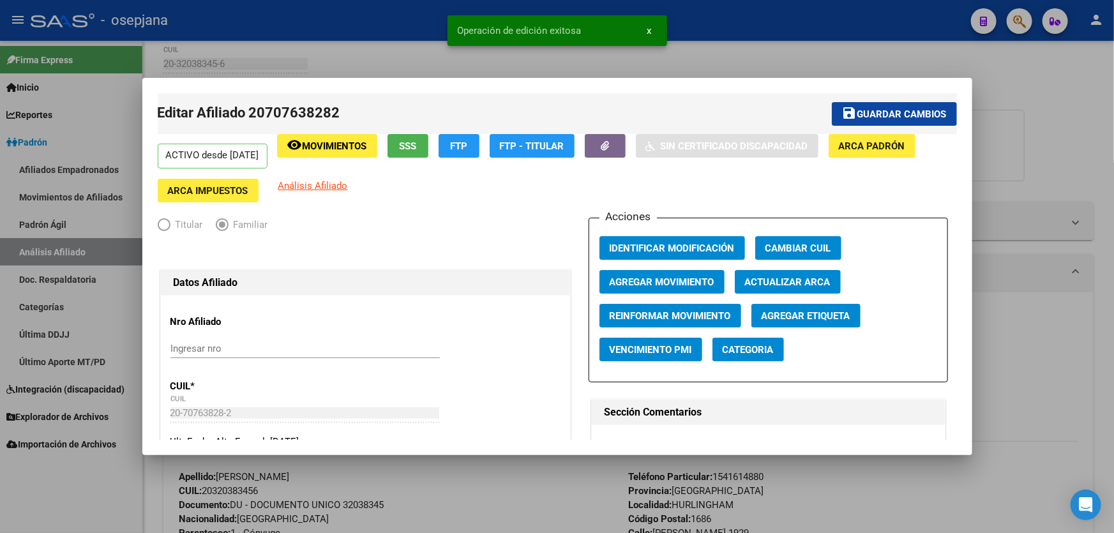
click at [1060, 115] on div at bounding box center [557, 266] width 1114 height 533
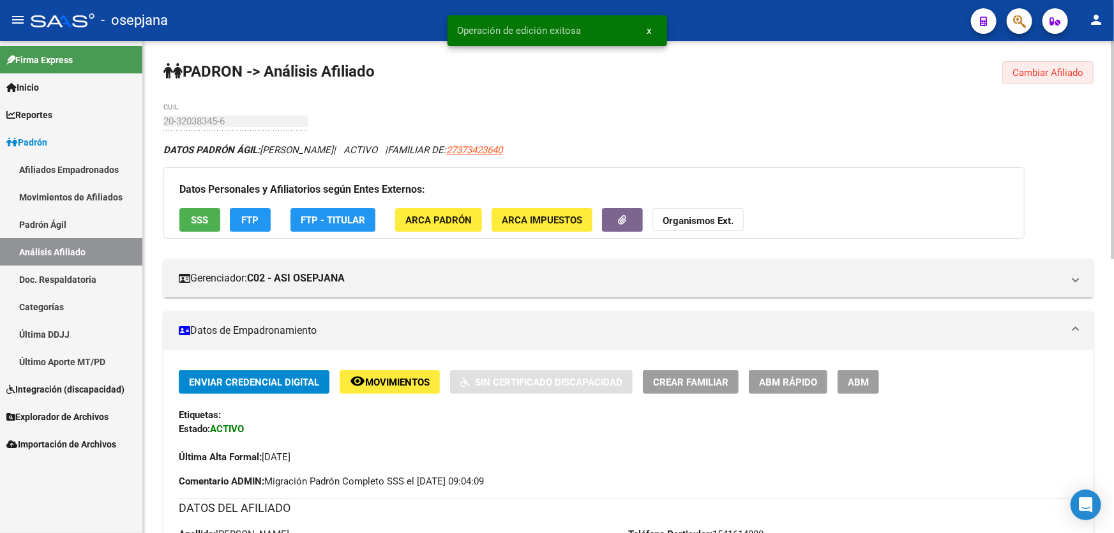
click at [1060, 65] on button "Cambiar Afiliado" at bounding box center [1047, 72] width 91 height 23
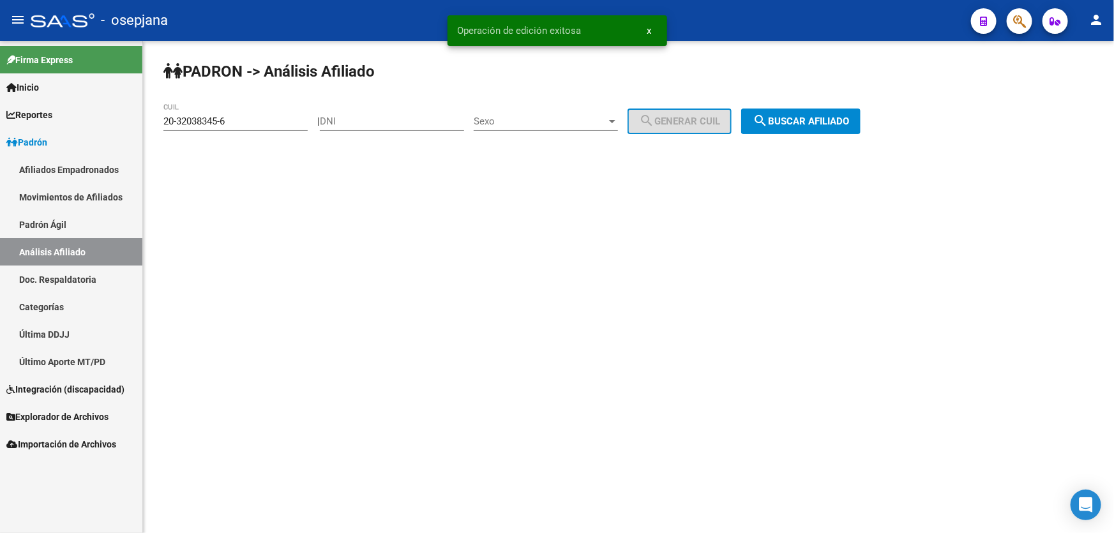
click at [860, 110] on button "search Buscar afiliado" at bounding box center [800, 122] width 119 height 26
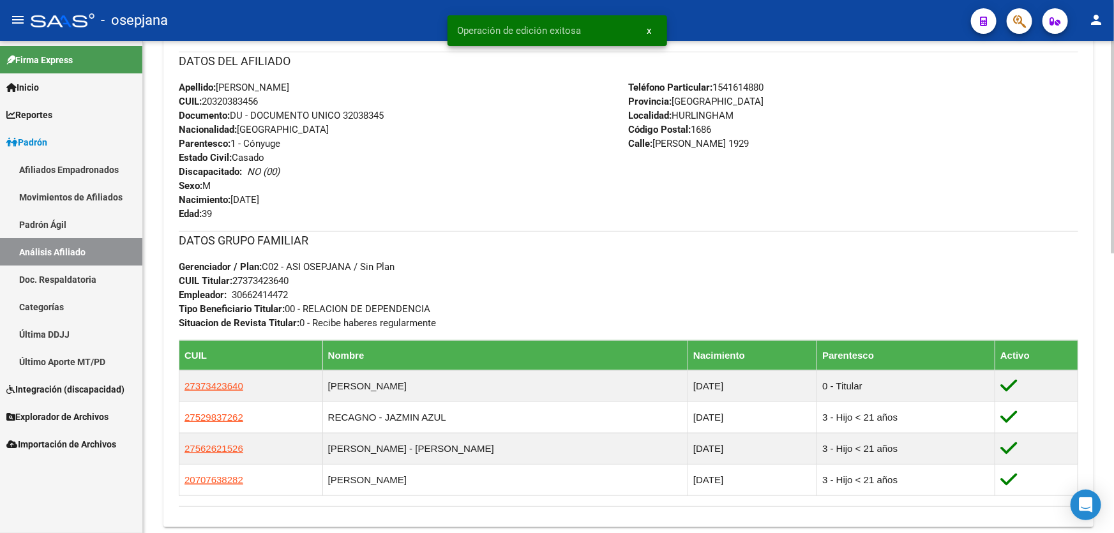
scroll to position [638, 0]
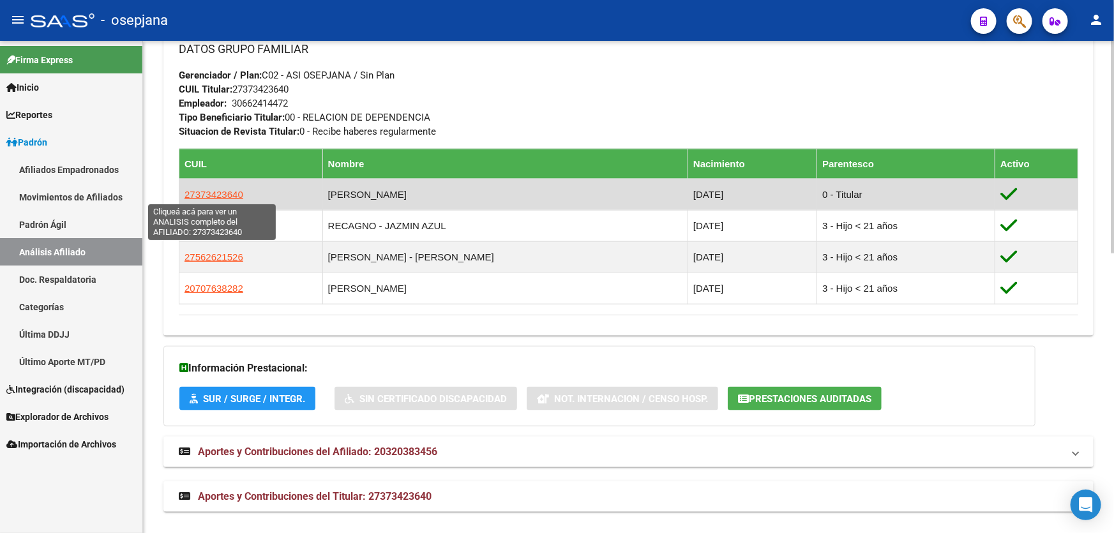
click at [221, 195] on span "27373423640" at bounding box center [213, 194] width 59 height 11
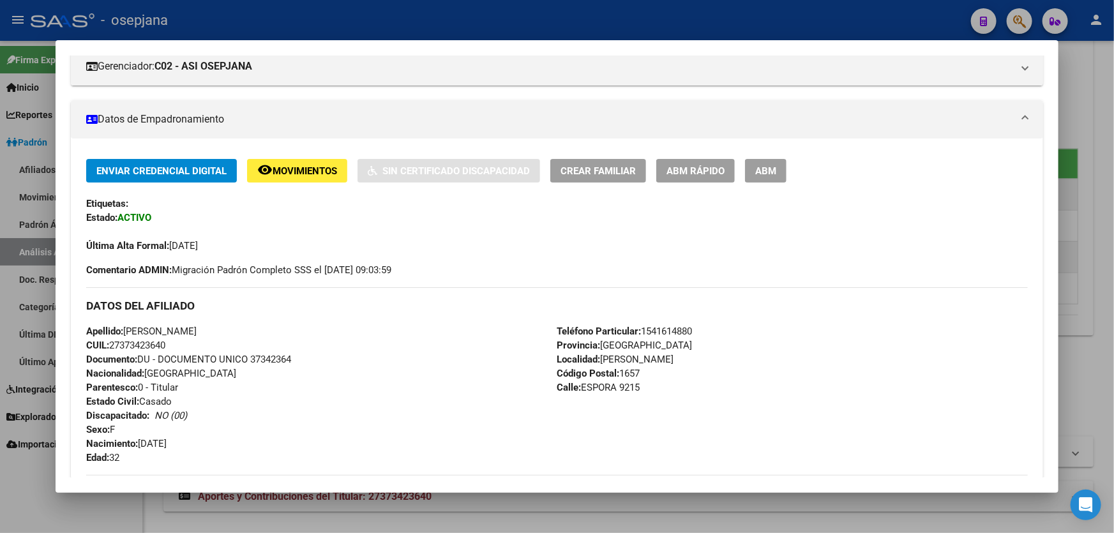
scroll to position [184, 0]
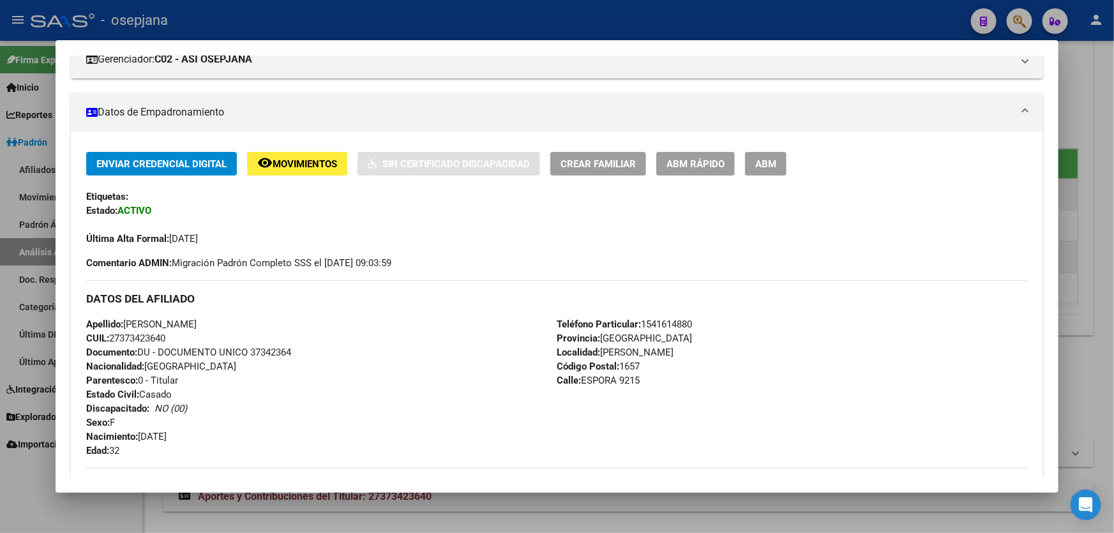
click at [1113, 234] on div at bounding box center [557, 266] width 1114 height 533
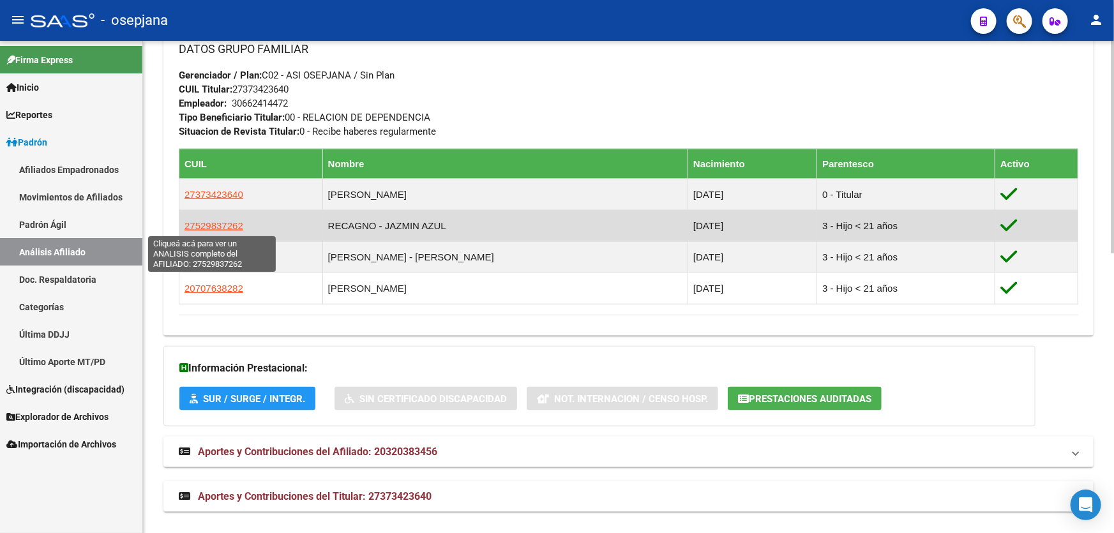
click at [221, 225] on span "27529837262" at bounding box center [213, 225] width 59 height 11
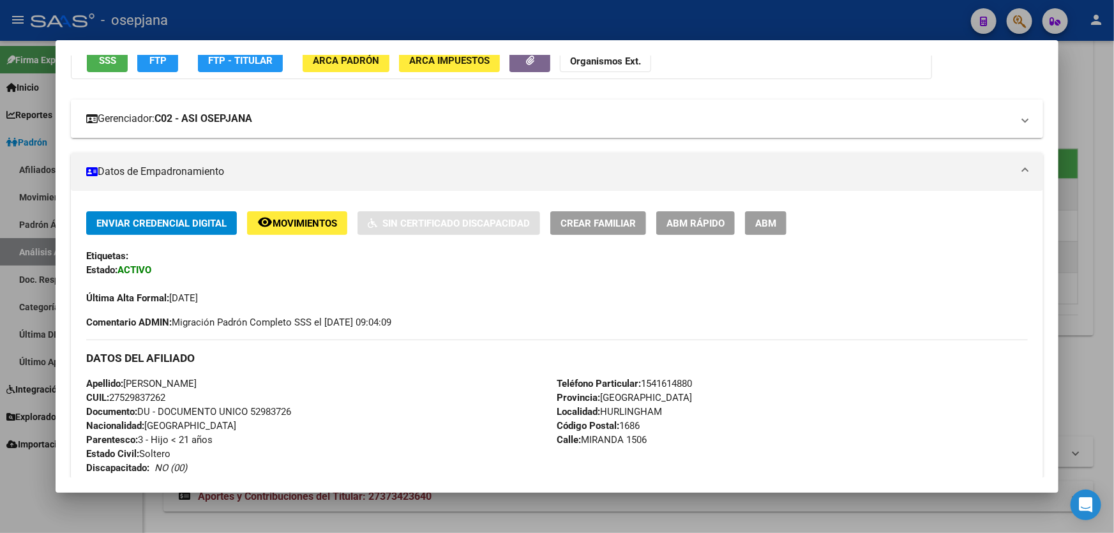
scroll to position [174, 0]
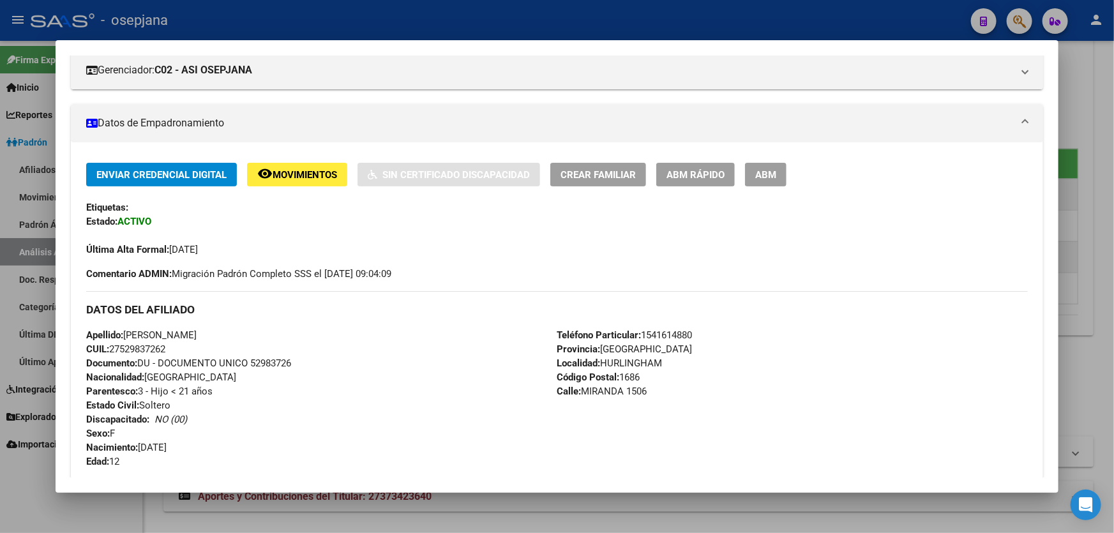
click at [1113, 211] on div at bounding box center [557, 266] width 1114 height 533
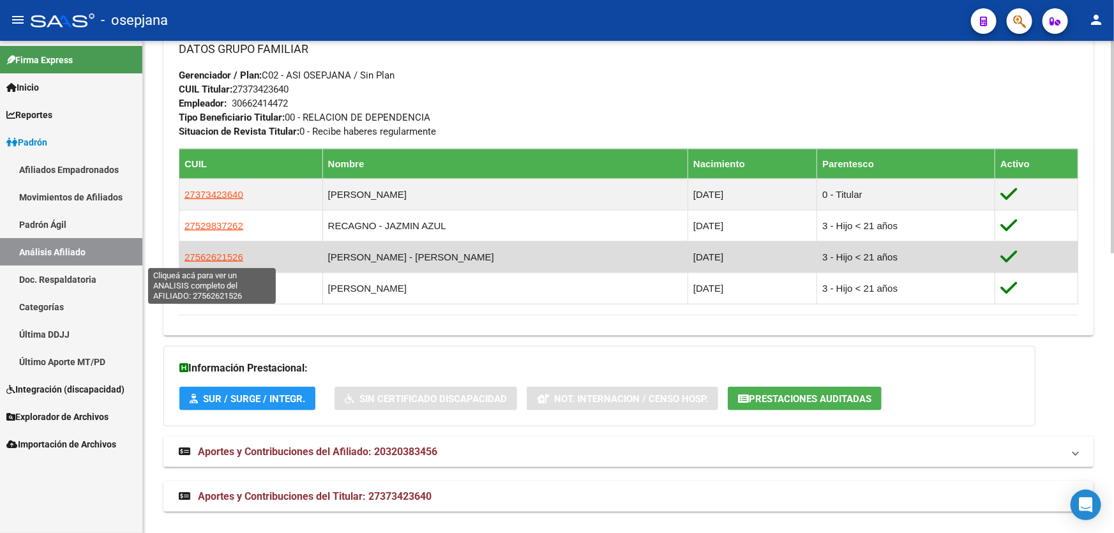
click at [216, 255] on span "27562621526" at bounding box center [213, 256] width 59 height 11
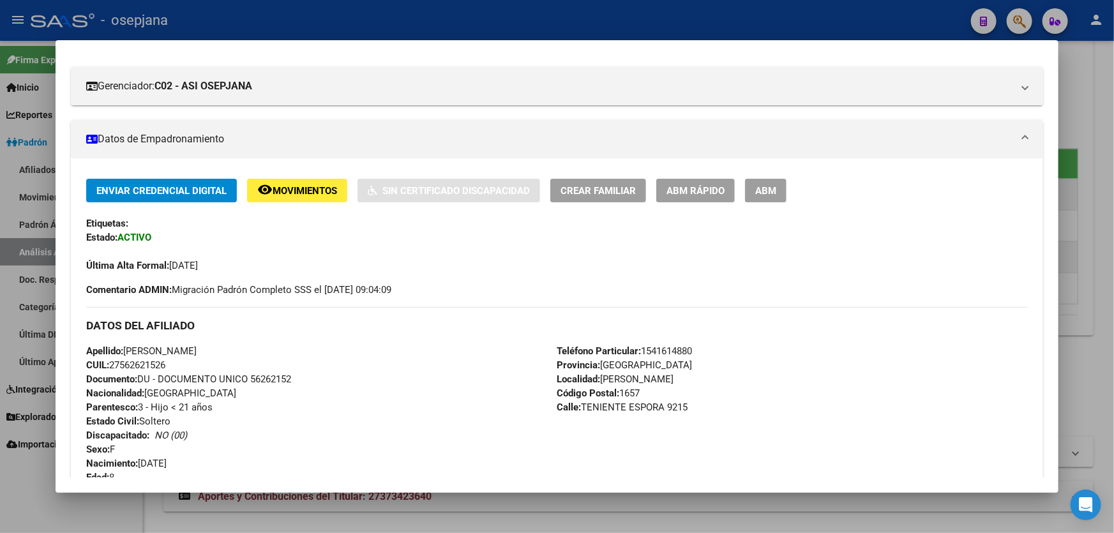
scroll to position [232, 0]
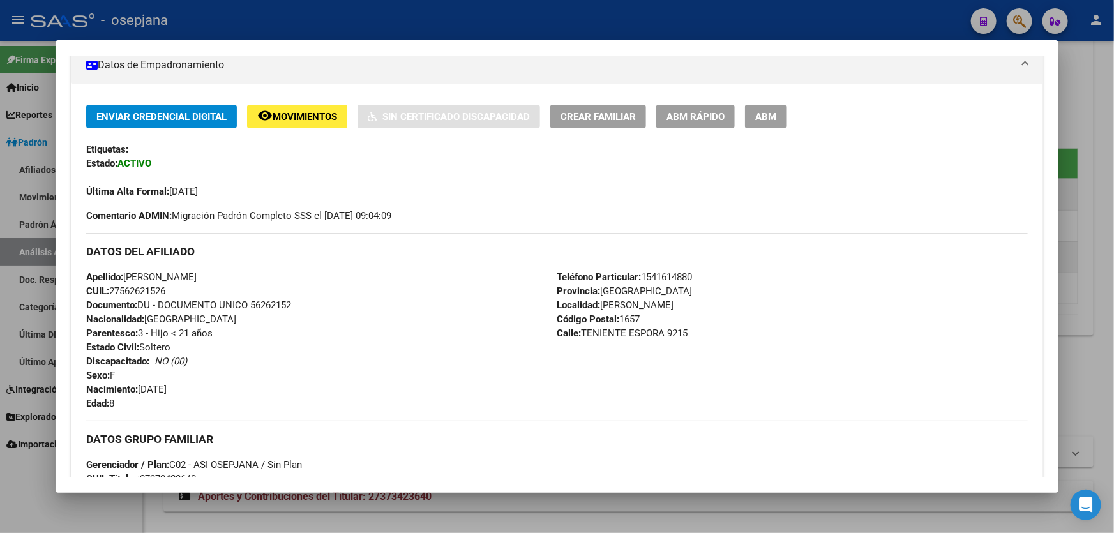
click at [1113, 230] on div at bounding box center [557, 266] width 1114 height 533
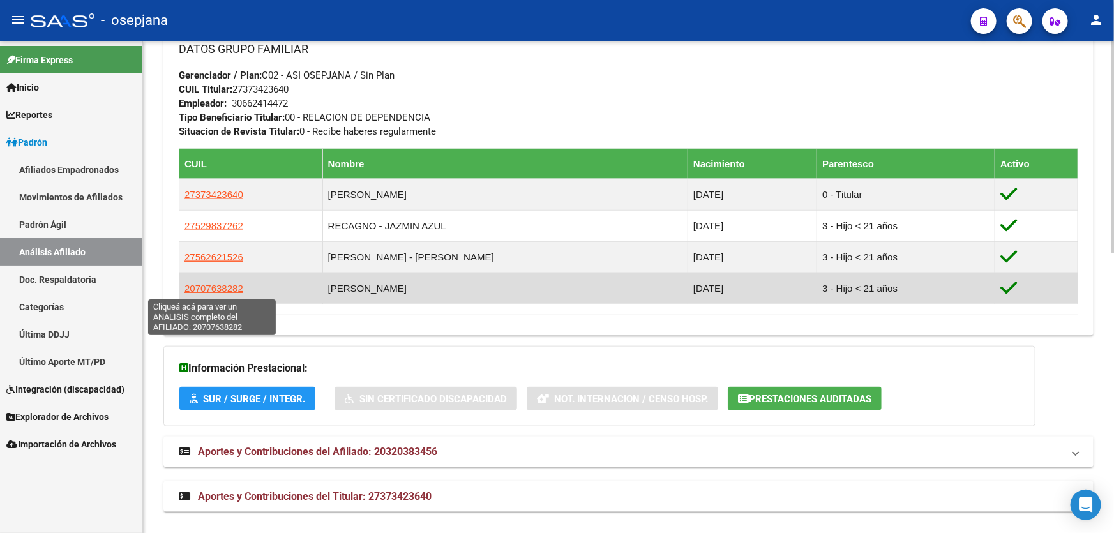
click at [196, 284] on span "20707638282" at bounding box center [213, 288] width 59 height 11
type textarea "20707638282"
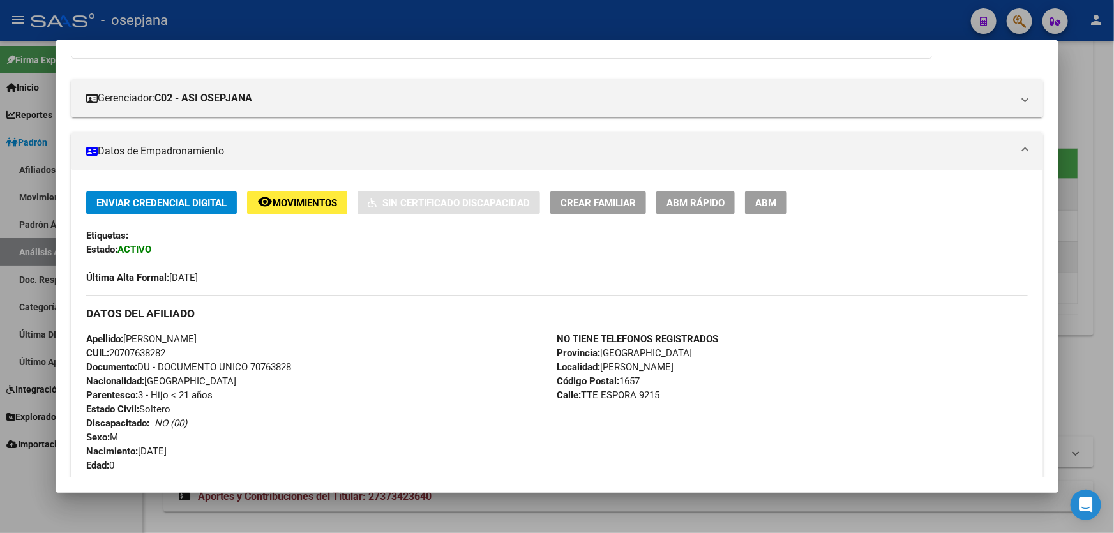
scroll to position [174, 0]
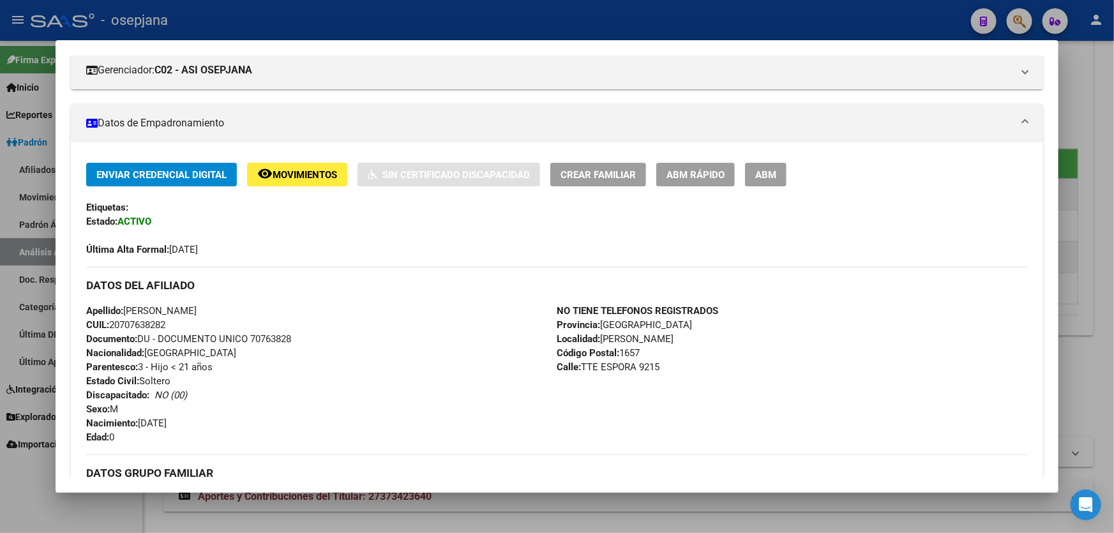
click at [1113, 183] on div at bounding box center [557, 266] width 1114 height 533
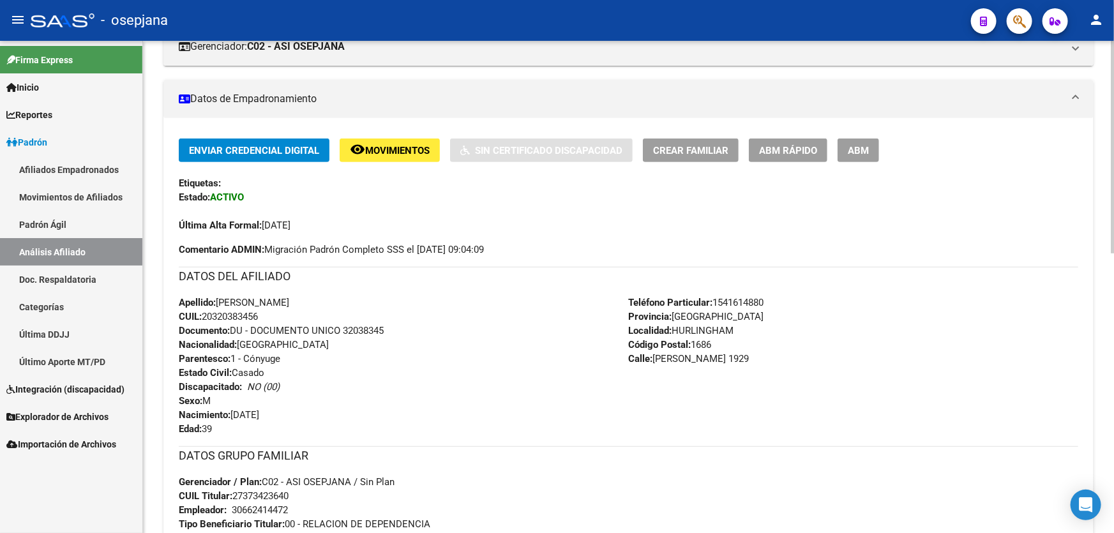
scroll to position [0, 0]
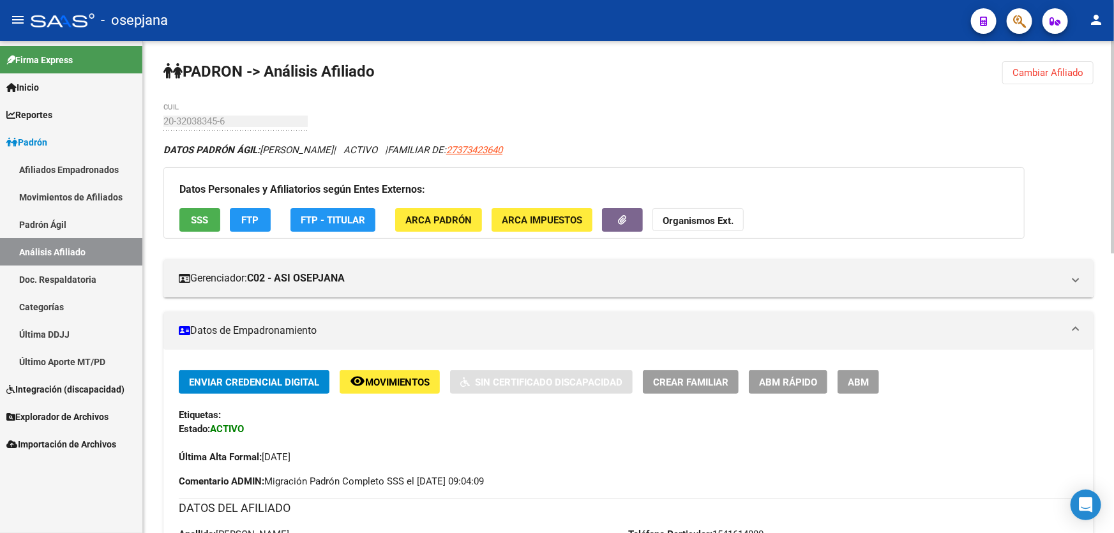
click at [1076, 77] on span "Cambiar Afiliado" at bounding box center [1047, 72] width 71 height 11
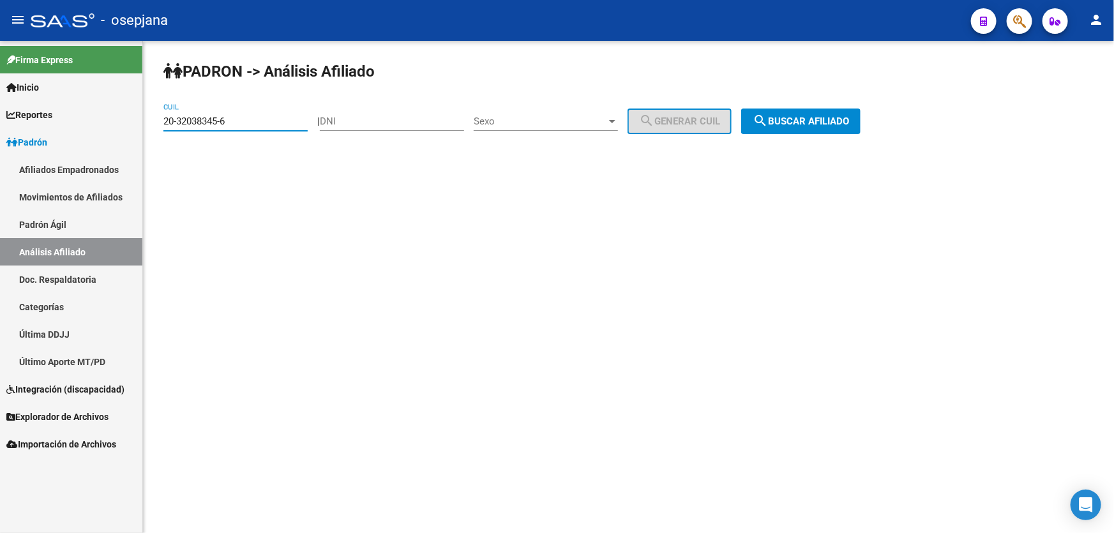
drag, startPoint x: 257, startPoint y: 123, endPoint x: 0, endPoint y: 138, distance: 257.0
click at [0, 138] on mat-sidenav-container "Firma Express Inicio Calendario SSS Instructivos Contacto OS Reportes Padrón Tr…" at bounding box center [557, 287] width 1114 height 492
paste input "8944728"
type input "20-38944728-6"
click at [860, 128] on button "search Buscar afiliado" at bounding box center [800, 122] width 119 height 26
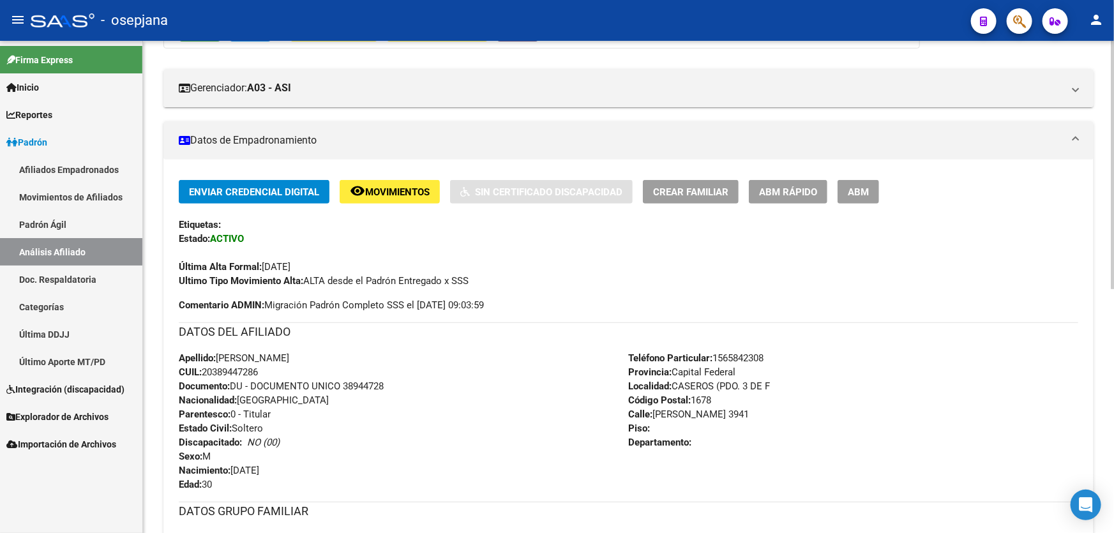
scroll to position [232, 0]
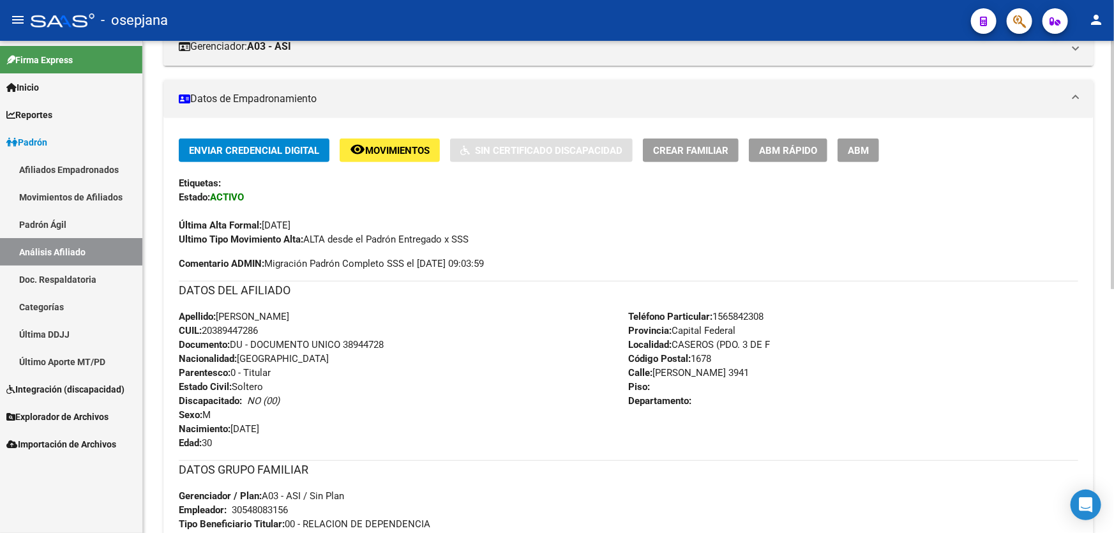
click at [807, 153] on span "ABM Rápido" at bounding box center [788, 150] width 58 height 11
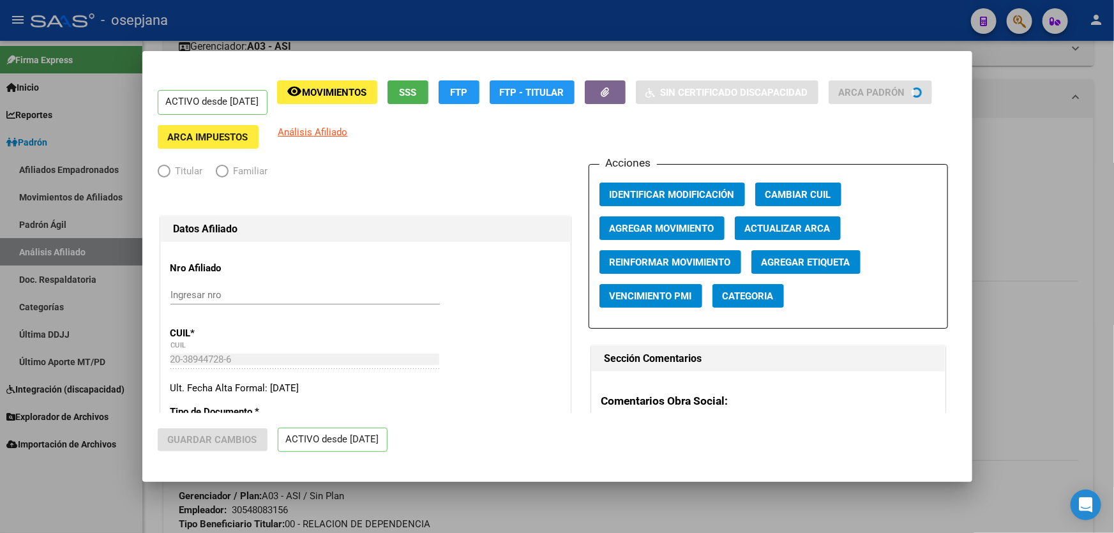
radio input "true"
type input "30-54808315-6"
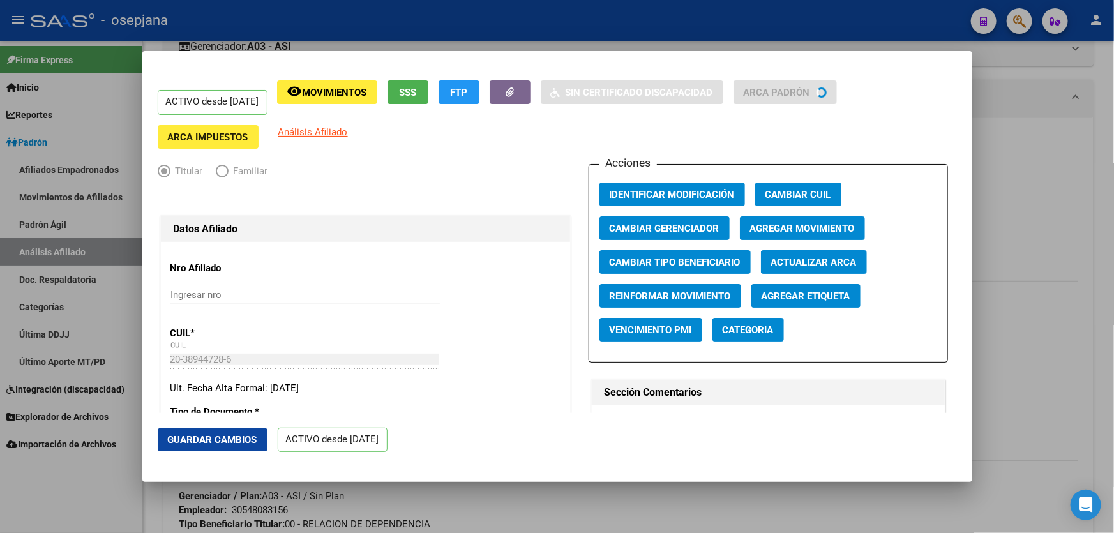
click at [811, 266] on span "Actualizar ARCA" at bounding box center [814, 262] width 86 height 11
type input "[PERSON_NAME]"
type input "CASEROS"
type input "OLAVARRIA"
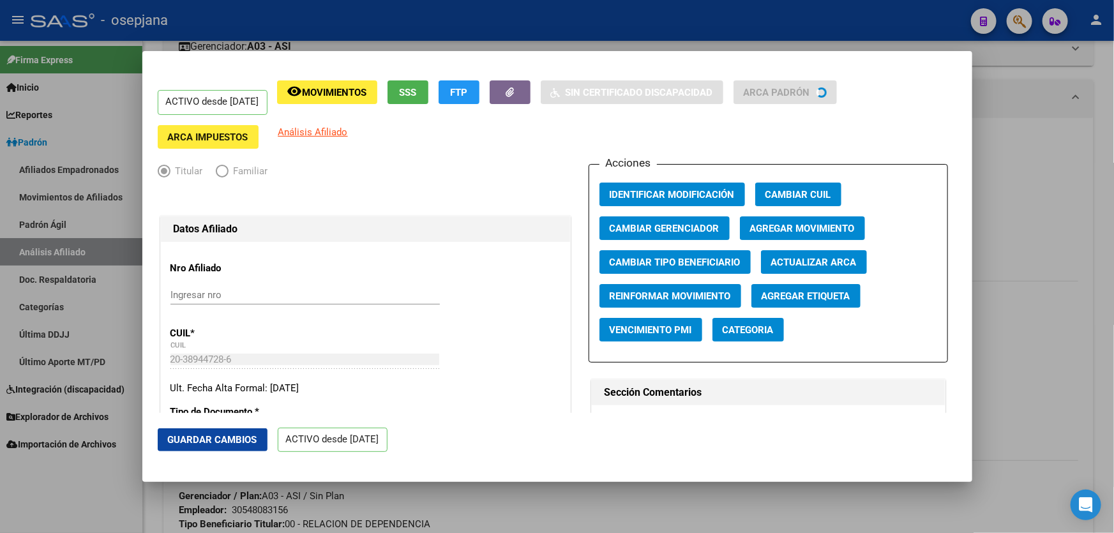
type input "3941"
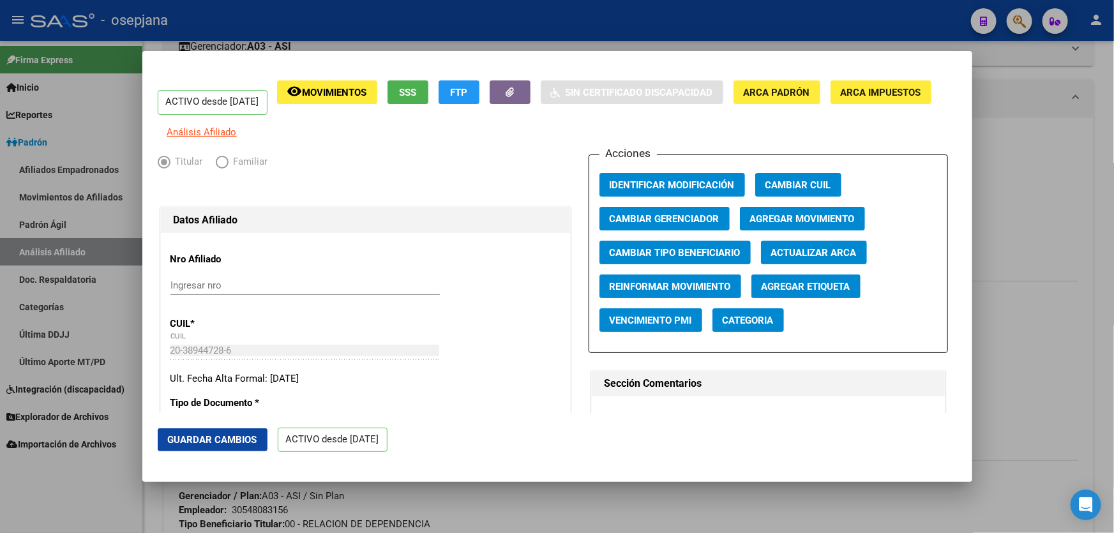
click at [184, 449] on button "Guardar Cambios" at bounding box center [213, 439] width 110 height 23
click at [1113, 285] on div at bounding box center [557, 266] width 1114 height 533
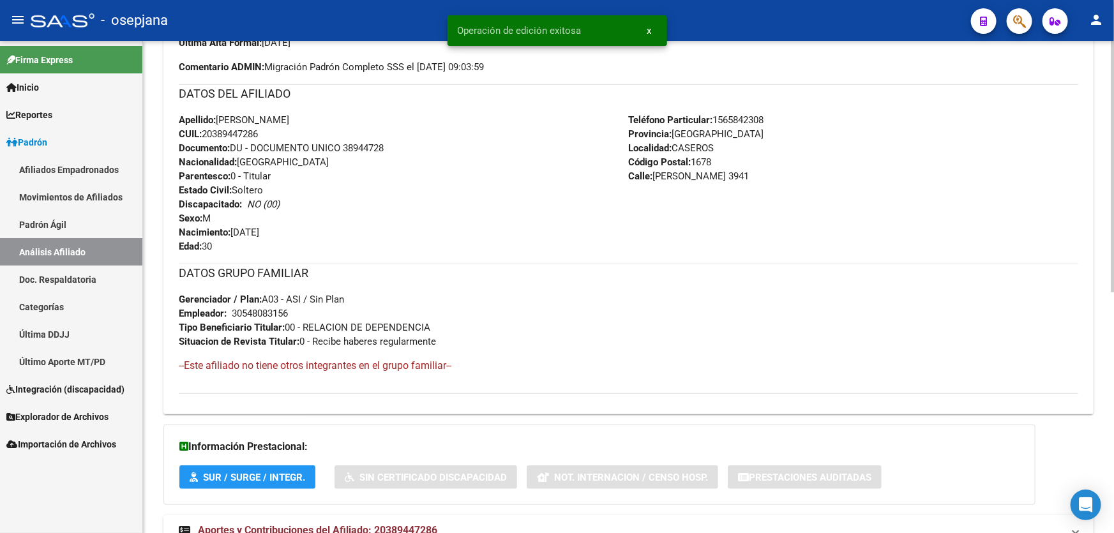
scroll to position [354, 0]
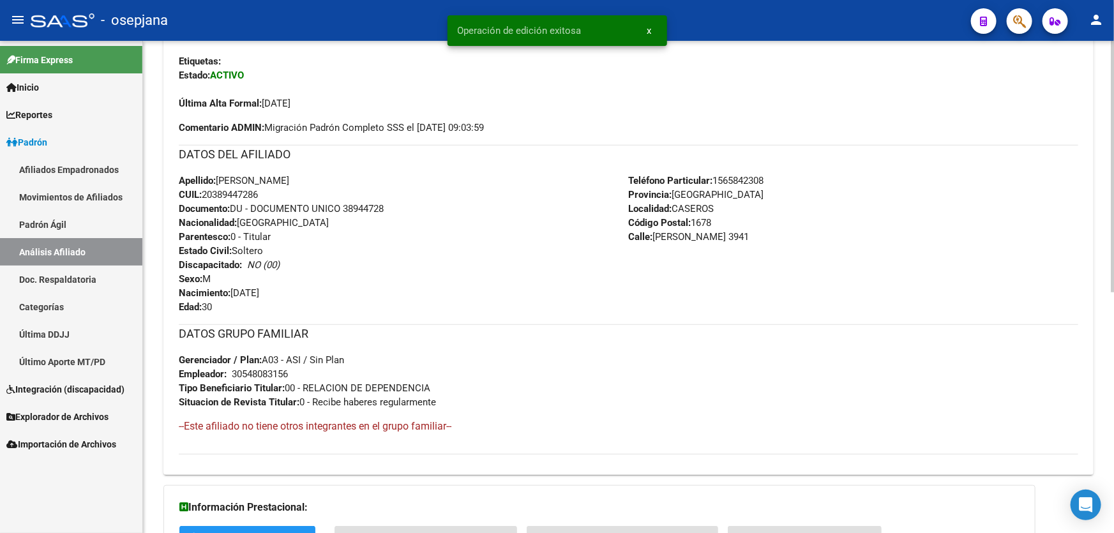
drag, startPoint x: 343, startPoint y: 206, endPoint x: 405, endPoint y: 203, distance: 62.0
click at [405, 203] on div "Apellido: [PERSON_NAME] CUIL: 20389447286 Documento: DU - DOCUMENTO UNICO 38944…" at bounding box center [404, 244] width 450 height 140
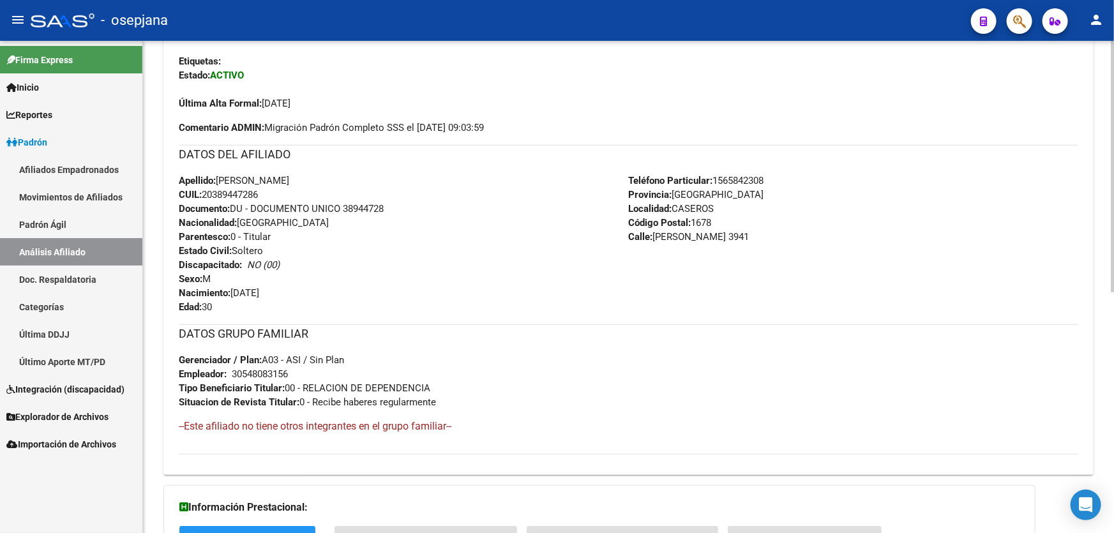
copy span "38944728"
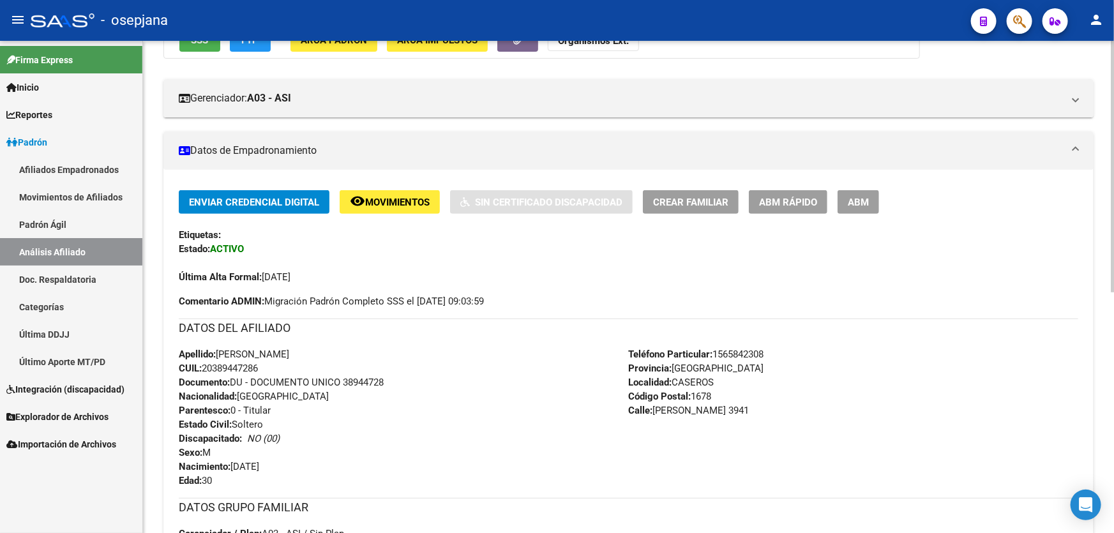
scroll to position [179, 0]
click at [779, 204] on span "ABM Rápido" at bounding box center [788, 202] width 58 height 11
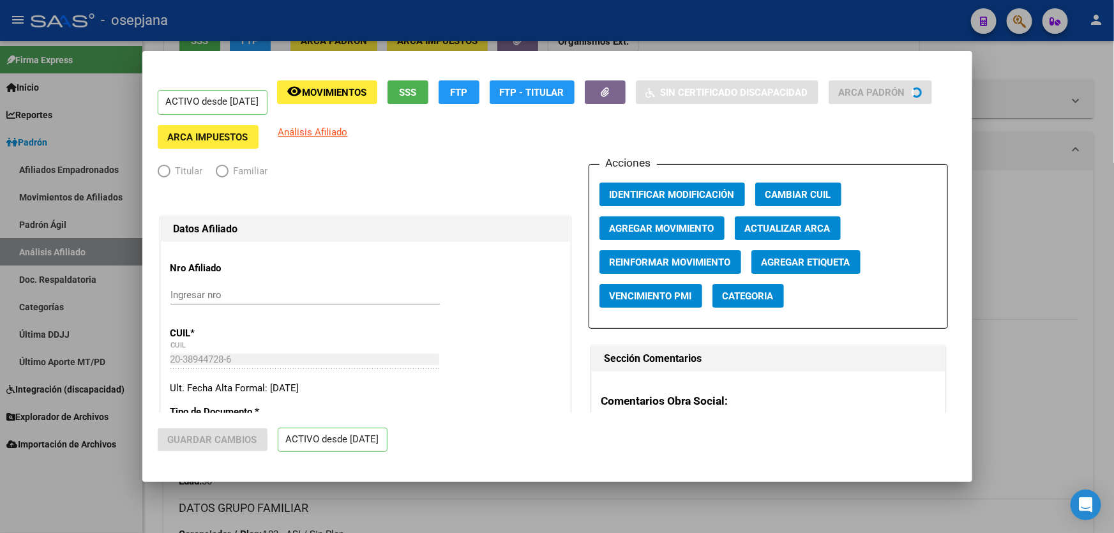
radio input "true"
type input "30-54808315-6"
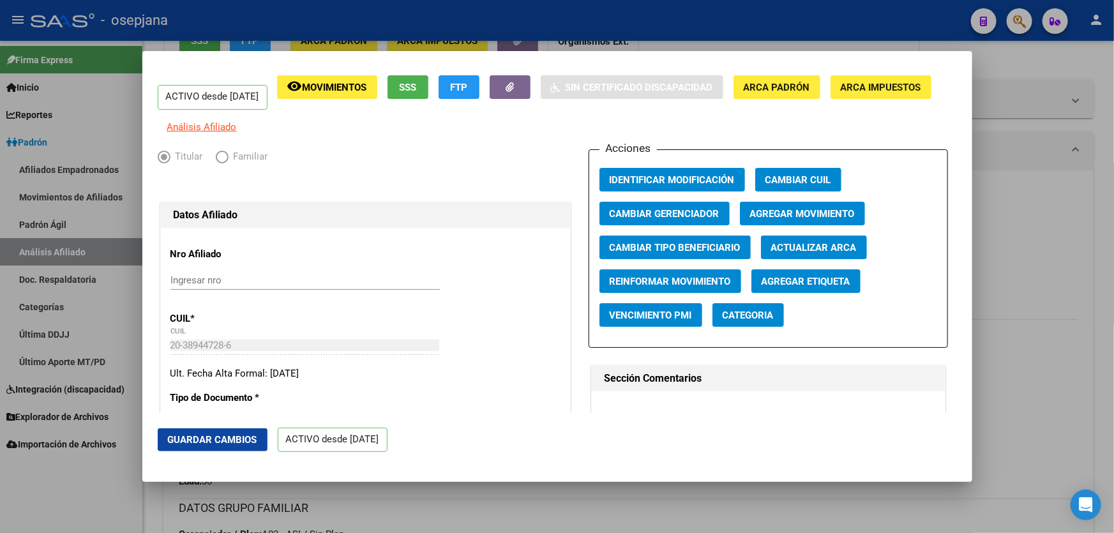
scroll to position [0, 0]
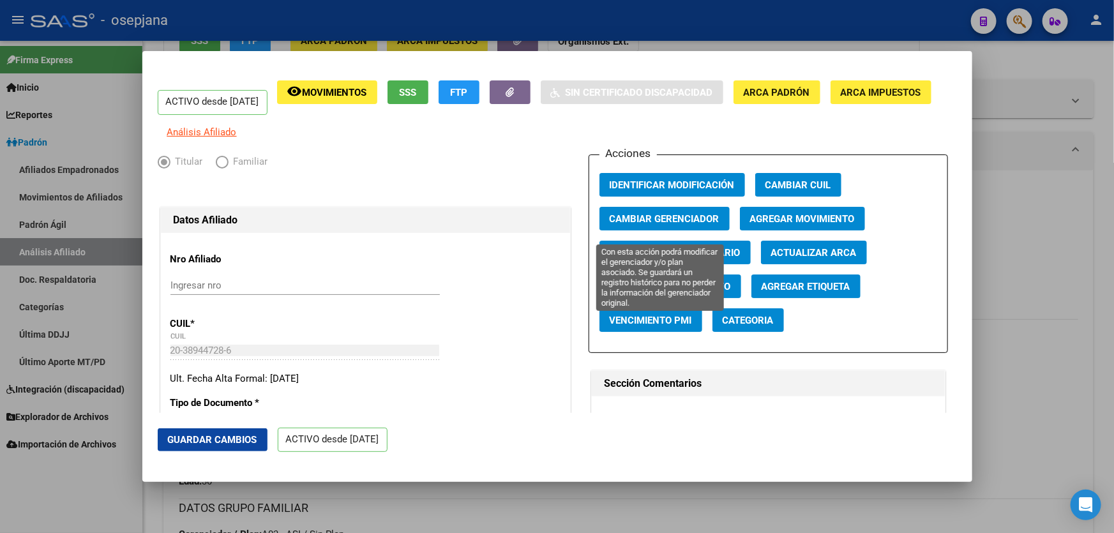
click at [643, 224] on span "Cambiar Gerenciador" at bounding box center [665, 218] width 110 height 11
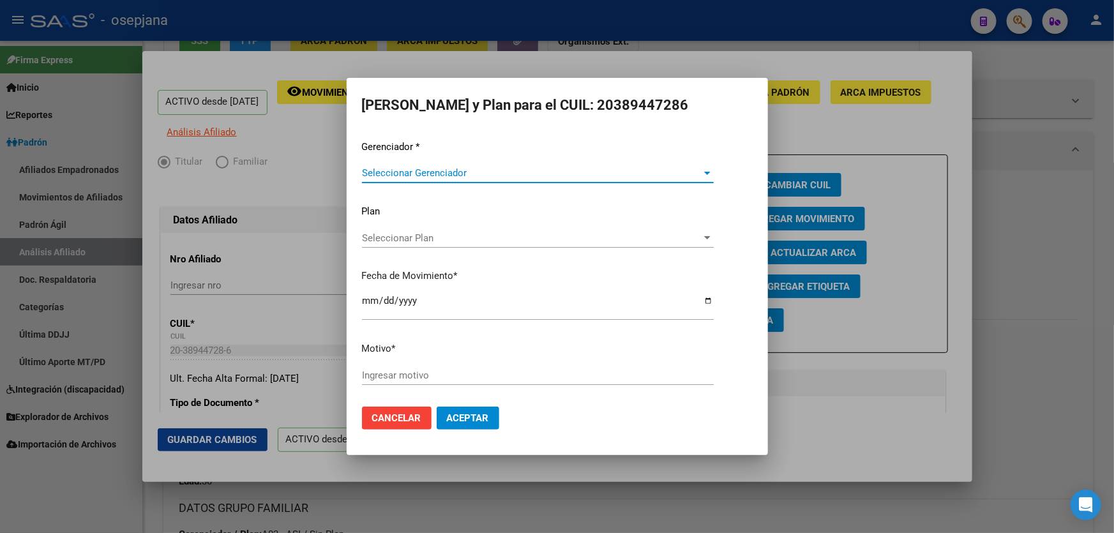
click at [383, 419] on span "Cancelar" at bounding box center [396, 417] width 49 height 11
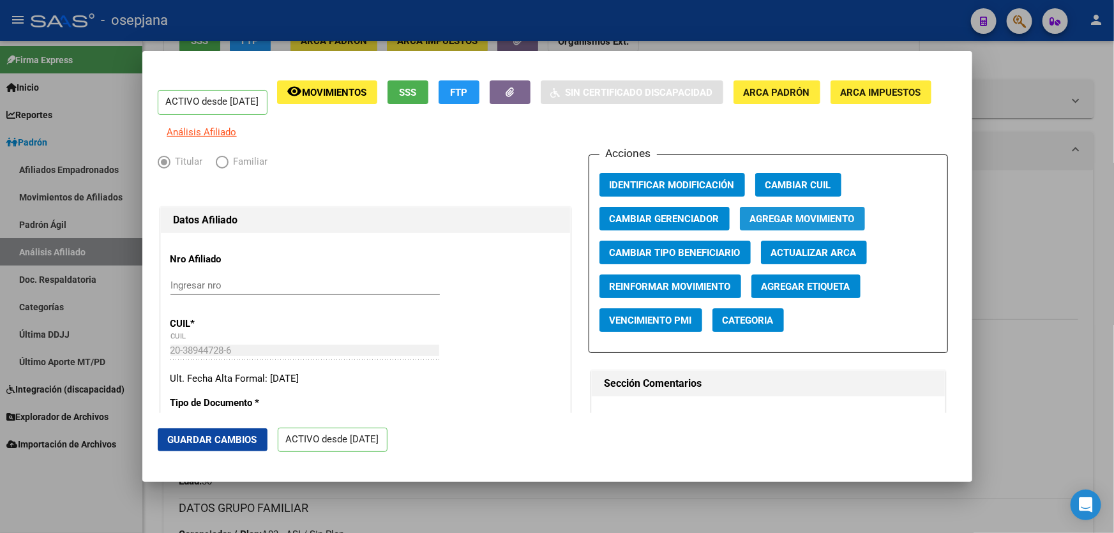
click at [809, 225] on span "Agregar Movimiento" at bounding box center [802, 218] width 105 height 11
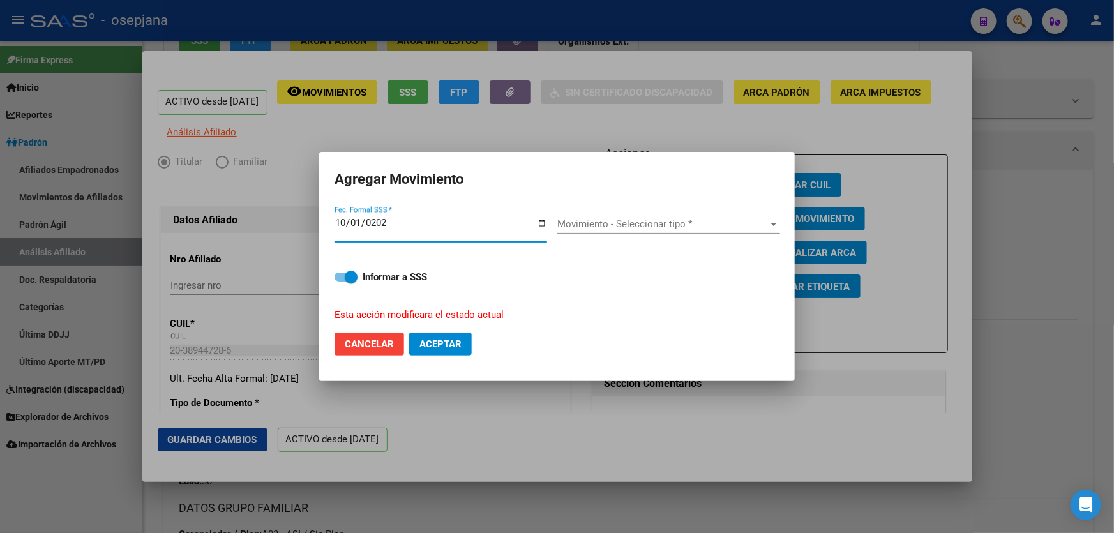
type input "[DATE]"
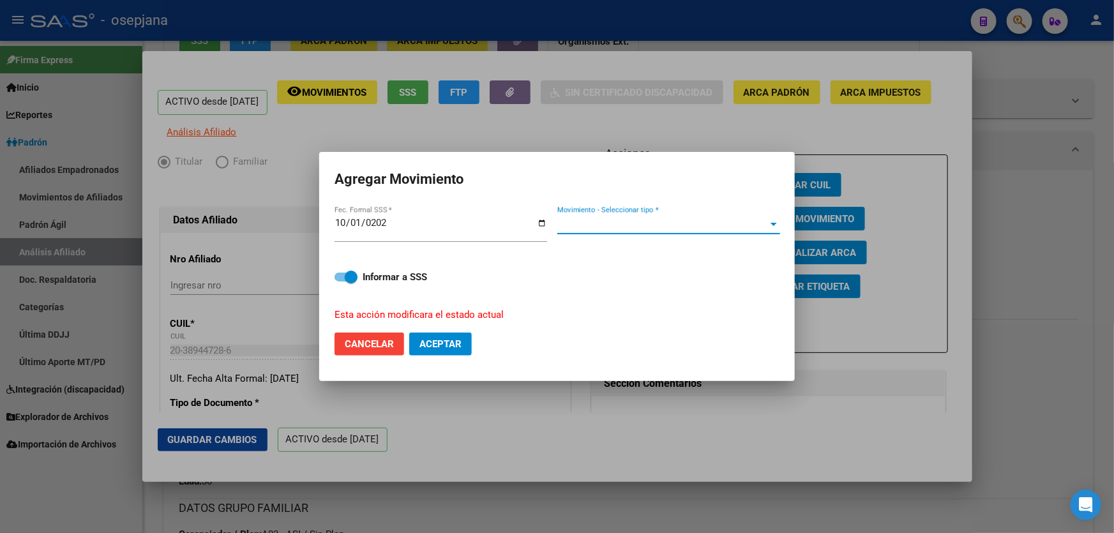
click at [614, 224] on span "Movimiento - Seleccionar tipo *" at bounding box center [662, 223] width 211 height 11
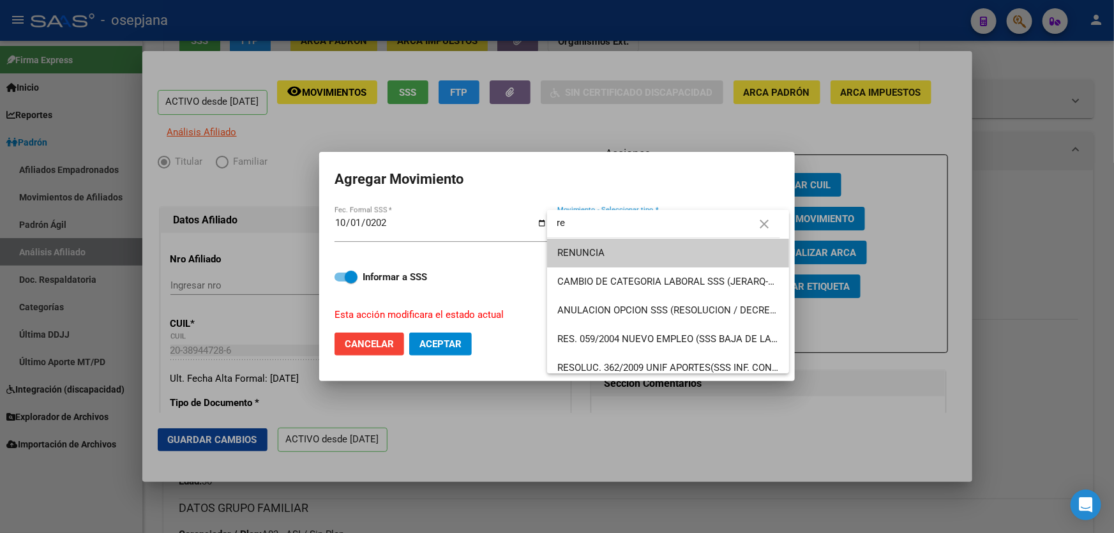
type input "re"
click at [617, 255] on span "RENUNCIA" at bounding box center [667, 253] width 221 height 29
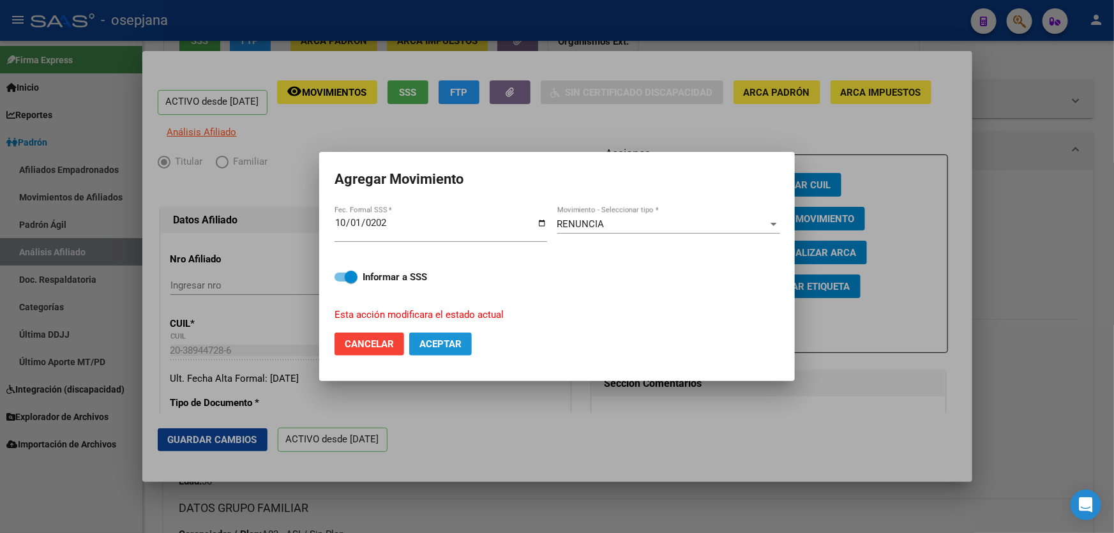
click at [468, 342] on button "Aceptar" at bounding box center [440, 344] width 63 height 23
checkbox input "false"
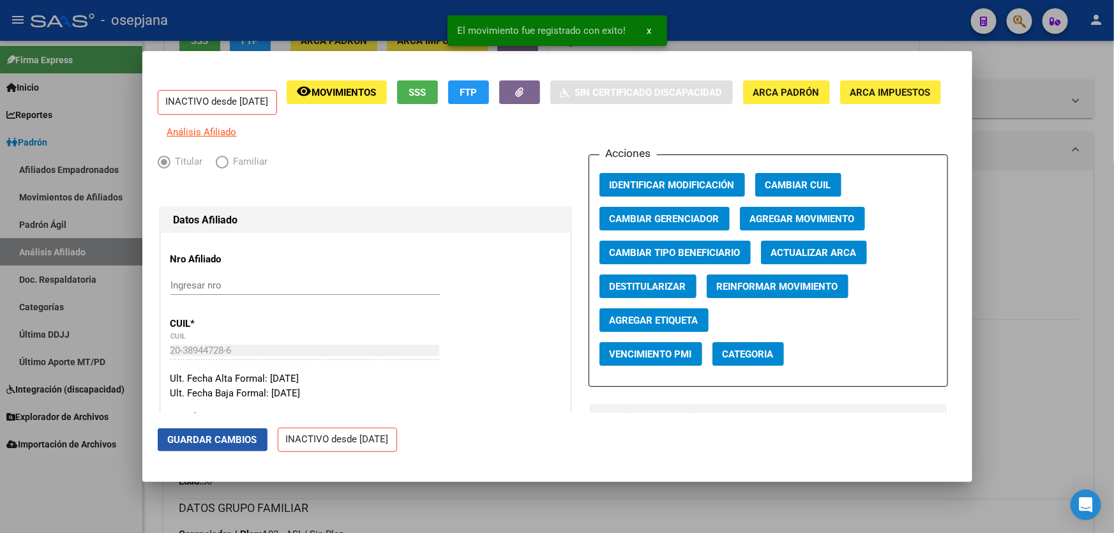
click at [228, 439] on span "Guardar Cambios" at bounding box center [212, 439] width 89 height 11
click at [1113, 271] on div at bounding box center [557, 266] width 1114 height 533
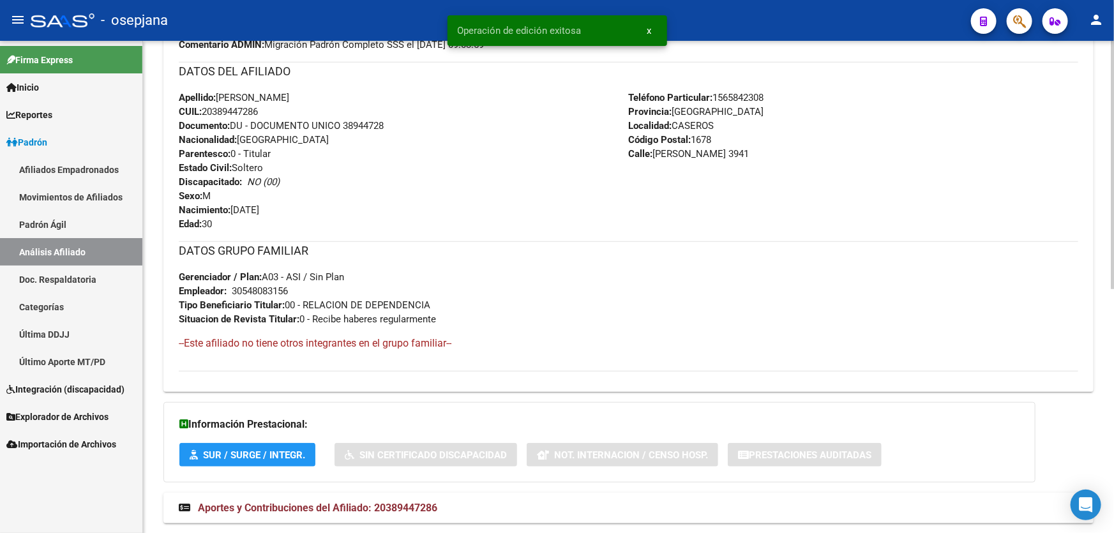
scroll to position [470, 0]
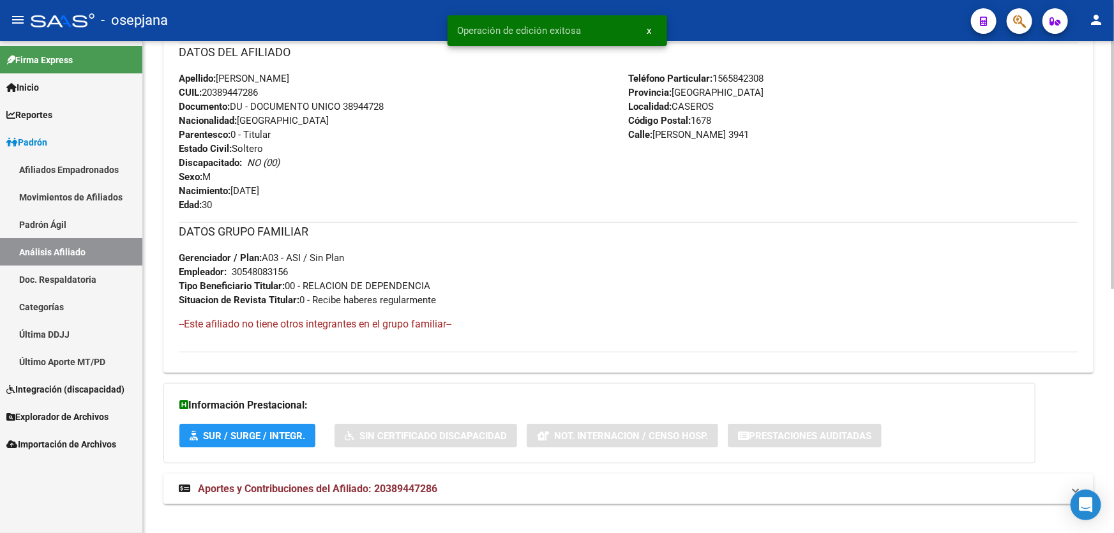
click at [897, 465] on div "DATOS PADRÓN ÁGIL: [PERSON_NAME] | ACTIVO | AFILIADO TITULAR Datos Personales y…" at bounding box center [628, 95] width 930 height 845
click at [896, 478] on mat-expansion-panel-header "Aportes y Contribuciones del Afiliado: 20389447286" at bounding box center [628, 489] width 930 height 31
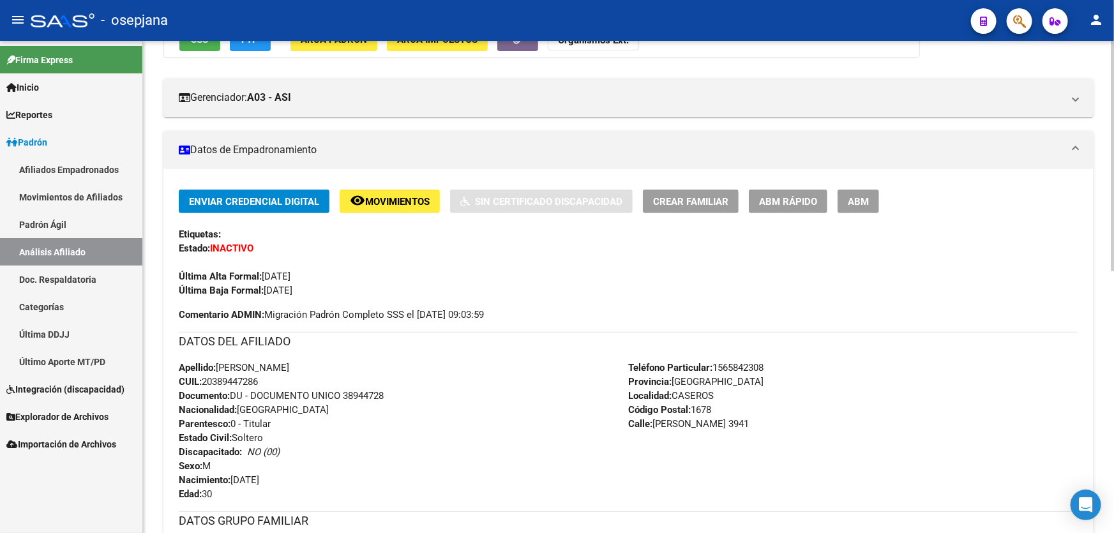
scroll to position [179, 0]
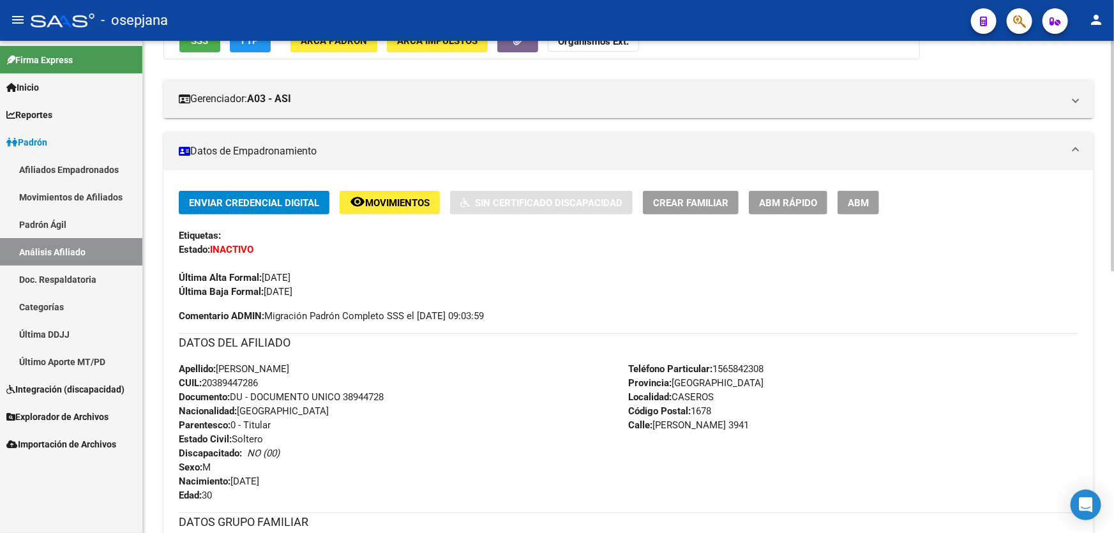
click at [1113, 179] on div at bounding box center [1112, 239] width 3 height 230
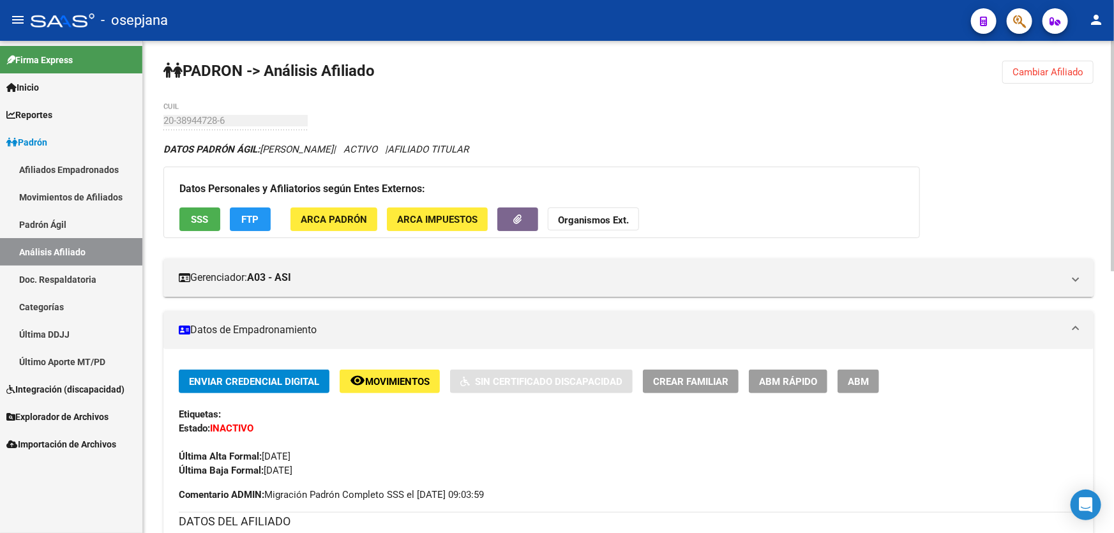
scroll to position [0, 0]
click at [1055, 72] on span "Cambiar Afiliado" at bounding box center [1047, 72] width 71 height 11
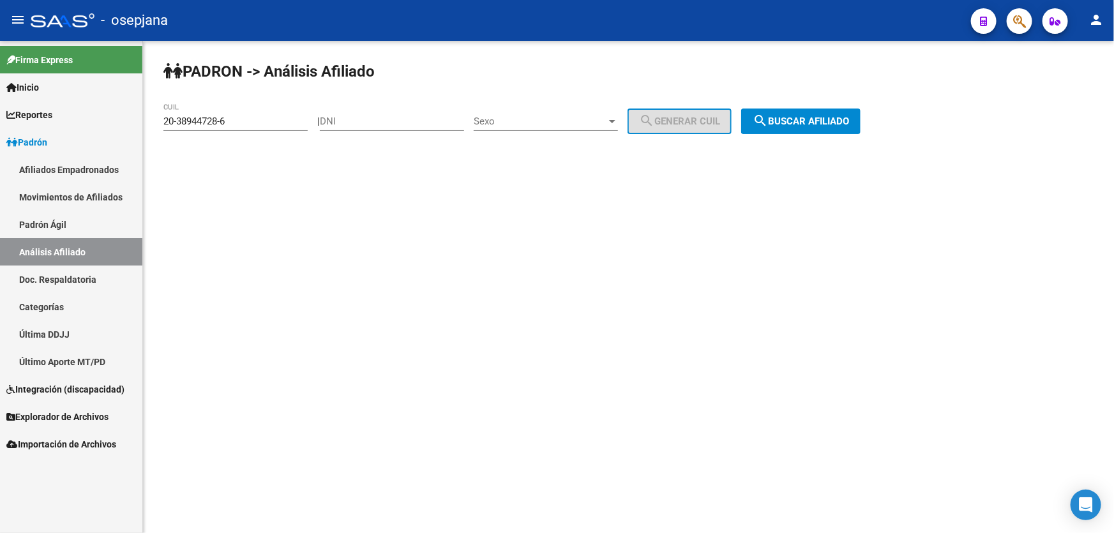
click at [849, 121] on span "search Buscar afiliado" at bounding box center [801, 121] width 96 height 11
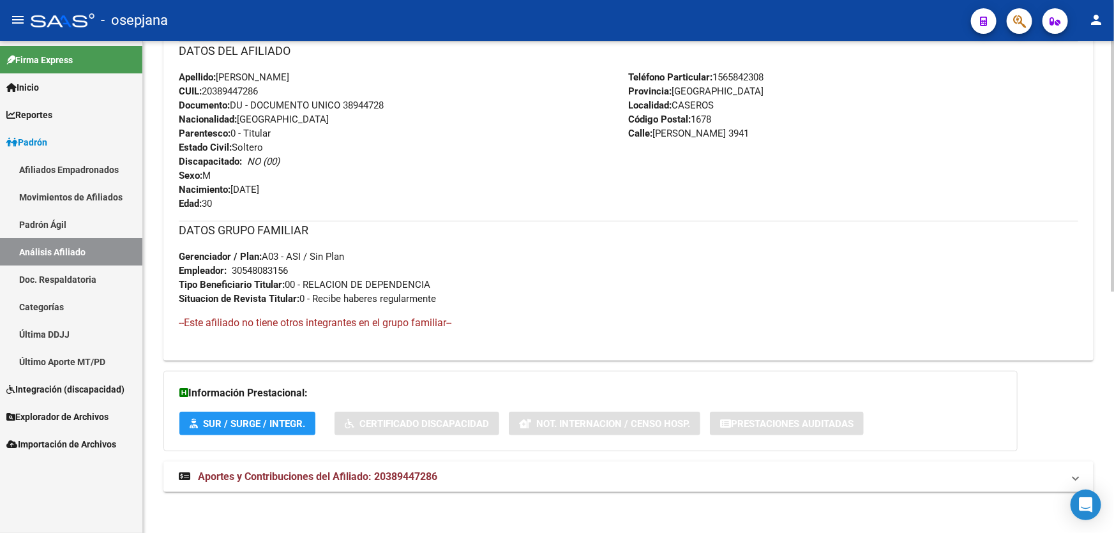
scroll to position [472, 0]
click at [868, 483] on mat-expansion-panel-header "Aportes y Contribuciones del Afiliado: 20389447286" at bounding box center [628, 475] width 930 height 31
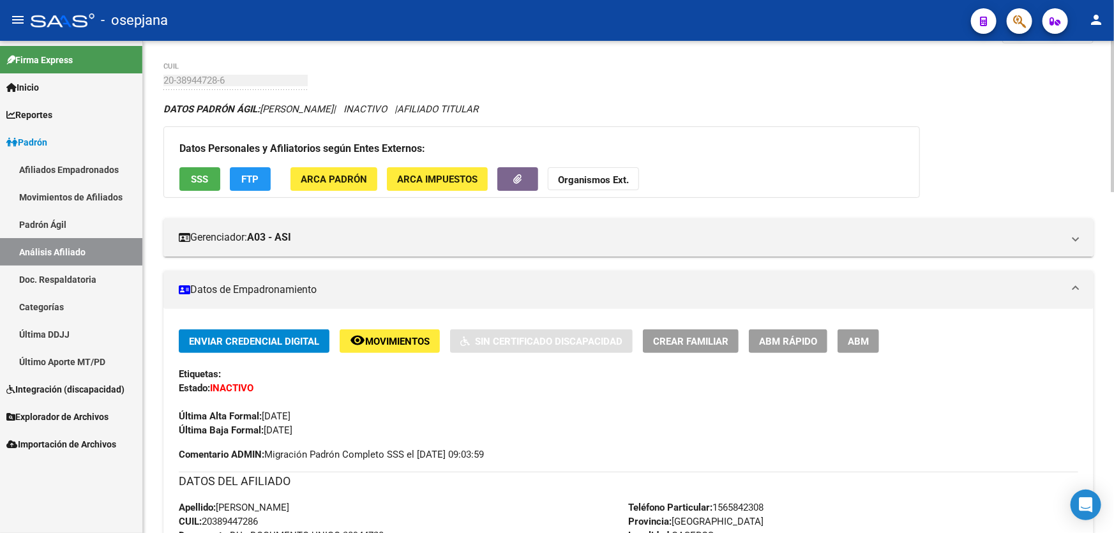
scroll to position [0, 0]
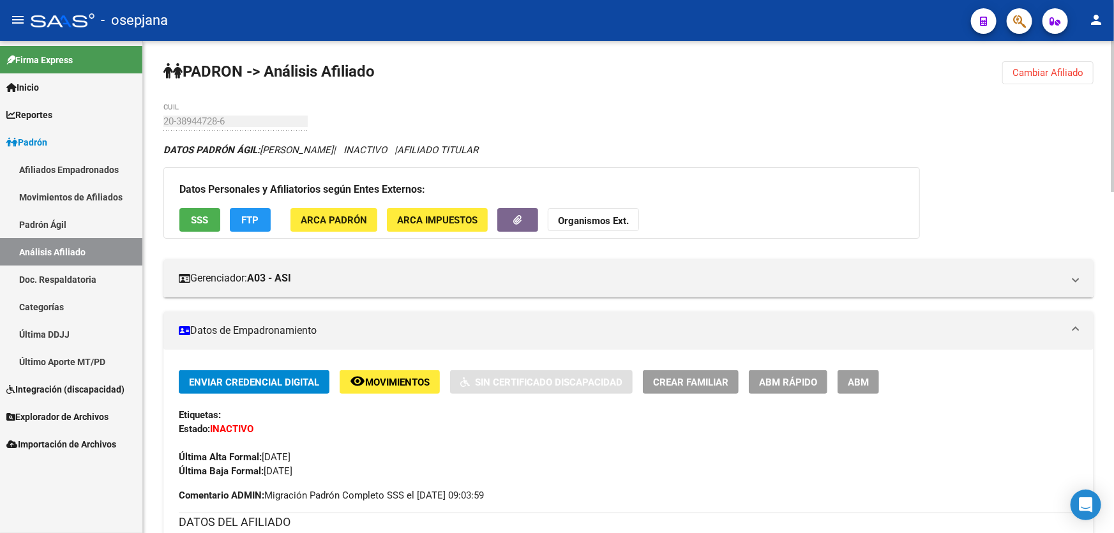
click at [1042, 71] on span "Cambiar Afiliado" at bounding box center [1047, 72] width 71 height 11
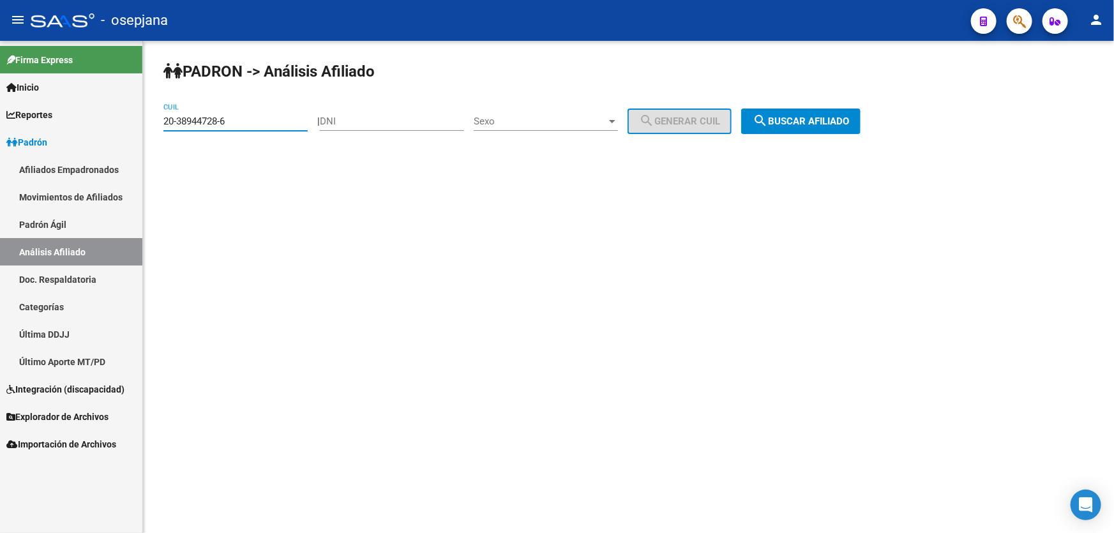
drag, startPoint x: 246, startPoint y: 126, endPoint x: 86, endPoint y: 126, distance: 160.2
click at [87, 126] on mat-sidenav-container "Firma Express Inicio Calendario SSS Instructivos Contacto OS Reportes Padrón Tr…" at bounding box center [557, 287] width 1114 height 492
paste input "43094852-1"
type input "20-43094852-1"
click at [785, 124] on span "search Buscar afiliado" at bounding box center [801, 121] width 96 height 11
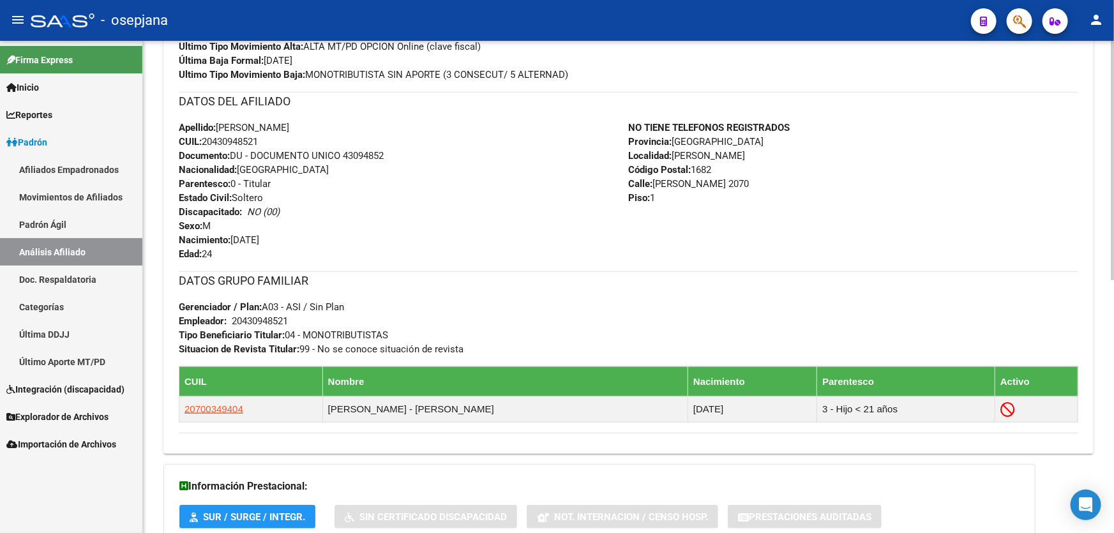
scroll to position [520, 0]
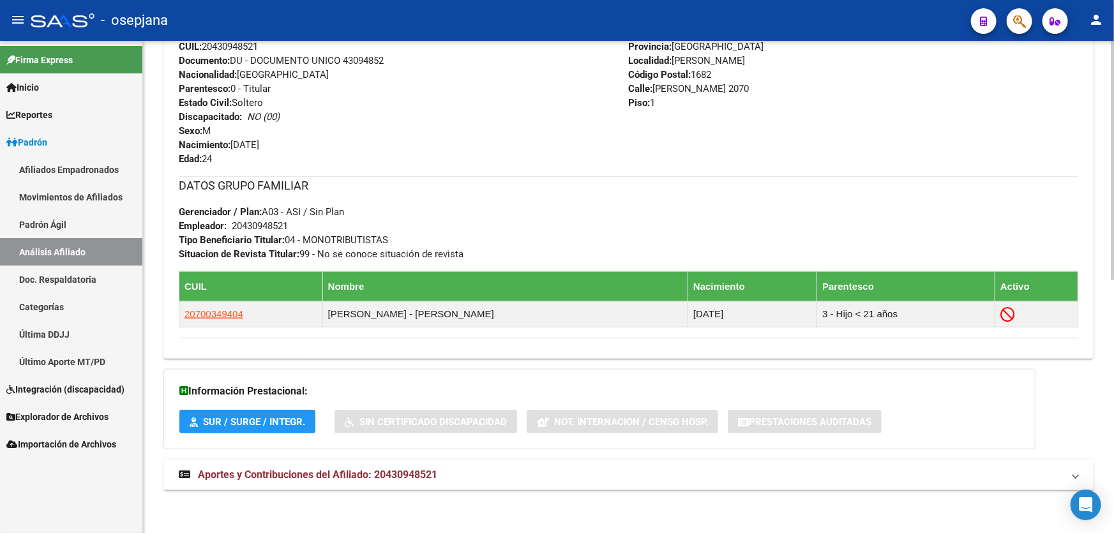
click at [817, 463] on mat-expansion-panel-header "Aportes y Contribuciones del Afiliado: 20430948521" at bounding box center [628, 475] width 930 height 31
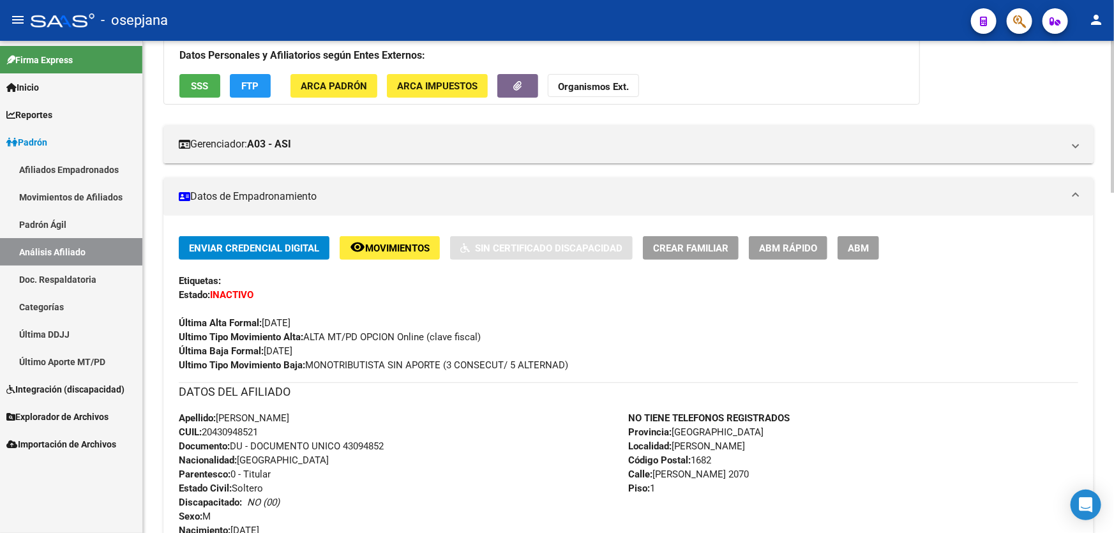
scroll to position [114, 0]
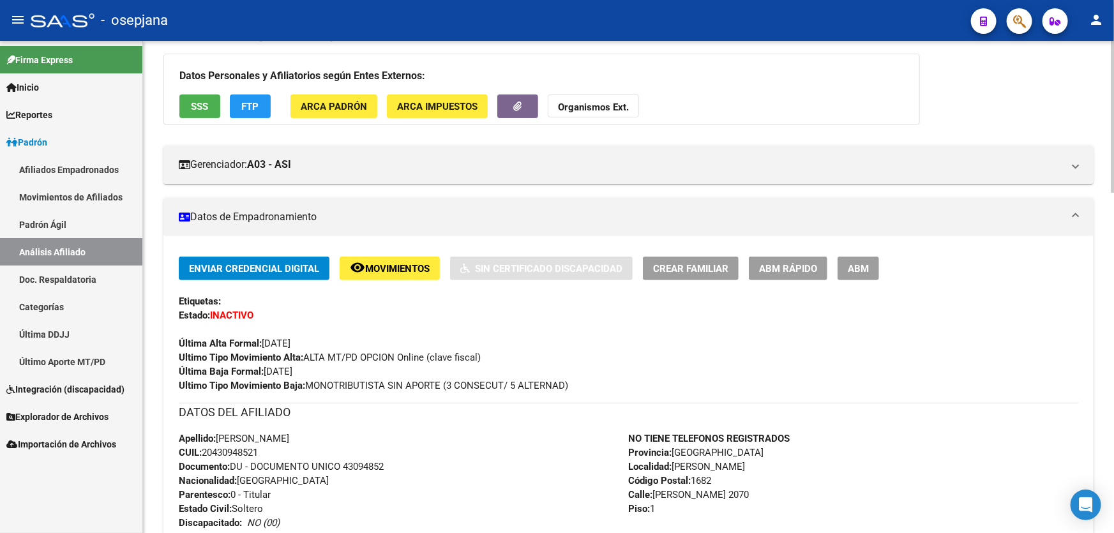
click at [783, 263] on span "ABM Rápido" at bounding box center [788, 268] width 58 height 11
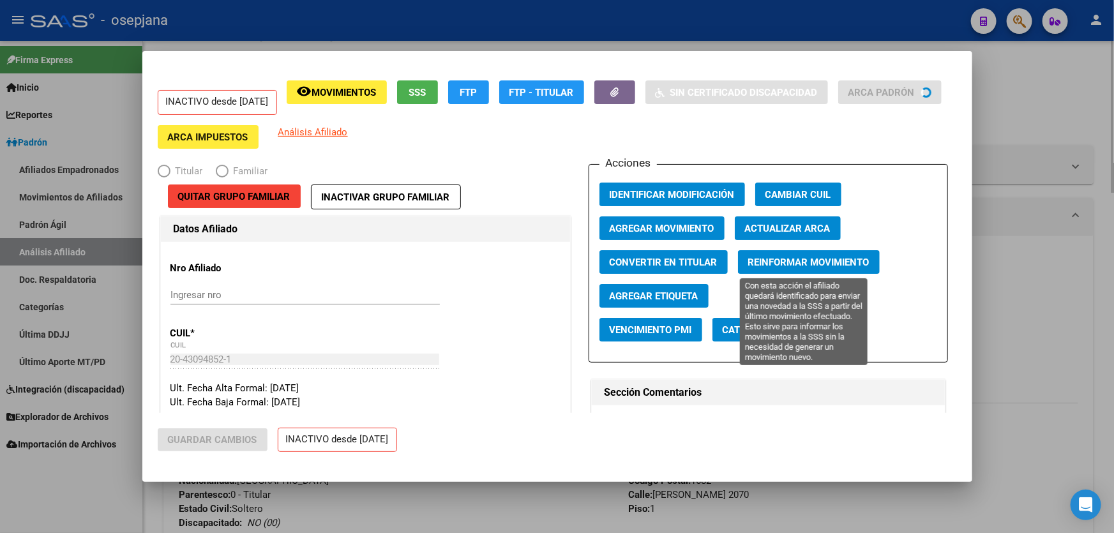
radio input "true"
type input "20-43094852-1"
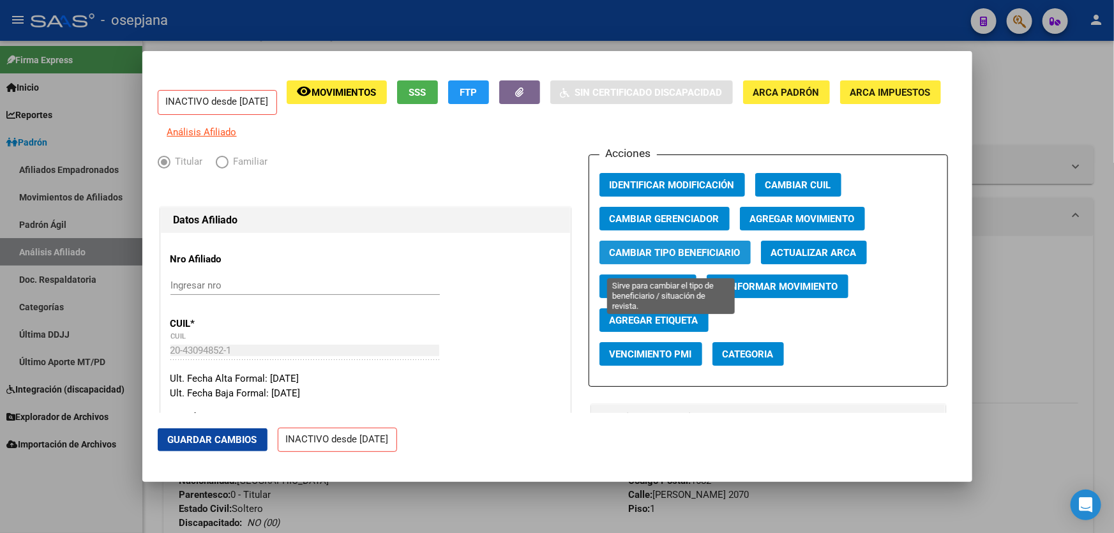
click at [641, 259] on span "Cambiar Tipo Beneficiario" at bounding box center [675, 252] width 131 height 11
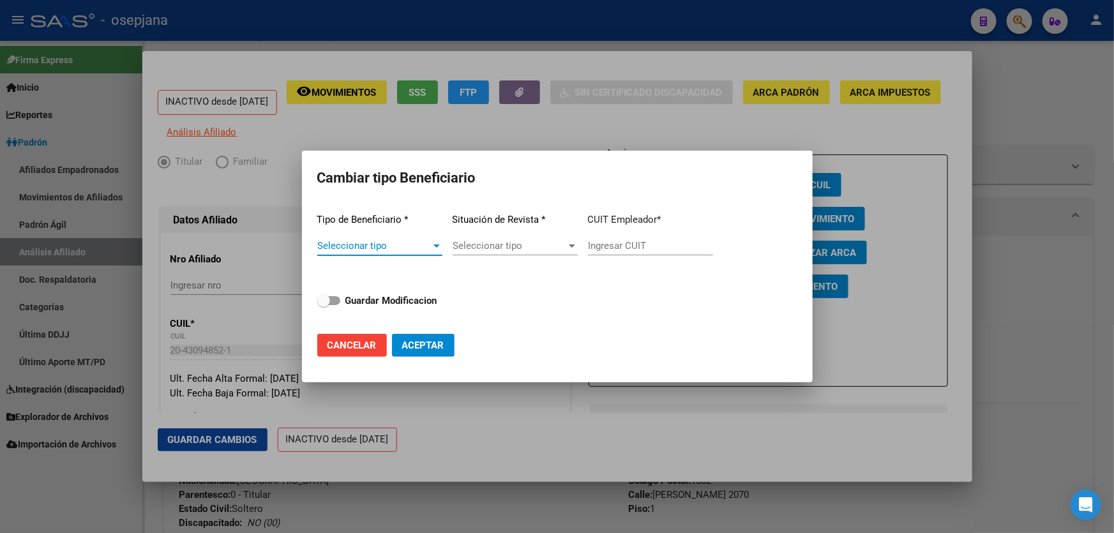
click at [398, 248] on span "Seleccionar tipo" at bounding box center [374, 245] width 114 height 11
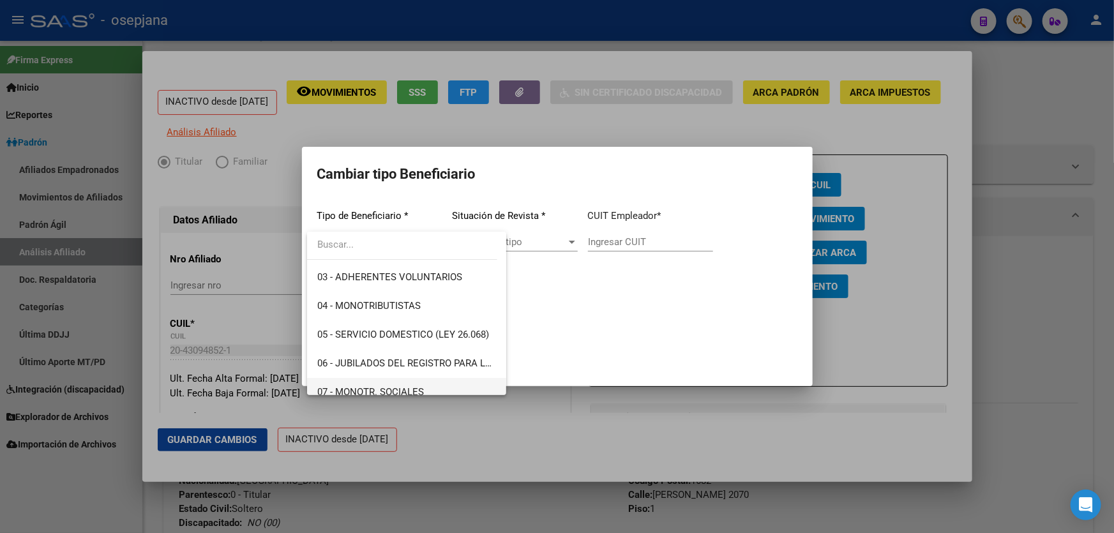
scroll to position [57, 0]
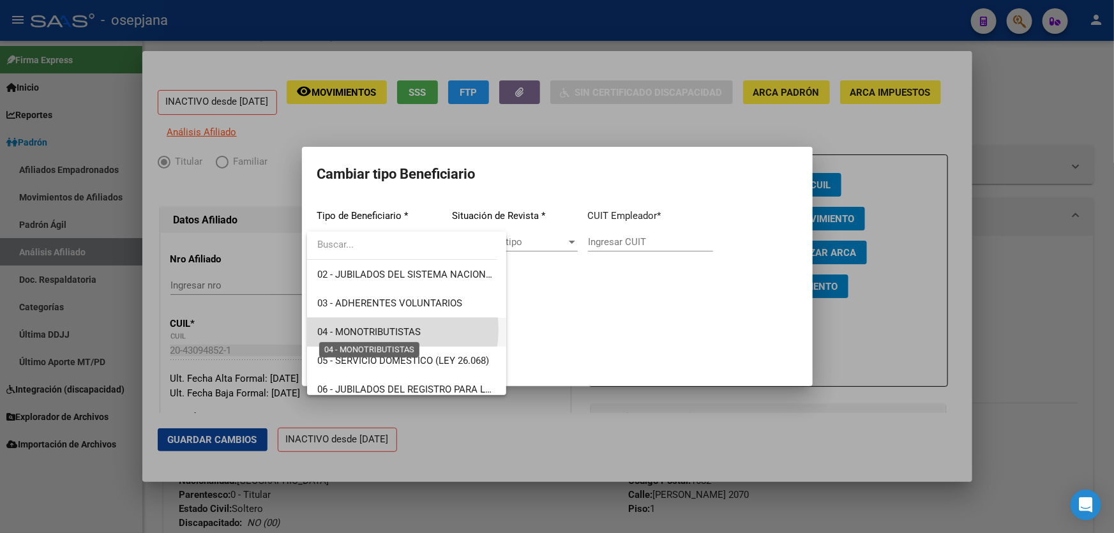
click at [387, 329] on span "04 - MONOTRIBUTISTAS" at bounding box center [368, 331] width 103 height 11
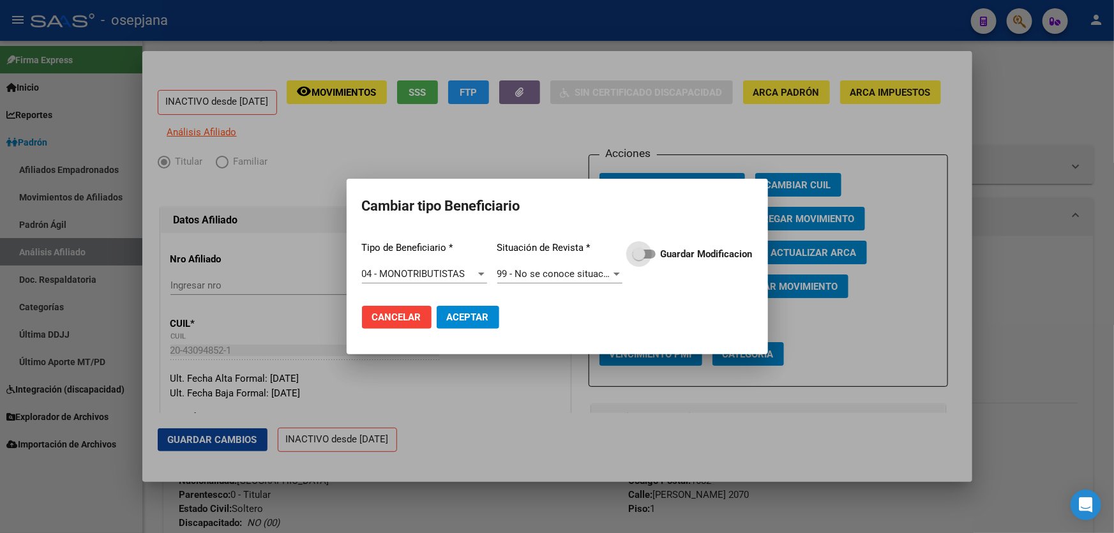
click at [650, 255] on span at bounding box center [644, 254] width 23 height 9
click at [639, 259] on input "Guardar Modificacion" at bounding box center [638, 259] width 1 height 1
click at [484, 330] on mat-dialog-actions "Cancelar Aceptar" at bounding box center [557, 317] width 391 height 43
click at [481, 320] on span "Aceptar" at bounding box center [468, 316] width 42 height 11
checkbox input "false"
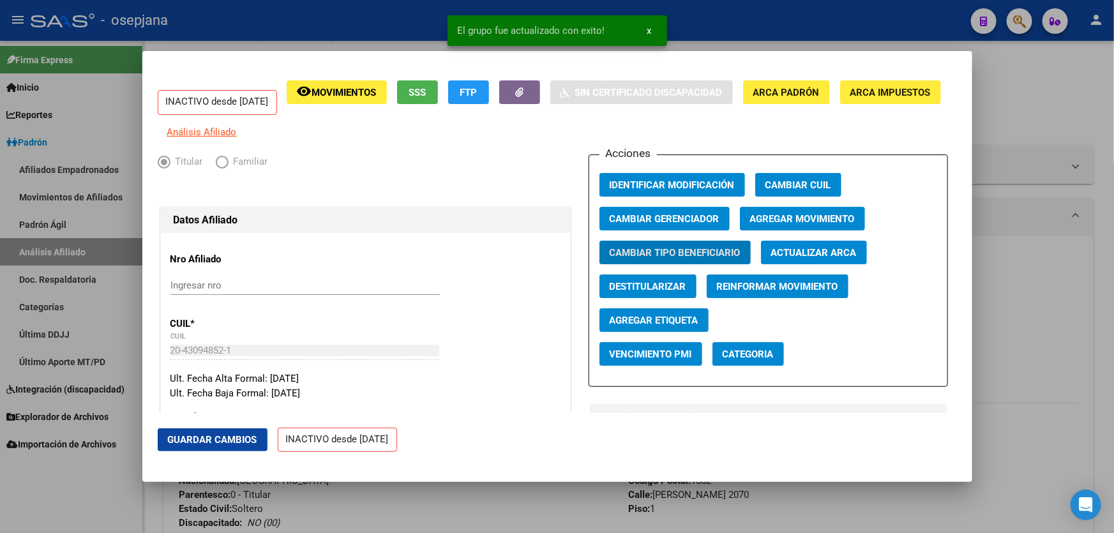
click at [223, 451] on mat-dialog-actions "Guardar Cambios INACTIVO desde [DATE]" at bounding box center [557, 440] width 799 height 54
click at [763, 225] on span "Agregar Movimiento" at bounding box center [802, 218] width 105 height 11
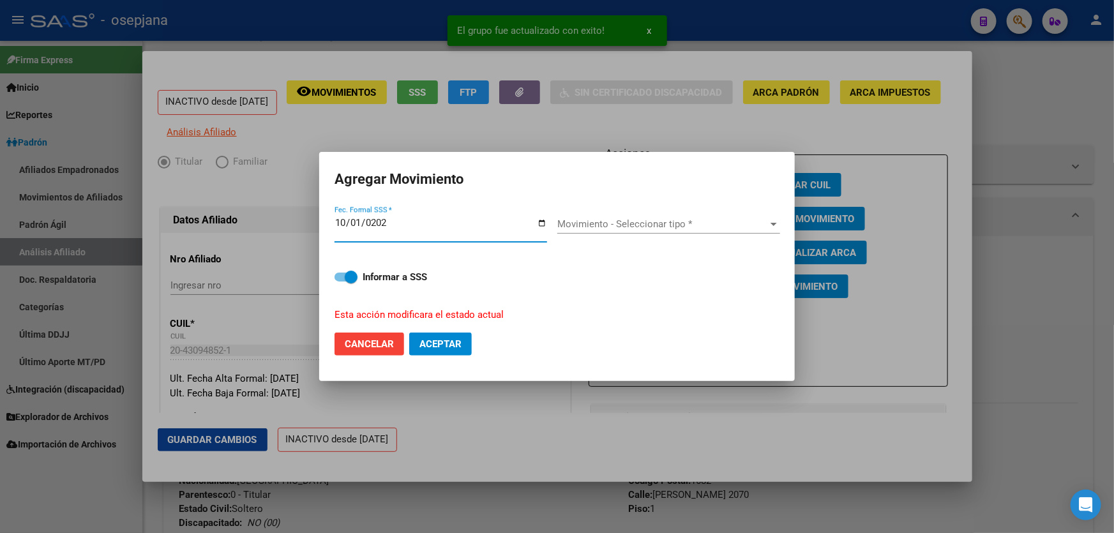
type input "[DATE]"
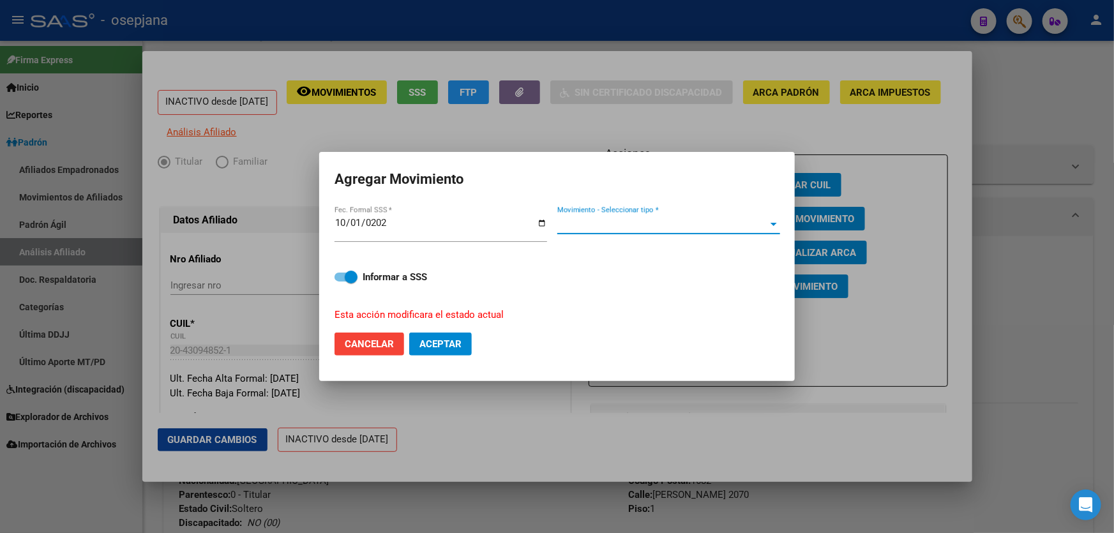
click at [721, 220] on span "Movimiento - Seleccionar tipo *" at bounding box center [662, 223] width 211 height 11
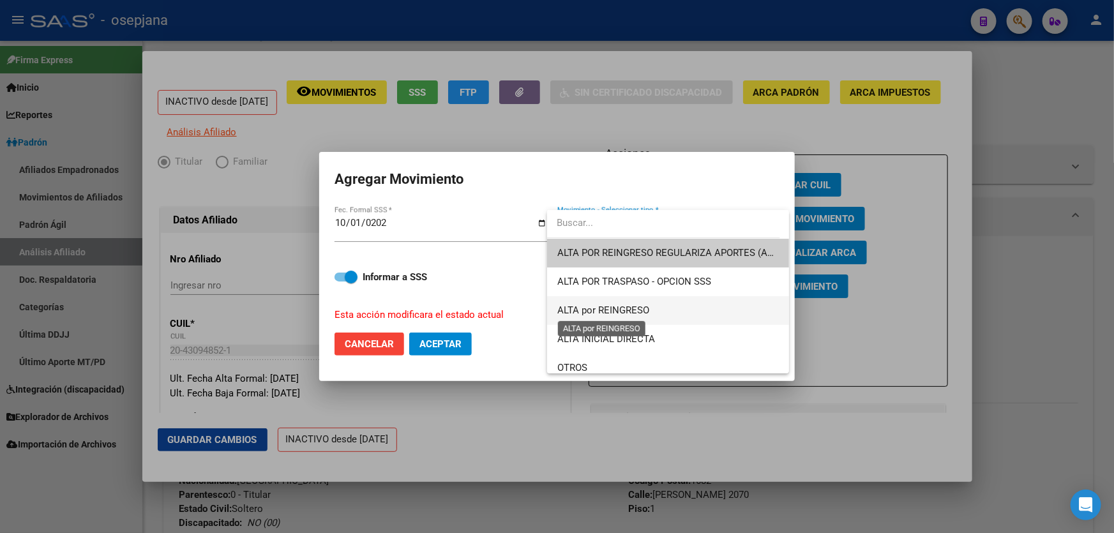
click at [636, 314] on span "ALTA por REINGRESO" at bounding box center [603, 309] width 92 height 11
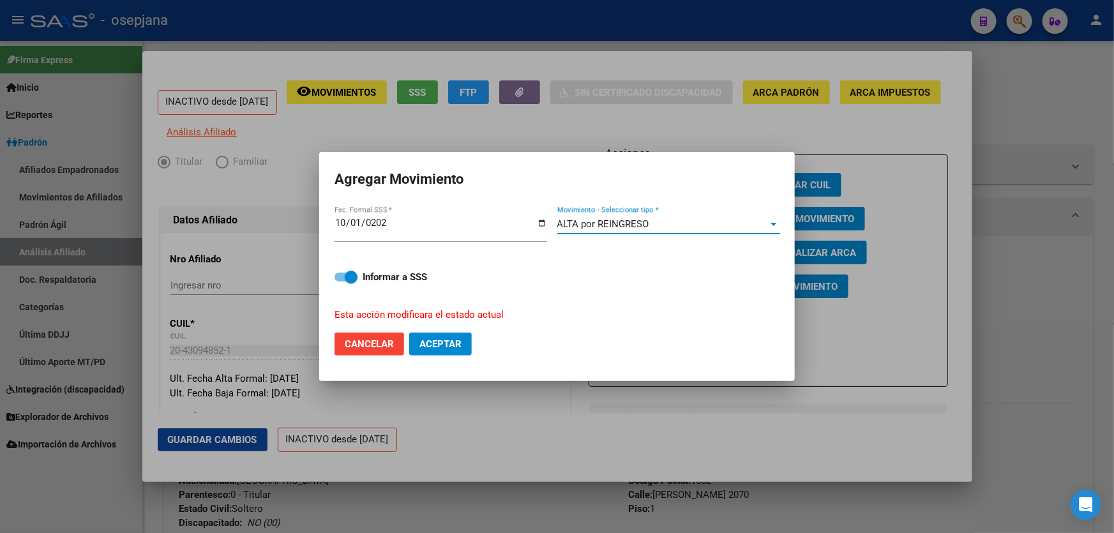
click at [433, 343] on span "Aceptar" at bounding box center [440, 343] width 42 height 11
checkbox input "false"
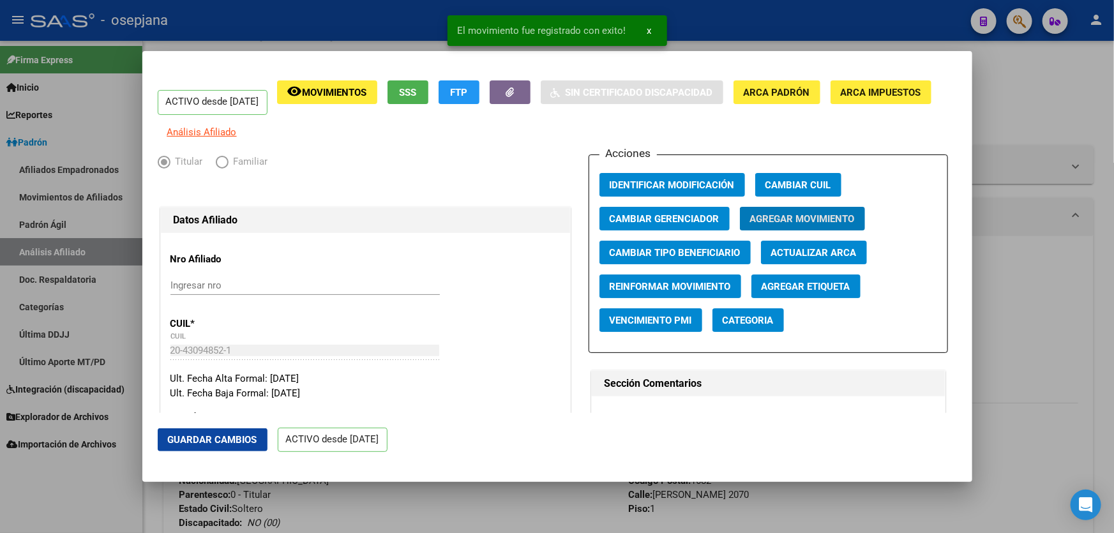
click at [227, 446] on button "Guardar Cambios" at bounding box center [213, 439] width 110 height 23
click at [1035, 323] on div at bounding box center [557, 266] width 1114 height 533
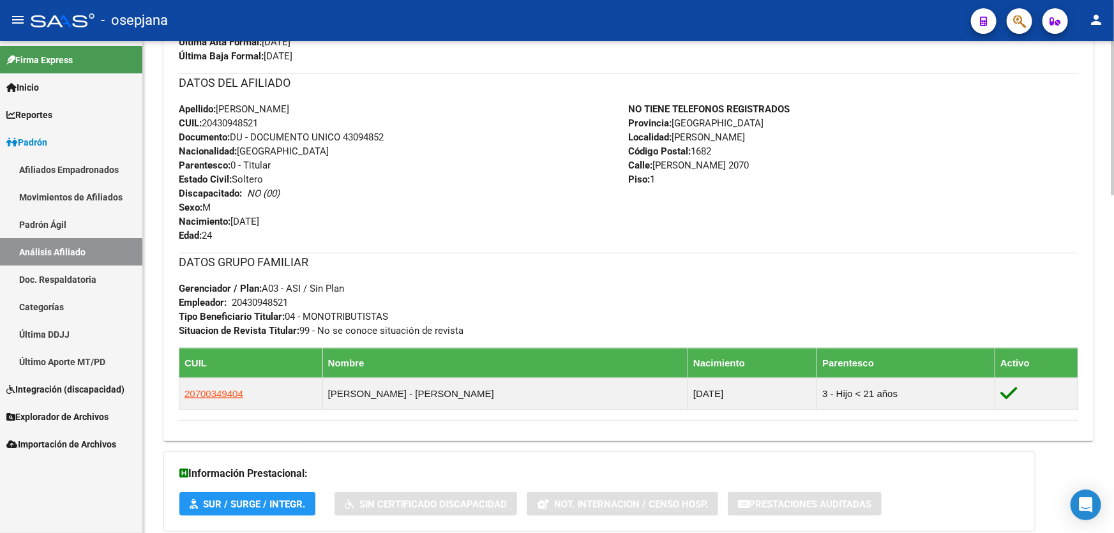
scroll to position [403, 0]
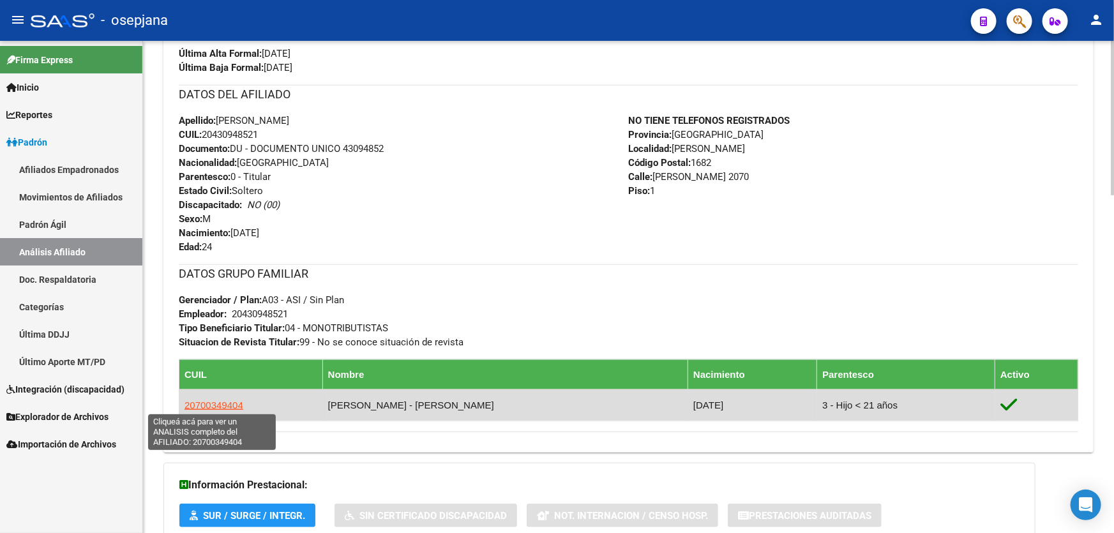
click at [218, 403] on span "20700349404" at bounding box center [213, 405] width 59 height 11
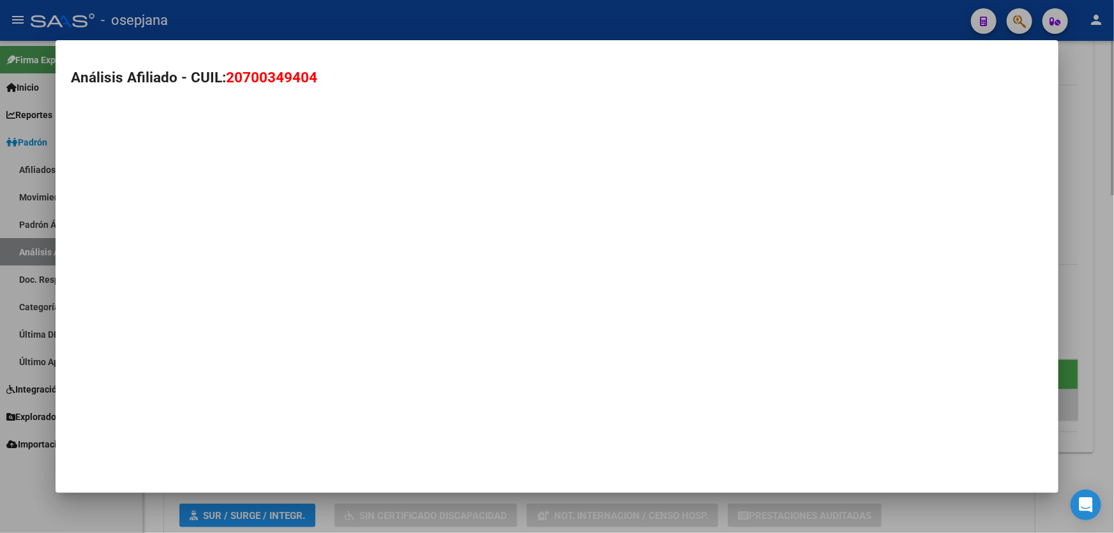
type textarea "20700349404"
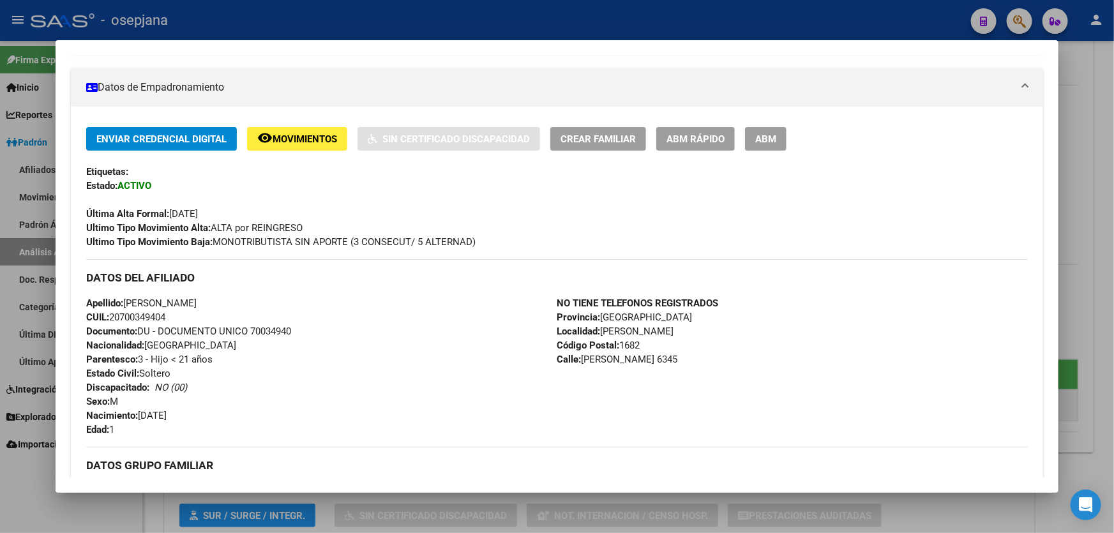
scroll to position [232, 0]
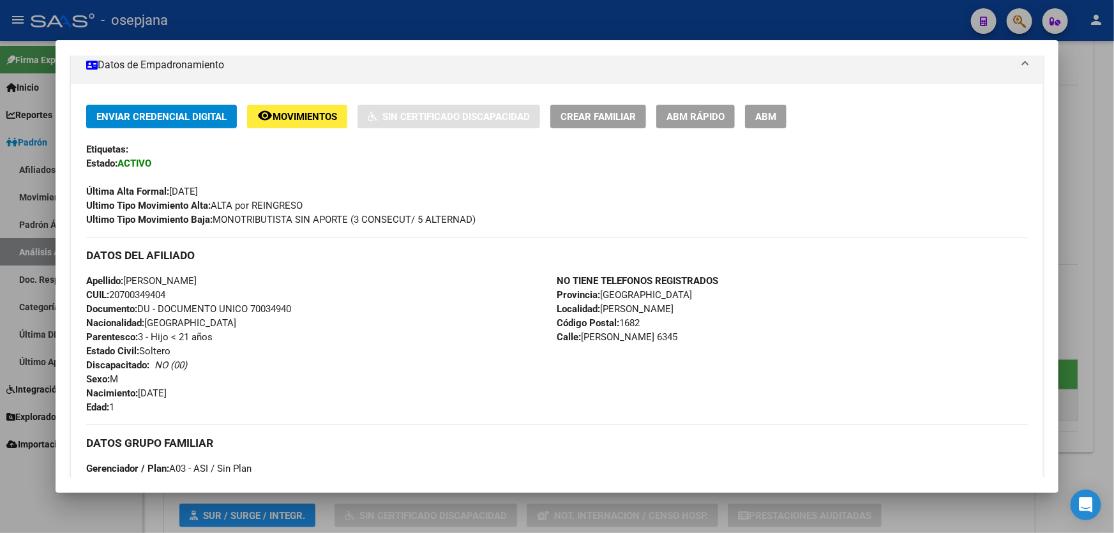
click at [1099, 260] on div at bounding box center [557, 266] width 1114 height 533
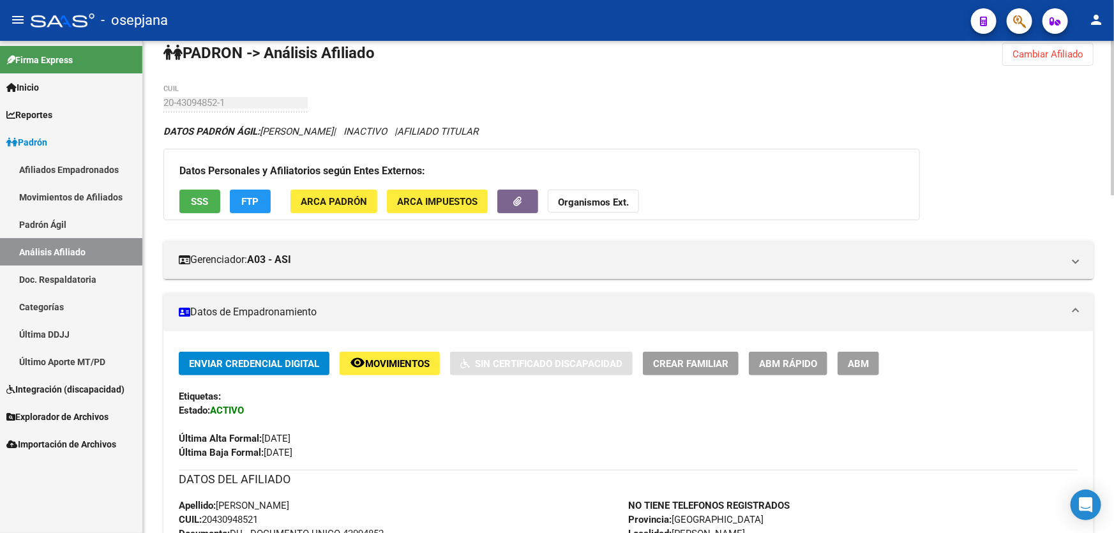
scroll to position [0, 0]
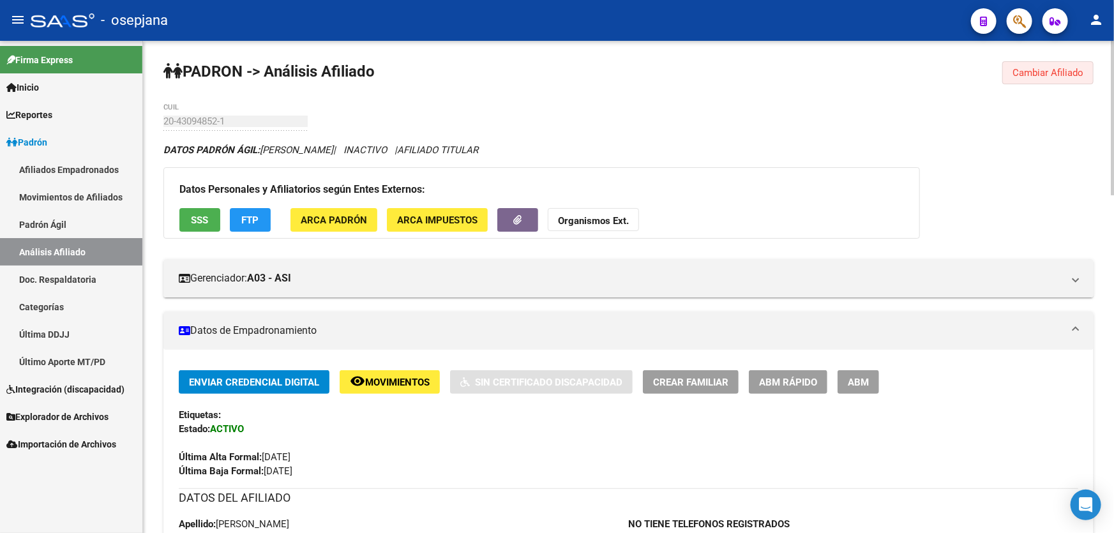
click at [1054, 68] on span "Cambiar Afiliado" at bounding box center [1047, 72] width 71 height 11
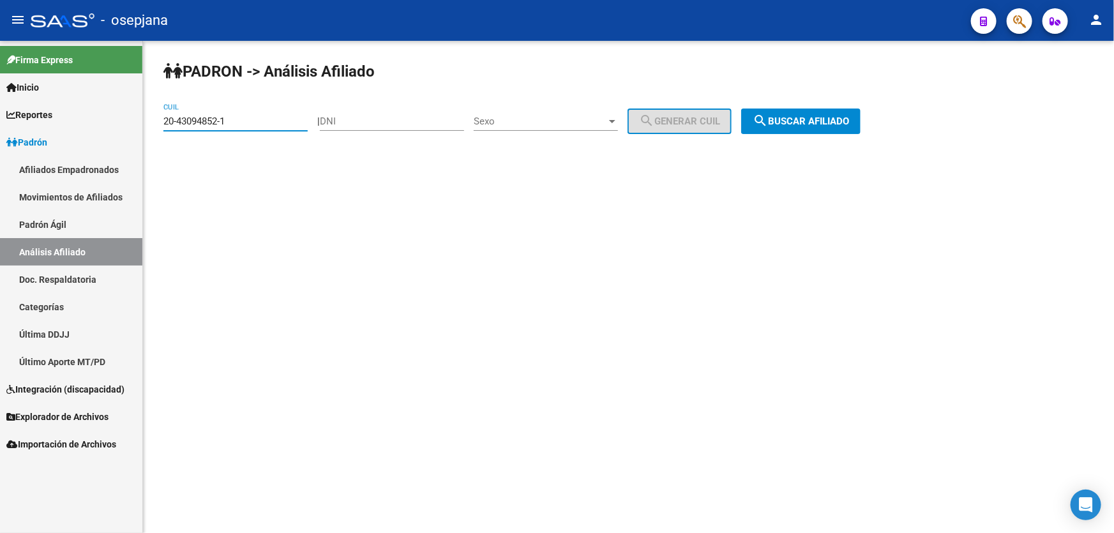
drag, startPoint x: 270, startPoint y: 121, endPoint x: 134, endPoint y: 122, distance: 136.0
click at [134, 122] on mat-sidenav-container "Firma Express Inicio Calendario SSS Instructivos Contacto OS Reportes Padrón Tr…" at bounding box center [557, 287] width 1114 height 492
paste input "23300730-8"
type input "20-23300730-8"
click at [845, 123] on span "search Buscar afiliado" at bounding box center [801, 121] width 96 height 11
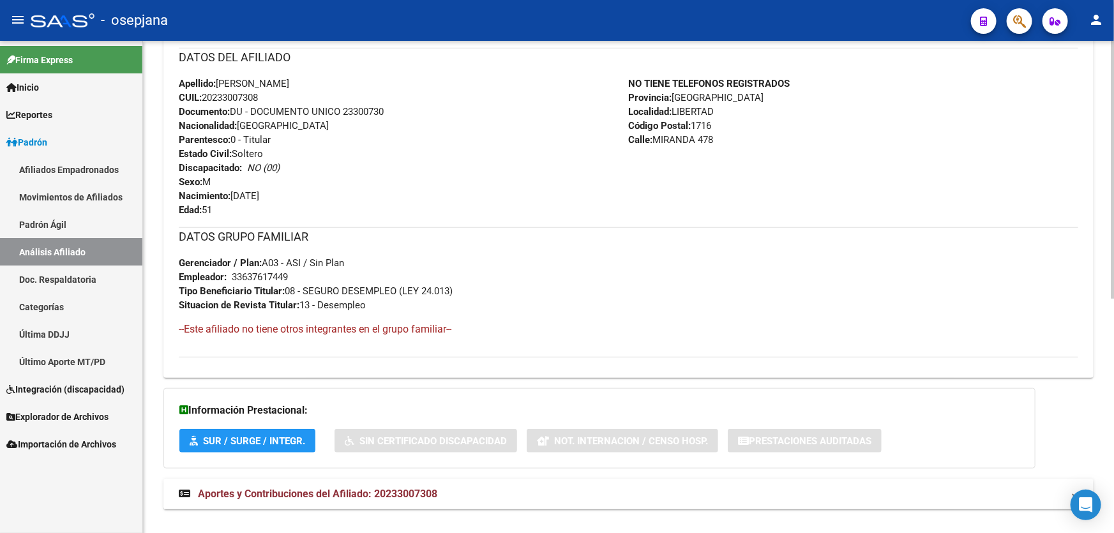
scroll to position [446, 0]
